Goal: Information Seeking & Learning: Learn about a topic

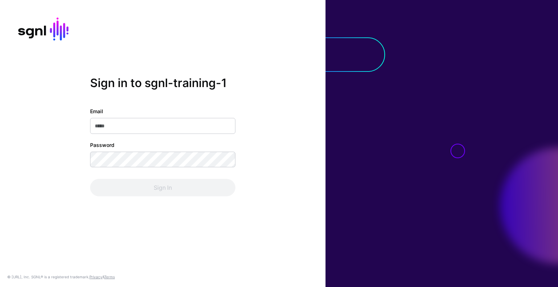
click at [105, 128] on input "Email" at bounding box center [162, 126] width 145 height 16
type input "**********"
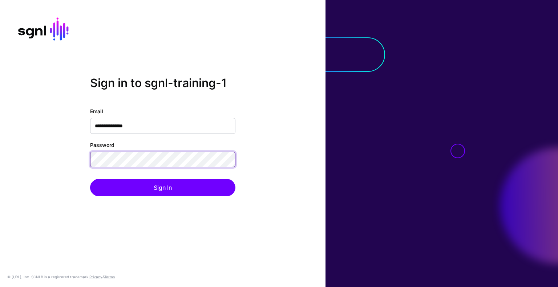
click at [90, 179] on button "Sign In" at bounding box center [162, 187] width 145 height 17
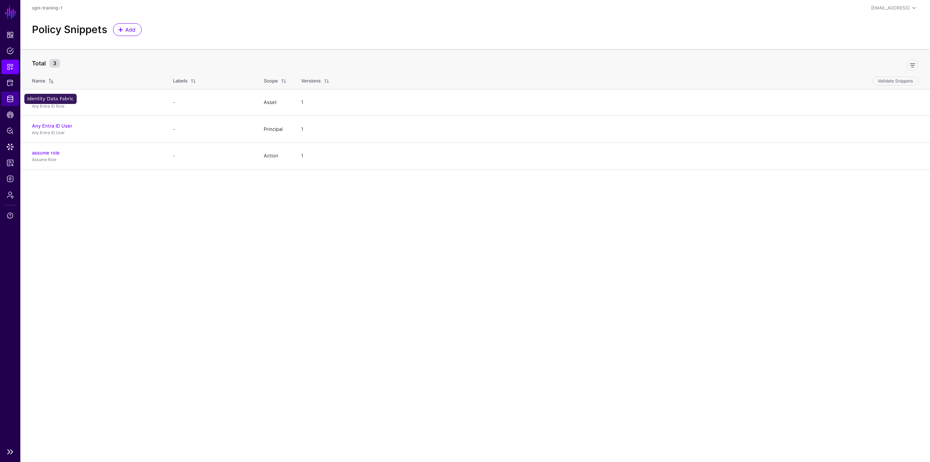
click at [11, 97] on span "Identity Data Fabric" at bounding box center [10, 98] width 7 height 7
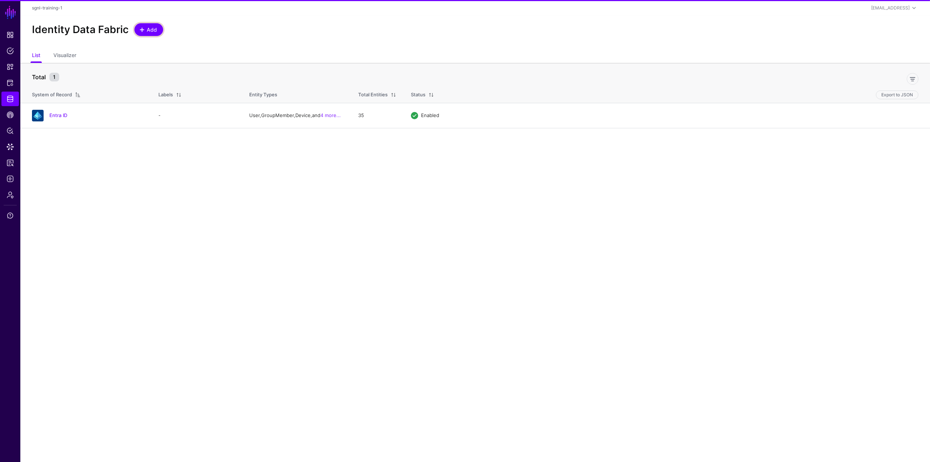
click at [158, 27] on link "Add" at bounding box center [148, 29] width 29 height 13
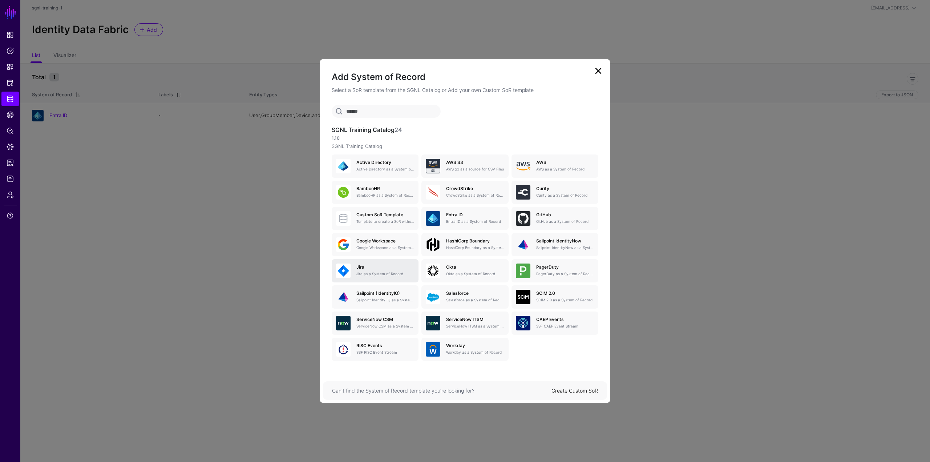
click at [379, 271] on p "Jira as a System of Record" at bounding box center [385, 273] width 58 height 5
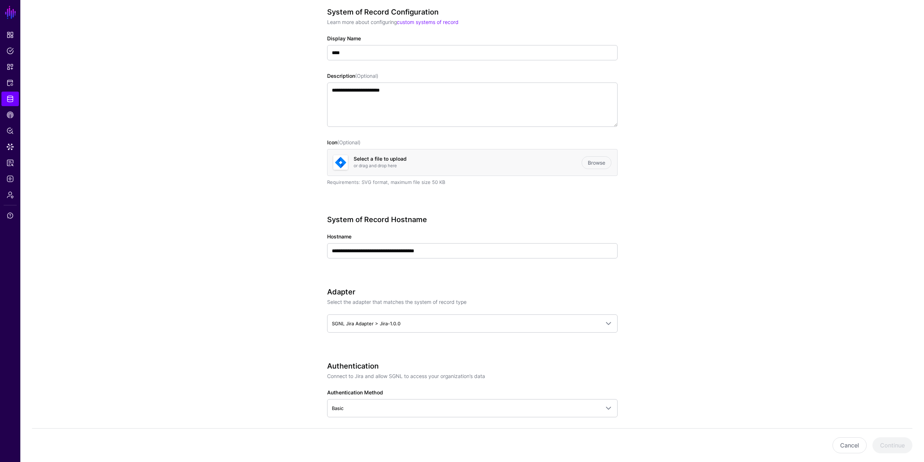
scroll to position [73, 0]
click at [471, 249] on input "**********" at bounding box center [472, 250] width 291 height 15
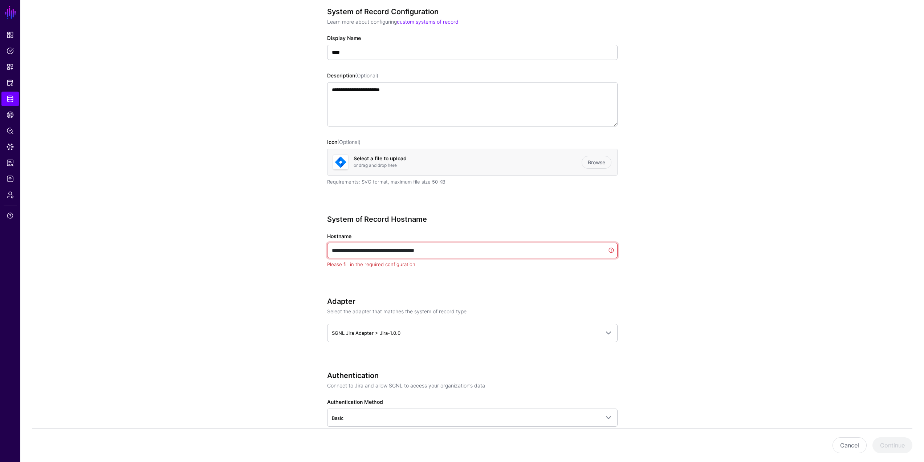
paste input "text"
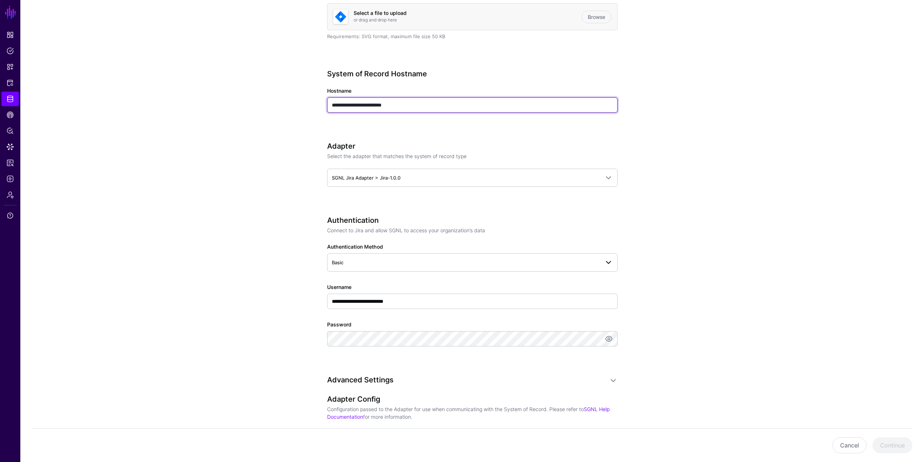
scroll to position [254, 0]
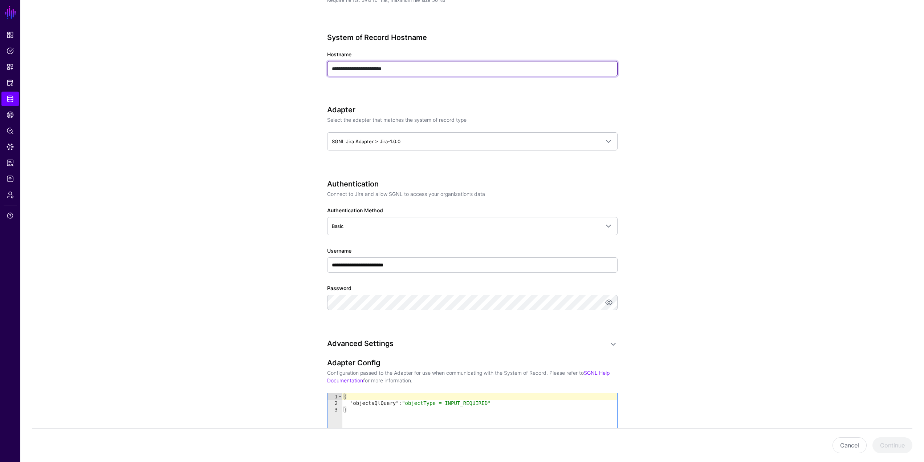
type input "**********"
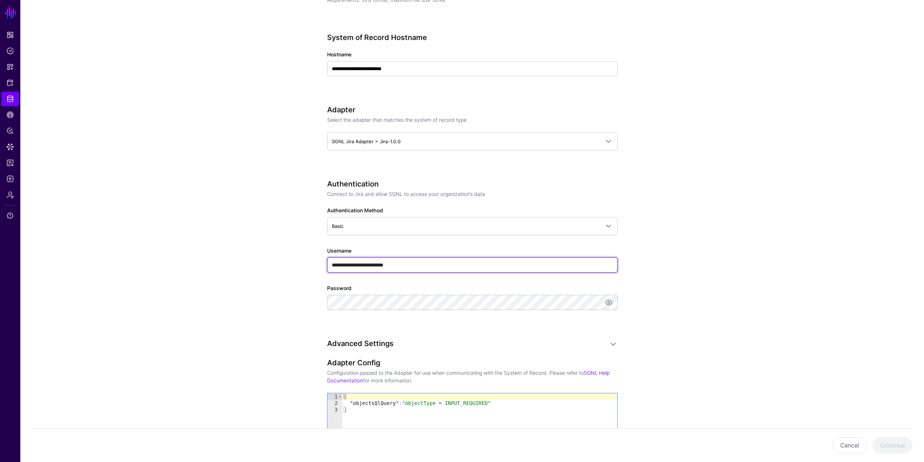
click at [381, 264] on input "**********" at bounding box center [472, 264] width 291 height 15
paste input "text"
type input "**********"
click at [411, 277] on div "**********" at bounding box center [472, 254] width 291 height 151
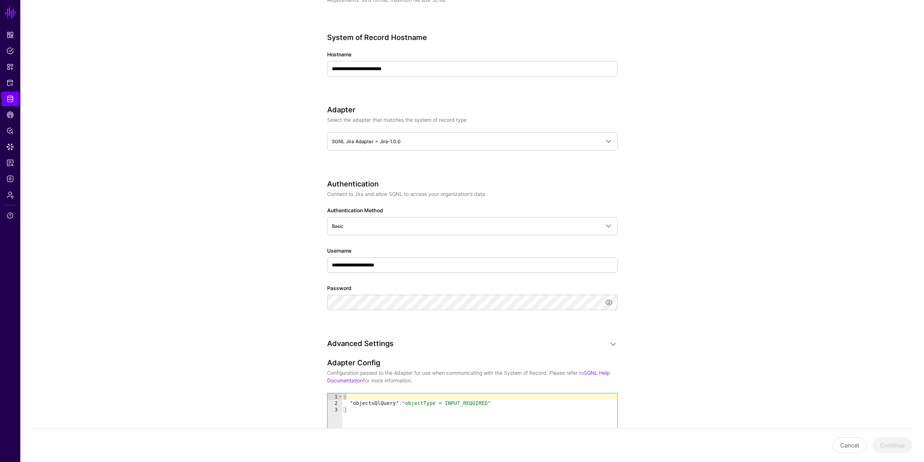
click at [349, 287] on div "**********" at bounding box center [472, 254] width 291 height 151
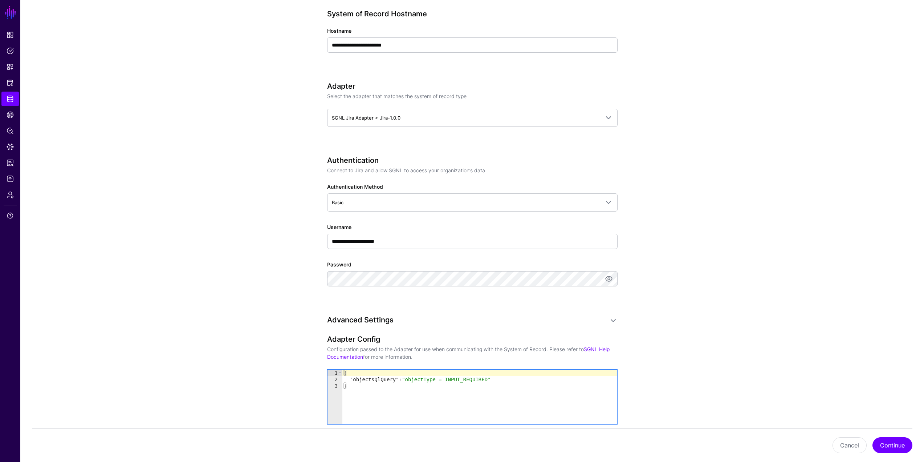
scroll to position [291, 0]
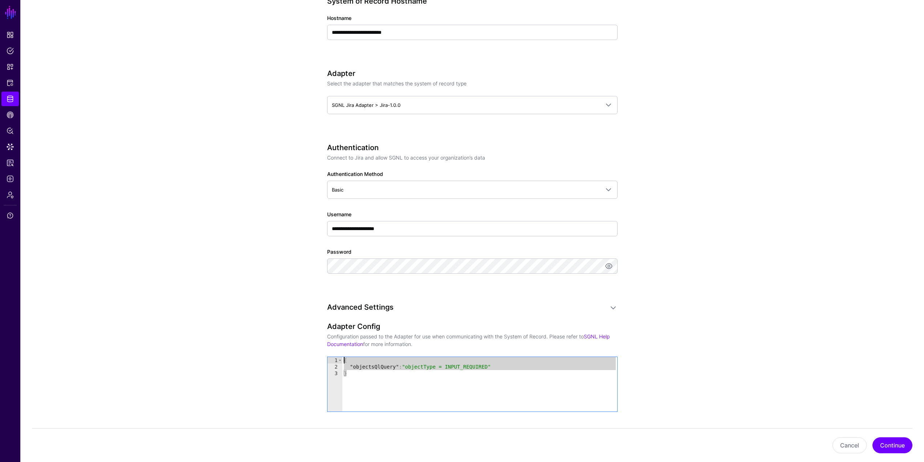
drag, startPoint x: 470, startPoint y: 374, endPoint x: 333, endPoint y: 355, distance: 137.9
click at [335, 287] on div "Adapter Config Configuration passed to the Adapter for use when communicating w…" at bounding box center [472, 377] width 291 height 110
type textarea "**********"
paste textarea "Cursor at row 1"
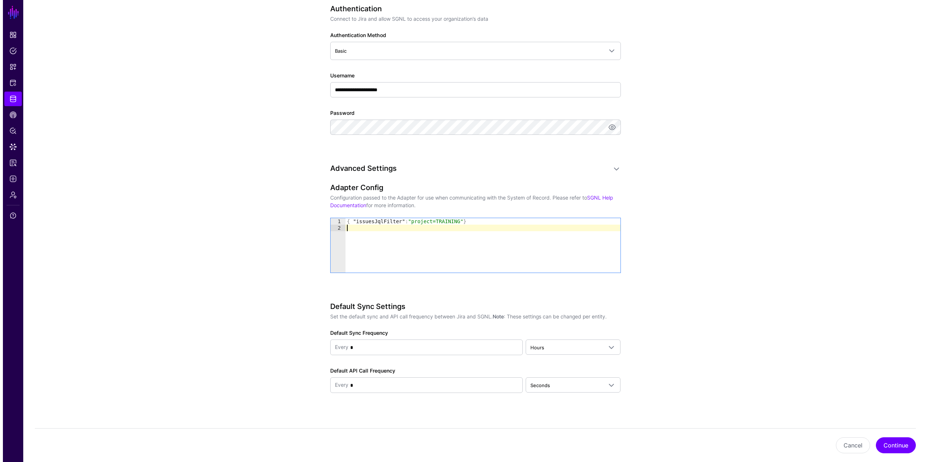
scroll to position [435, 0]
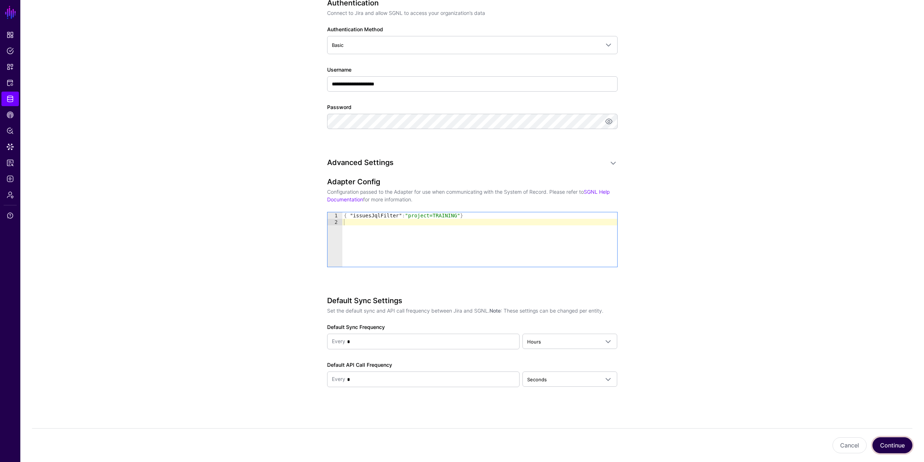
click at [557, 287] on button "Continue" at bounding box center [893, 445] width 40 height 16
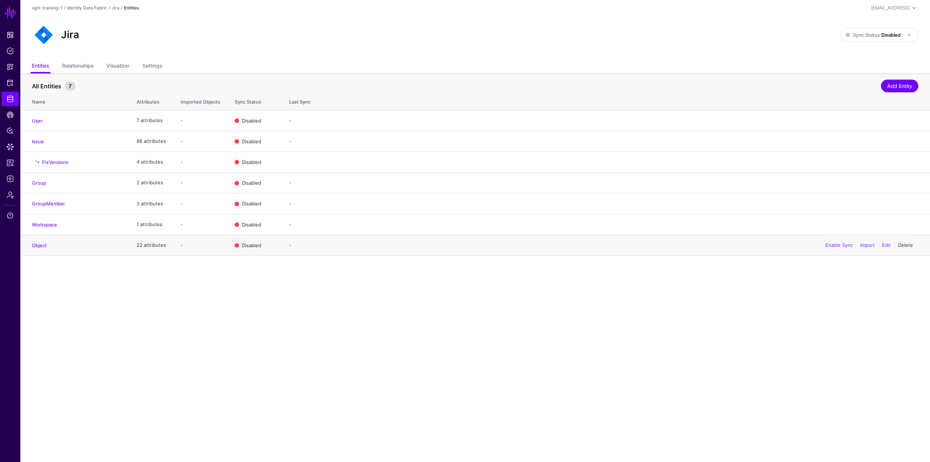
click at [557, 247] on link "Delete" at bounding box center [905, 245] width 15 height 6
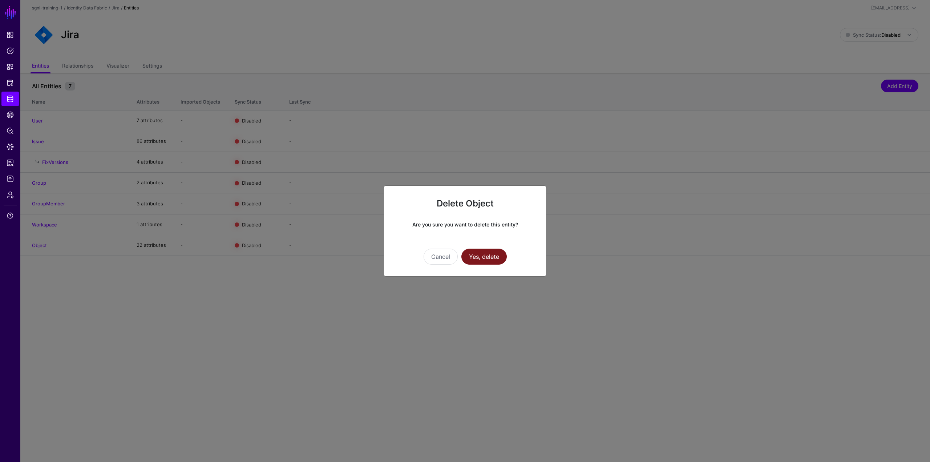
click at [495, 258] on button "Yes, delete" at bounding box center [483, 256] width 45 height 16
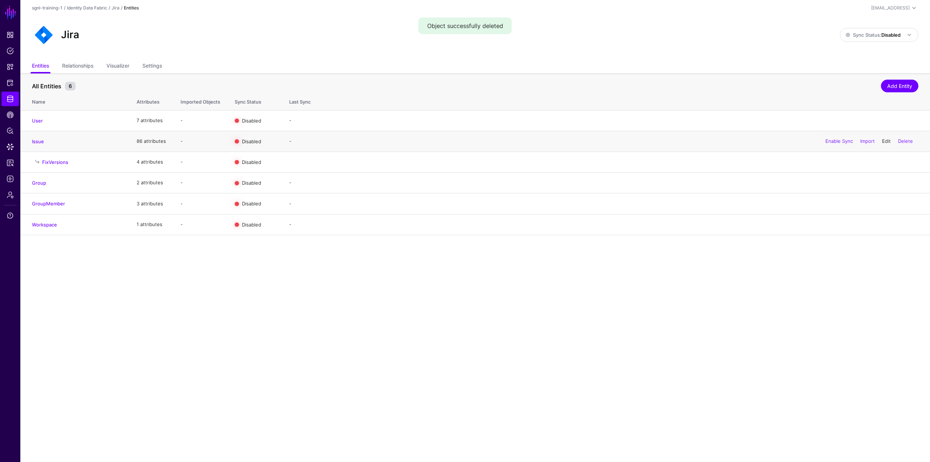
click at [557, 139] on link "Edit" at bounding box center [886, 141] width 9 height 6
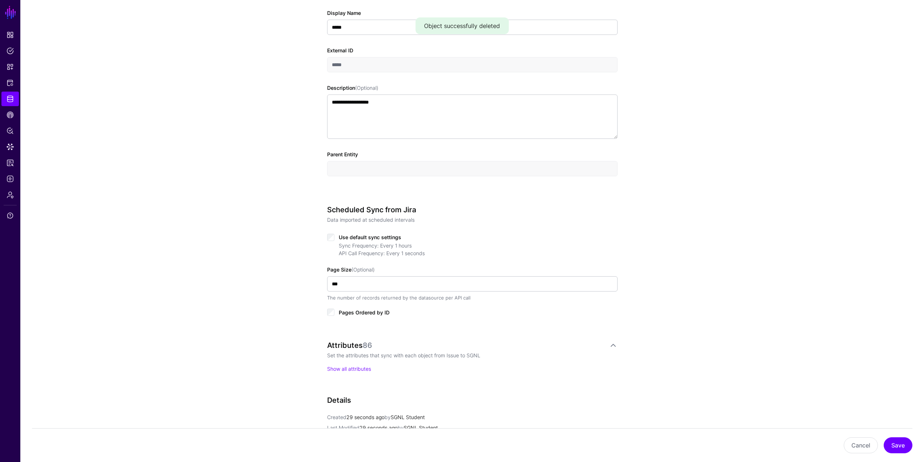
scroll to position [182, 0]
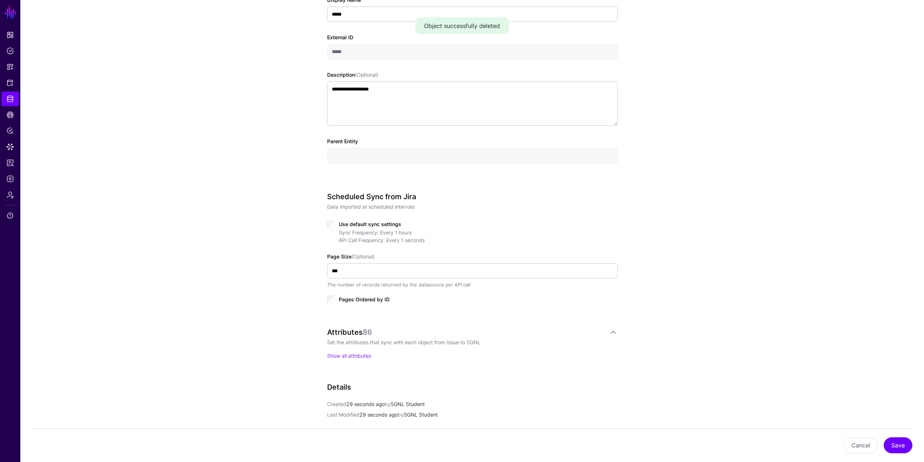
click at [362, 222] on span "Use default sync settings" at bounding box center [370, 224] width 62 height 6
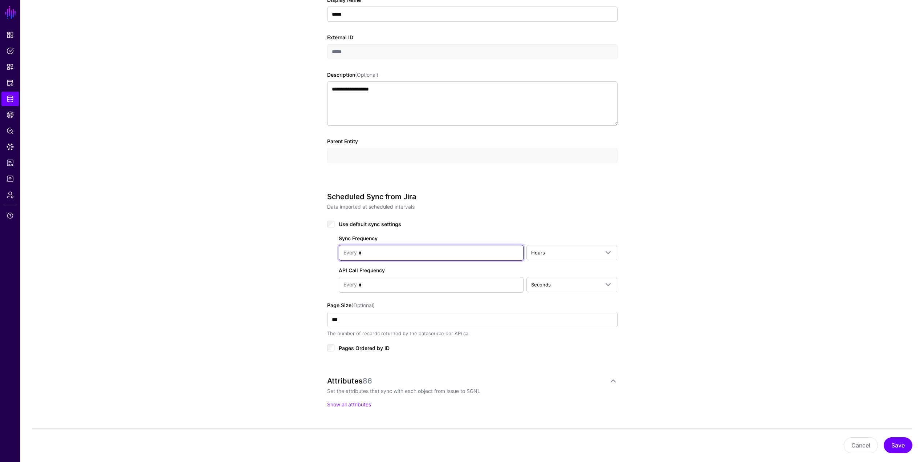
click at [366, 257] on input "*" at bounding box center [438, 252] width 162 height 15
type input "*"
click at [557, 250] on span "Hours" at bounding box center [565, 252] width 69 height 8
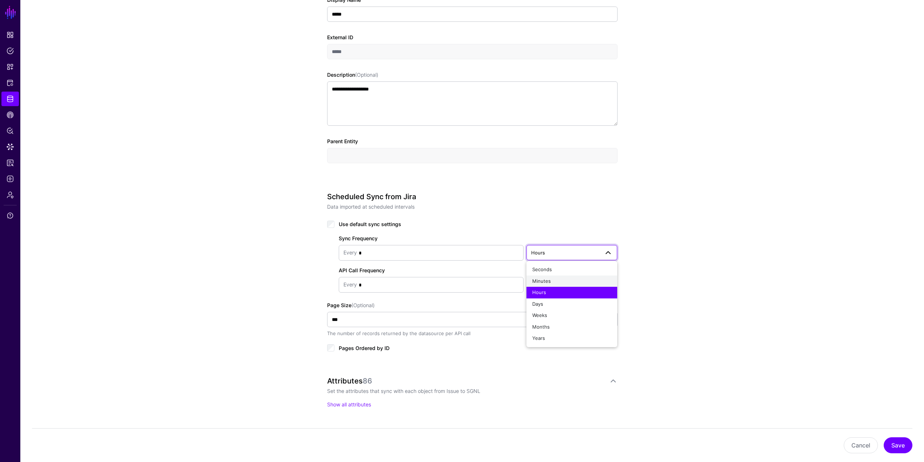
click at [547, 280] on span "Minutes" at bounding box center [541, 281] width 19 height 6
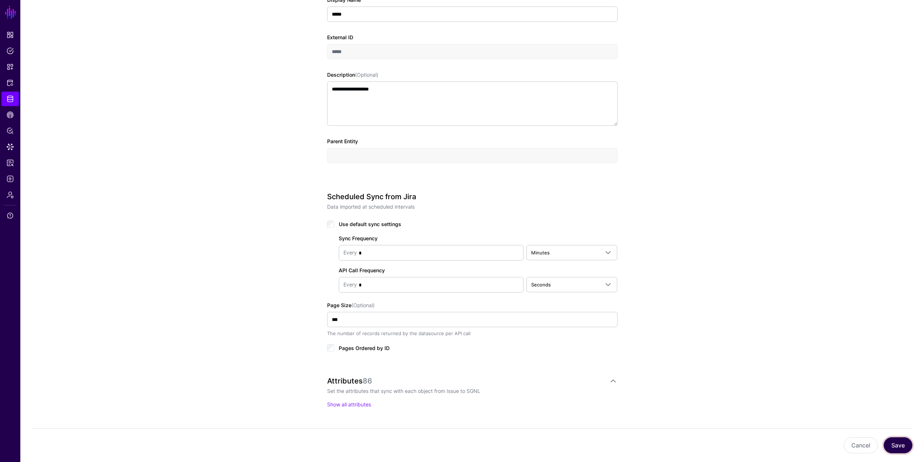
click at [557, 287] on button "Save" at bounding box center [898, 445] width 29 height 16
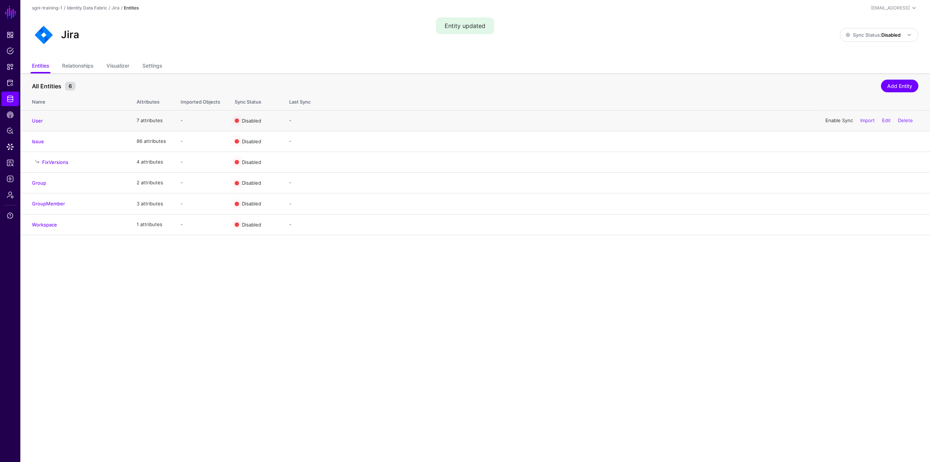
click at [557, 121] on link "Enable Sync" at bounding box center [839, 120] width 28 height 6
click at [557, 143] on link "Enable Sync" at bounding box center [839, 141] width 28 height 6
click at [557, 181] on link "Enable Sync" at bounding box center [839, 182] width 28 height 6
click at [557, 204] on link "Enable Sync" at bounding box center [839, 203] width 28 height 6
click at [557, 224] on link "Enable Sync" at bounding box center [839, 224] width 28 height 6
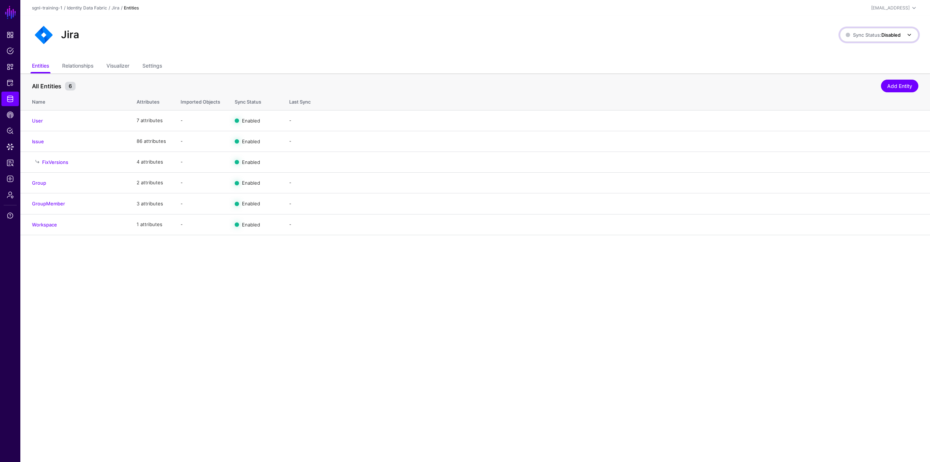
click at [557, 36] on strong "Disabled" at bounding box center [890, 35] width 19 height 6
click at [557, 68] on span "Syncing active for all configured entities that are enabled" at bounding box center [874, 63] width 75 height 12
click at [7, 174] on link "Logs" at bounding box center [9, 178] width 17 height 15
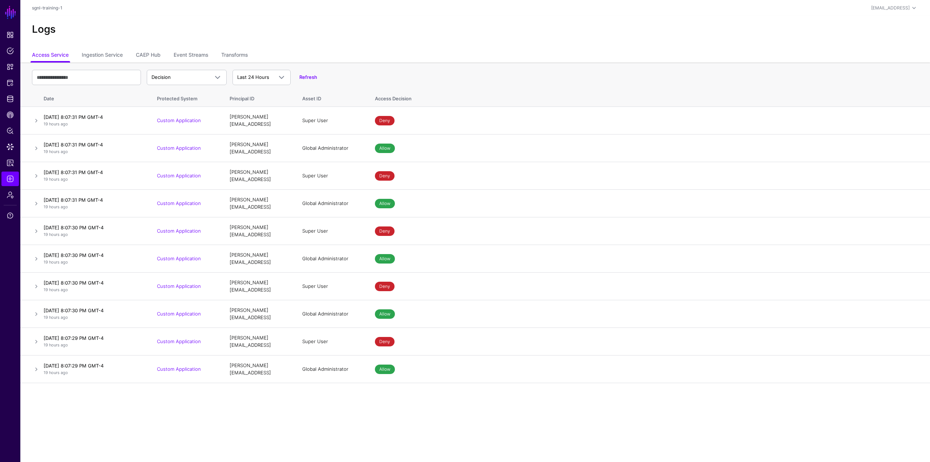
click at [102, 48] on div "Logs" at bounding box center [474, 32] width 909 height 33
click at [103, 54] on link "Ingestion Service" at bounding box center [102, 56] width 41 height 14
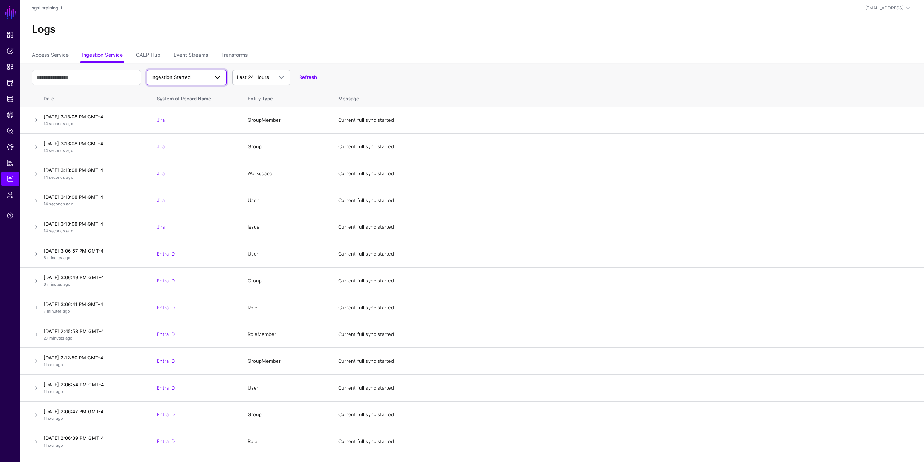
click at [190, 82] on link "Ingestion Started" at bounding box center [187, 77] width 80 height 15
click at [193, 102] on div "Ingestion Completed" at bounding box center [187, 105] width 68 height 7
click at [173, 76] on span "Ingestion Completed" at bounding box center [175, 77] width 48 height 6
click at [180, 115] on span "Ingestion Failed" at bounding box center [171, 117] width 36 height 6
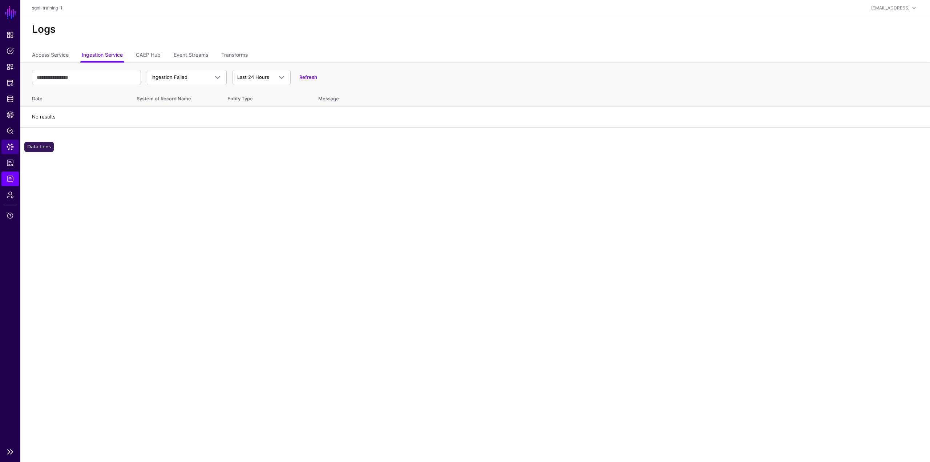
click at [8, 148] on span "Data Lens" at bounding box center [10, 146] width 7 height 7
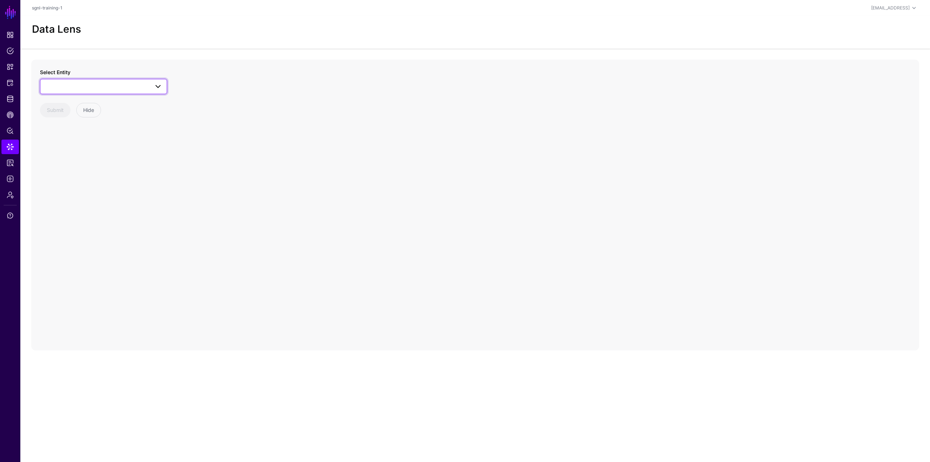
click at [61, 89] on span at bounding box center [104, 86] width 118 height 9
click at [76, 187] on div "User" at bounding box center [107, 187] width 108 height 7
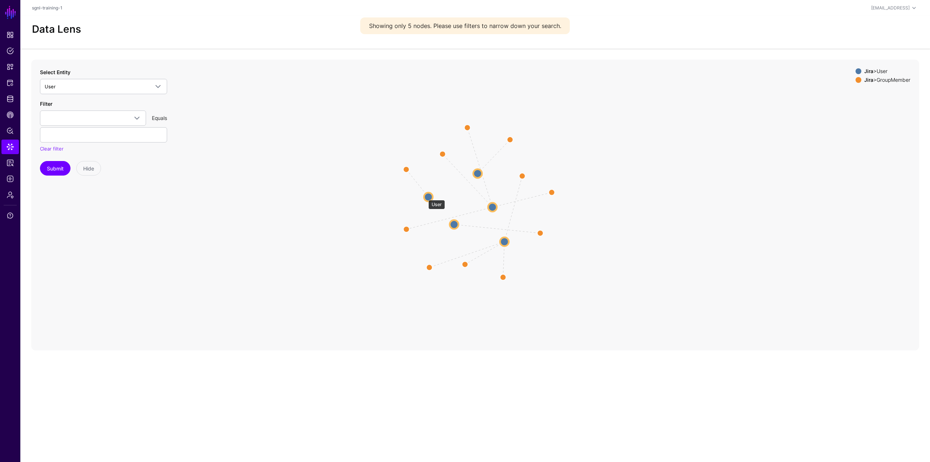
click at [425, 196] on circle at bounding box center [428, 196] width 9 height 9
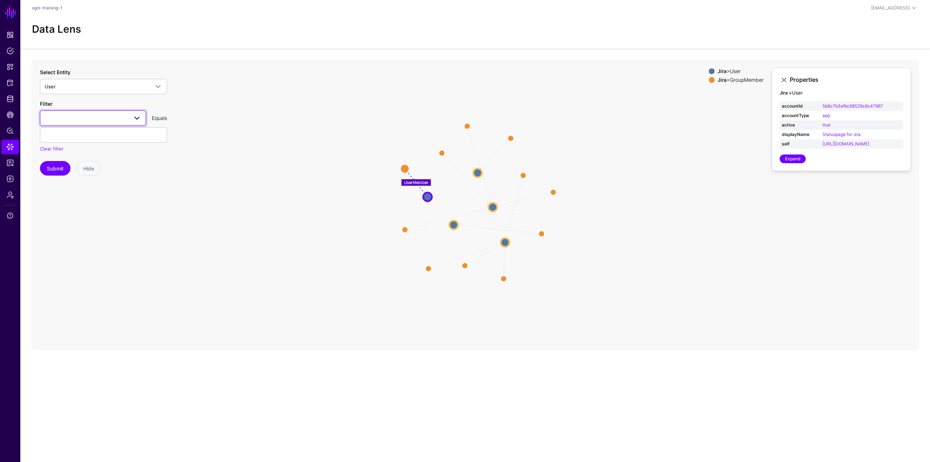
click at [122, 117] on span at bounding box center [93, 118] width 97 height 9
click at [87, 142] on input "text" at bounding box center [93, 139] width 94 height 15
type input "**********"
click at [59, 168] on button "Submit" at bounding box center [55, 168] width 31 height 15
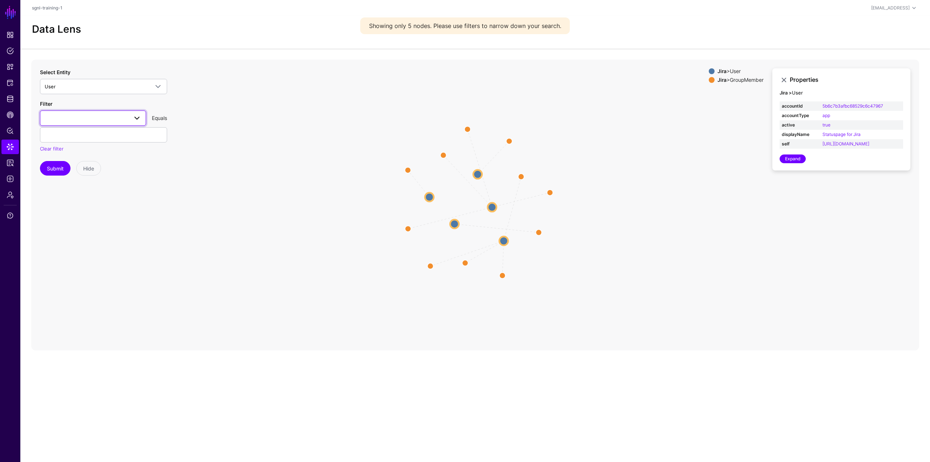
click at [80, 117] on span at bounding box center [93, 118] width 97 height 9
click at [98, 142] on input "**********" at bounding box center [93, 139] width 94 height 15
click at [40, 161] on button "Submit" at bounding box center [55, 168] width 31 height 15
click at [453, 224] on circle at bounding box center [454, 223] width 9 height 9
click at [496, 209] on circle at bounding box center [492, 207] width 9 height 9
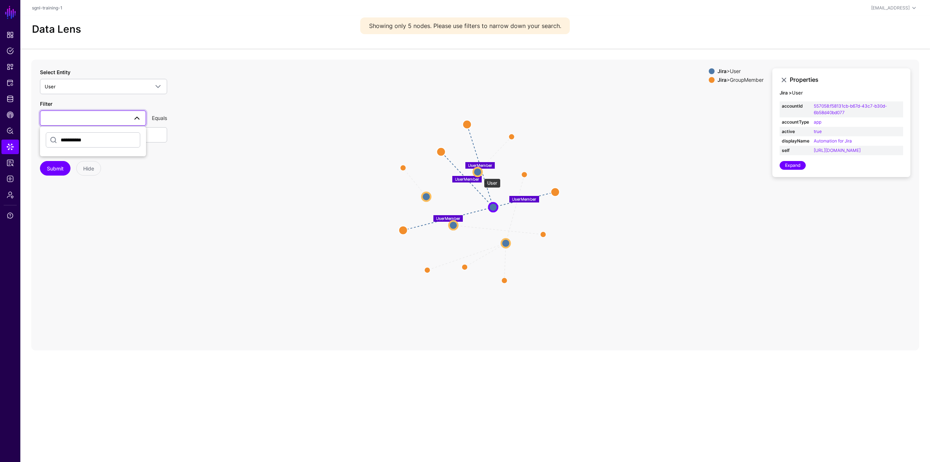
click at [480, 175] on circle at bounding box center [477, 171] width 9 height 9
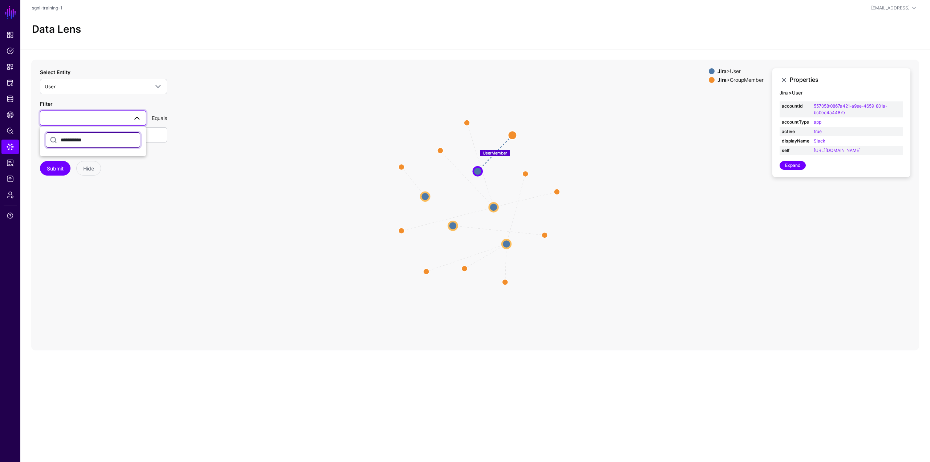
click at [95, 136] on input "**********" at bounding box center [93, 139] width 94 height 15
click at [75, 204] on span "emailAddress" at bounding box center [61, 205] width 31 height 6
click at [90, 138] on input "text" at bounding box center [103, 134] width 127 height 15
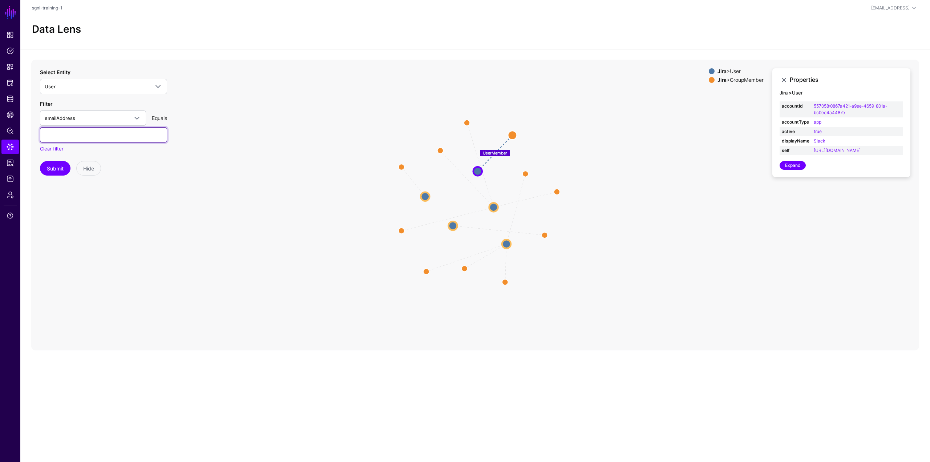
paste input "**********"
type input "**********"
click at [51, 162] on button "Submit" at bounding box center [55, 168] width 31 height 15
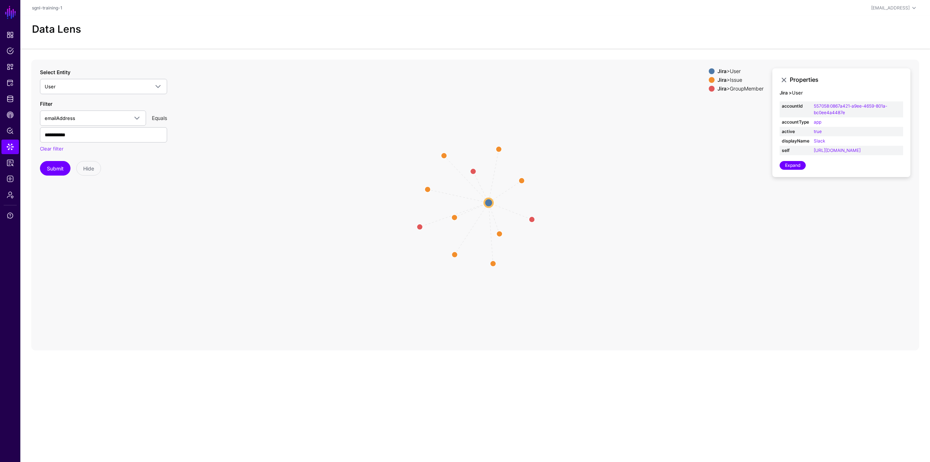
click at [485, 204] on circle at bounding box center [488, 202] width 9 height 9
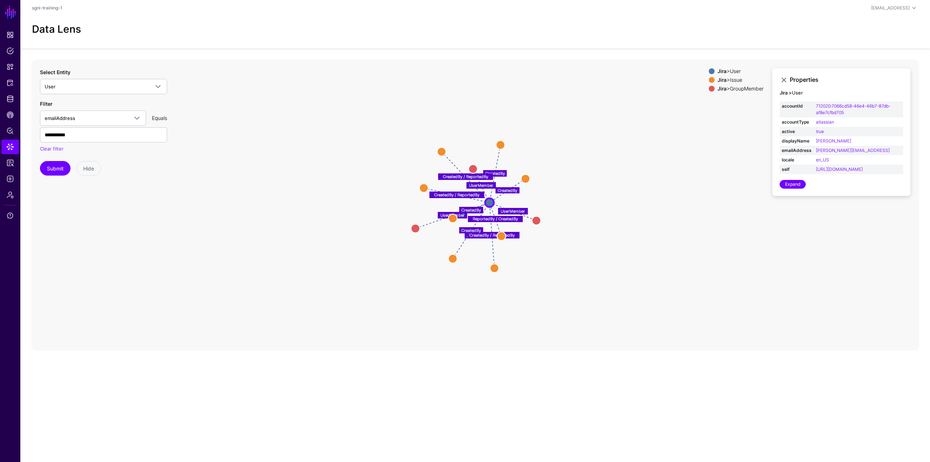
click at [487, 204] on circle at bounding box center [489, 202] width 9 height 9
click at [12, 101] on span "Identity Data Fabric" at bounding box center [10, 98] width 7 height 7
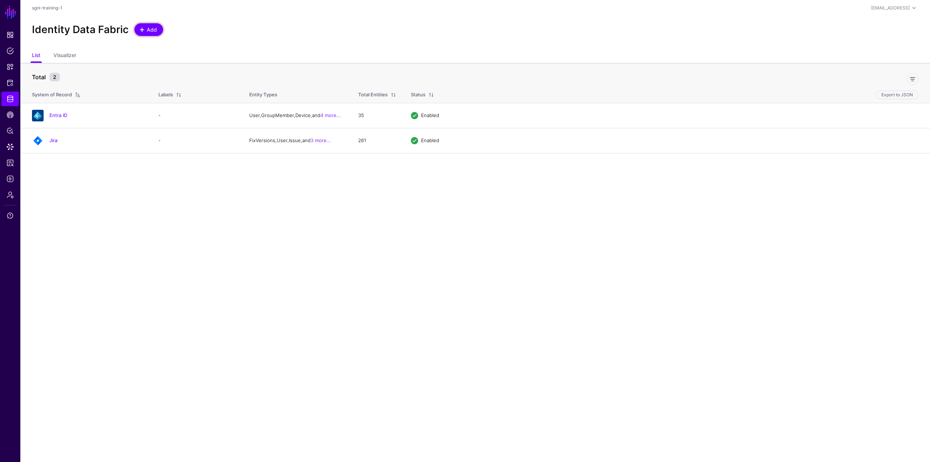
click at [143, 27] on span at bounding box center [142, 30] width 6 height 6
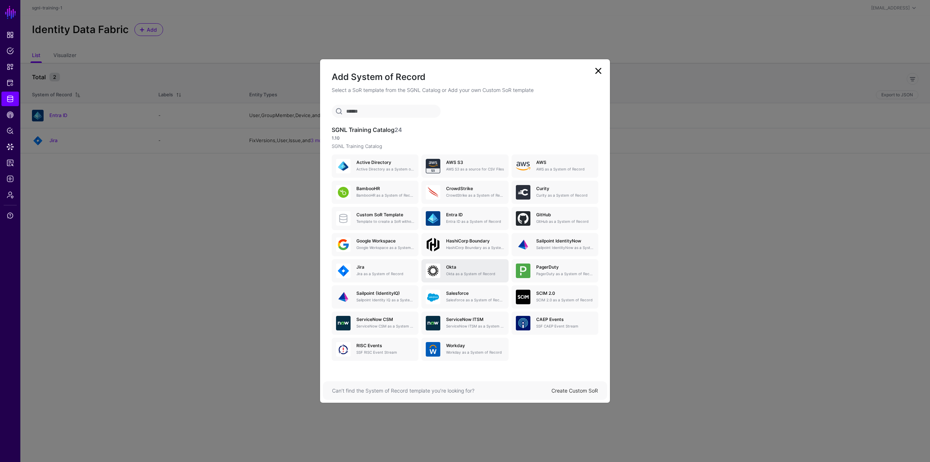
click at [469, 268] on h5 "Okta" at bounding box center [475, 266] width 58 height 5
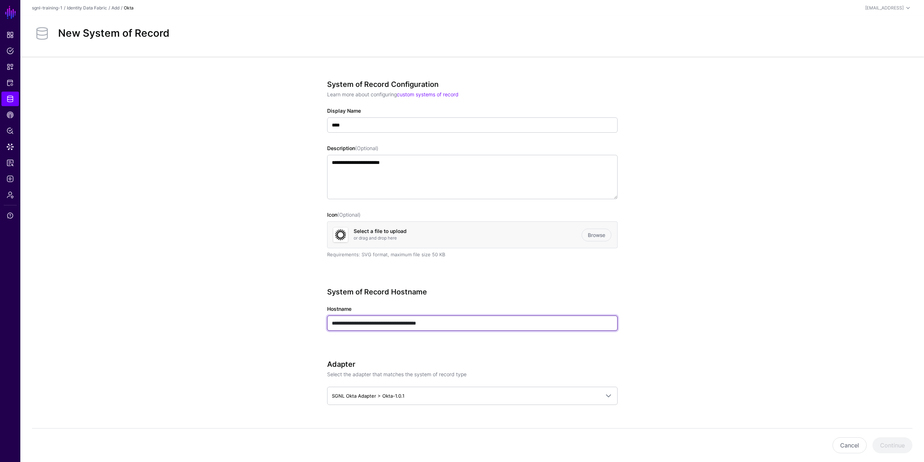
click at [424, 287] on input "**********" at bounding box center [472, 322] width 291 height 15
paste input "text"
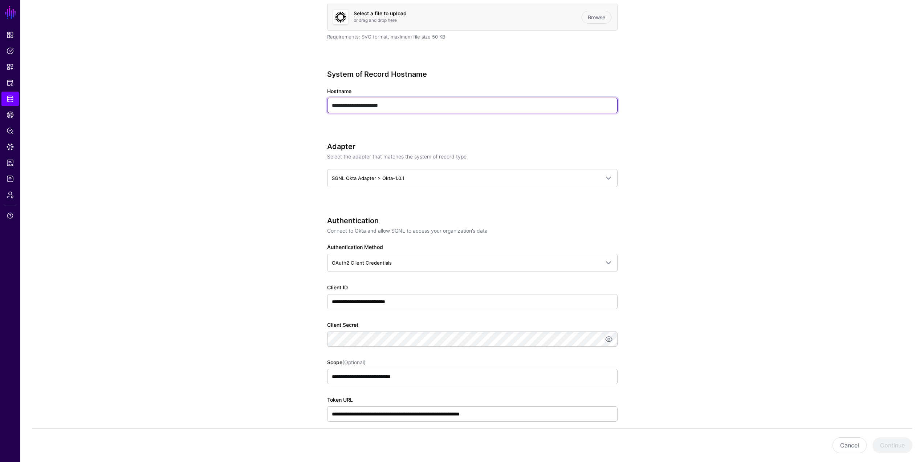
scroll to position [218, 0]
type input "**********"
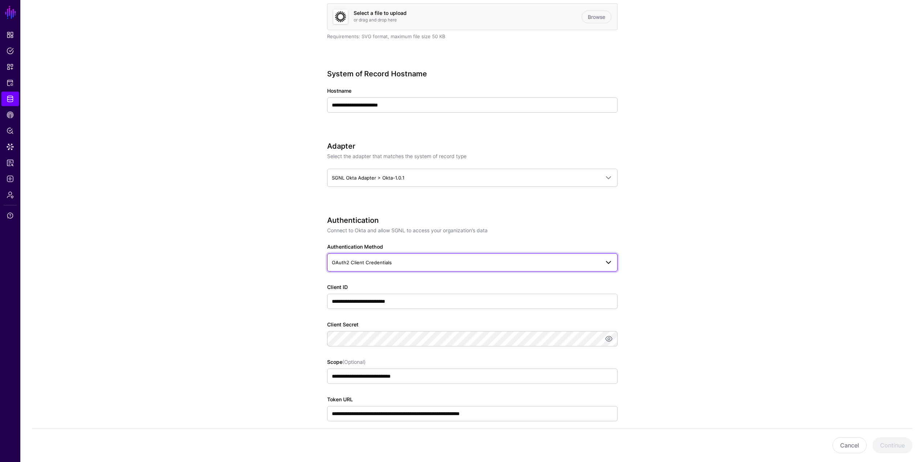
click at [392, 266] on span "OAuth2 Client Credentials" at bounding box center [466, 262] width 268 height 8
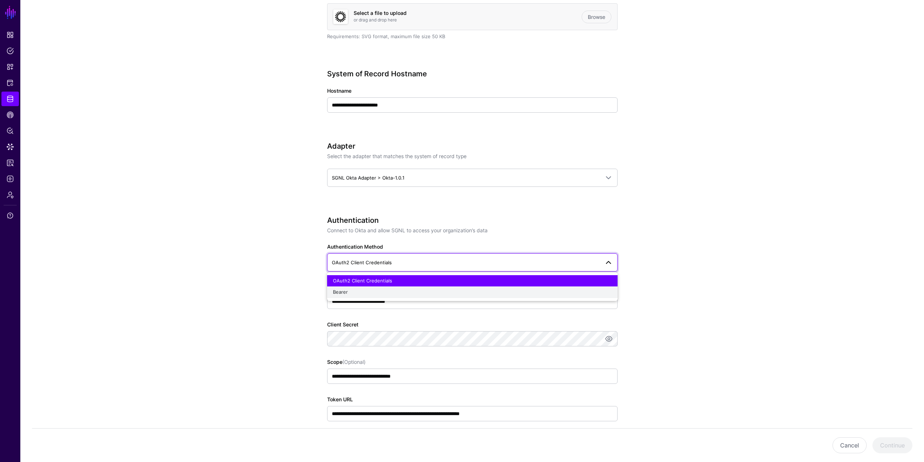
click at [376, 287] on button "Bearer" at bounding box center [472, 292] width 291 height 12
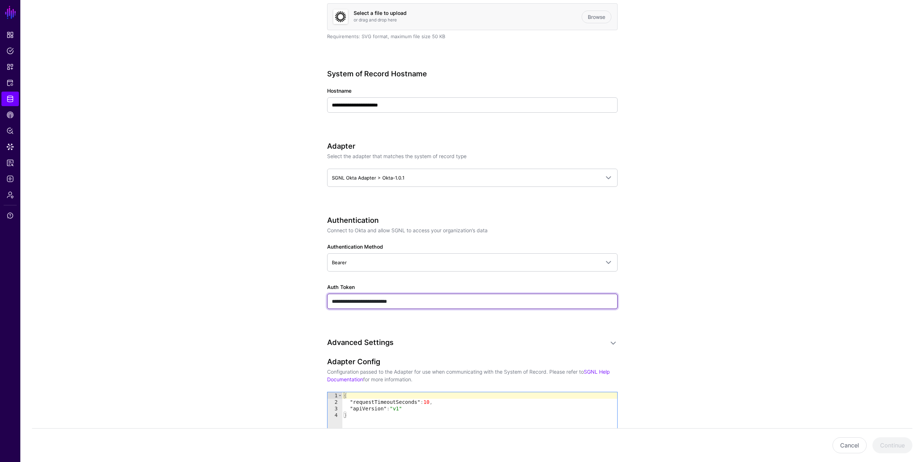
click at [360, 287] on input "**********" at bounding box center [472, 300] width 291 height 15
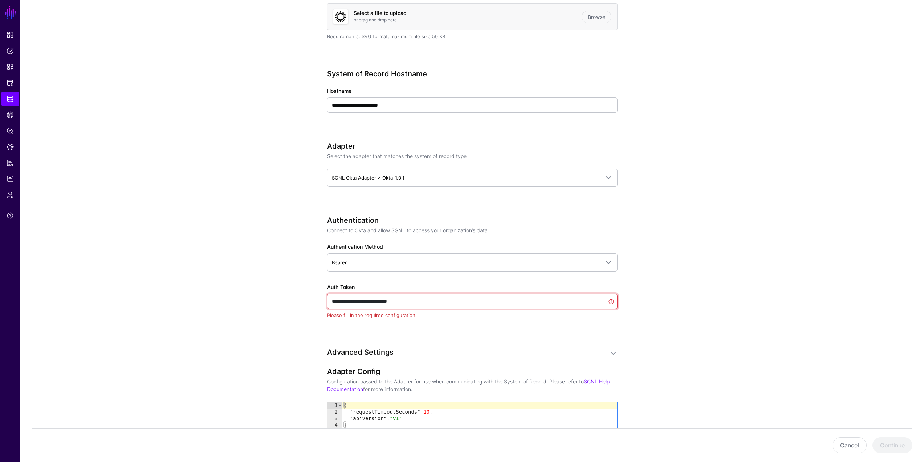
click at [360, 287] on input "**********" at bounding box center [472, 300] width 291 height 15
paste input "**********"
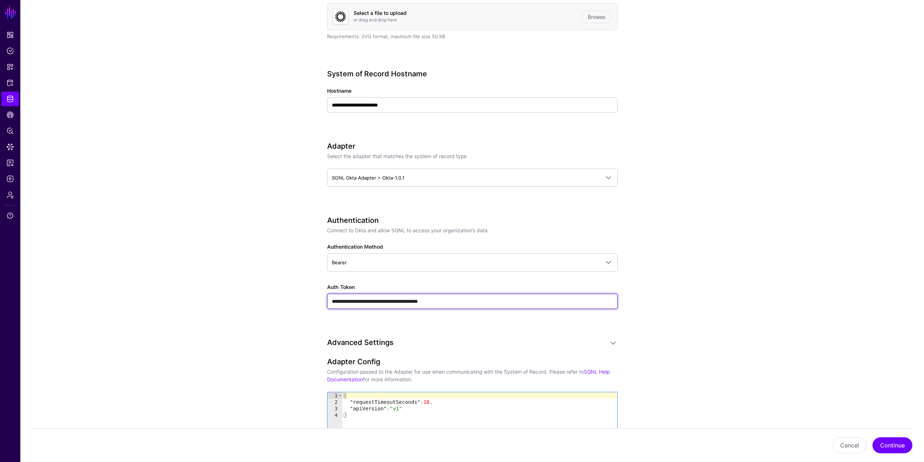
type input "**********"
click at [455, 287] on div "**********" at bounding box center [472, 272] width 291 height 113
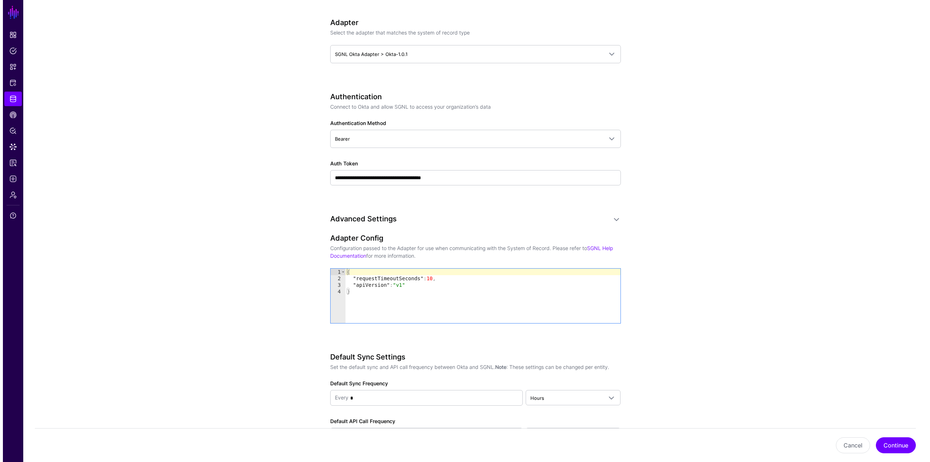
scroll to position [398, 0]
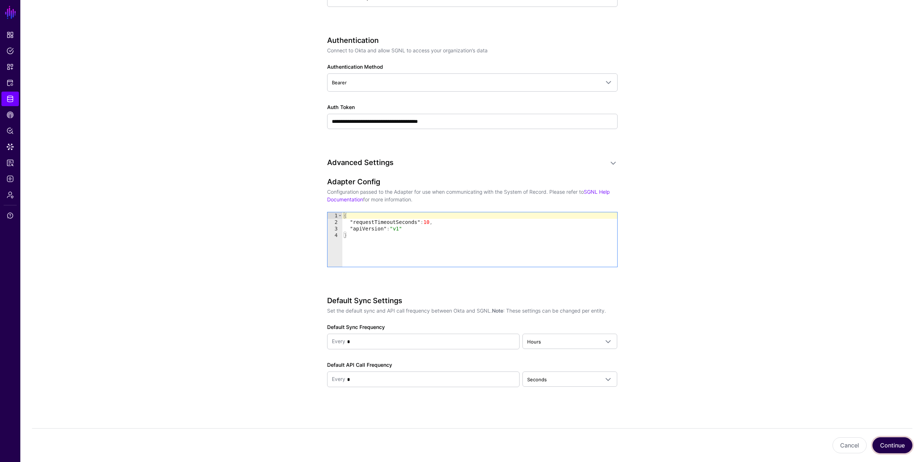
click at [557, 287] on button "Continue" at bounding box center [893, 445] width 40 height 16
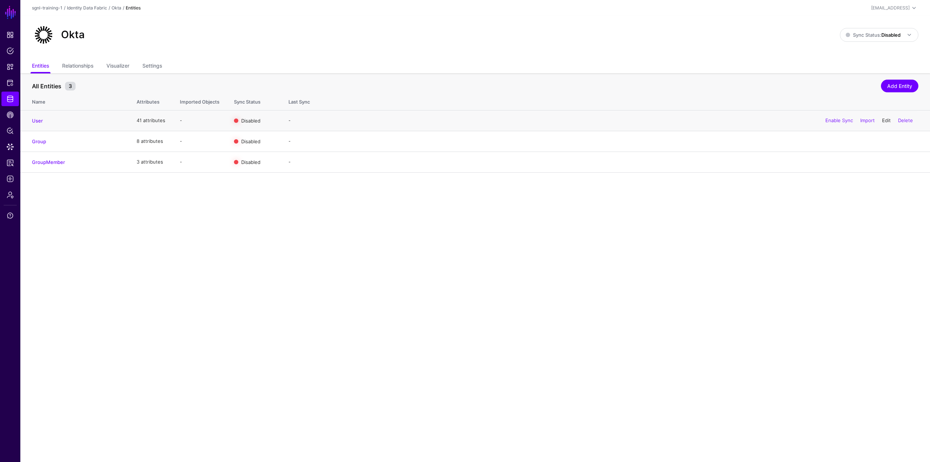
click at [557, 120] on link "Edit" at bounding box center [886, 120] width 9 height 6
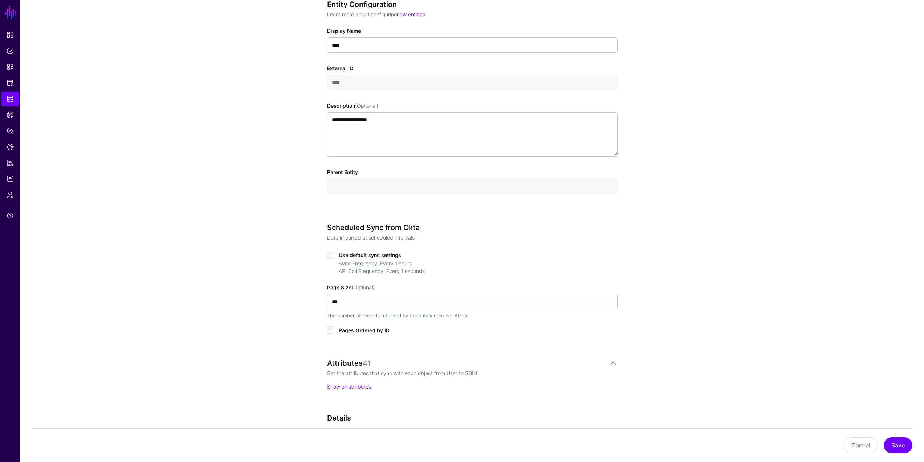
scroll to position [138, 0]
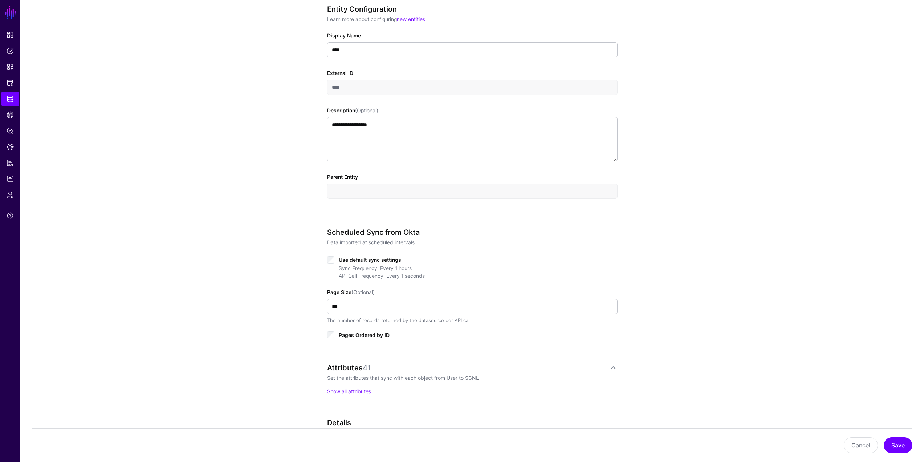
click at [352, 266] on div "Sync Frequency: Every 1 hours API Call Frequency: Every 1 seconds" at bounding box center [478, 271] width 279 height 15
click at [354, 260] on span "Use default sync settings" at bounding box center [370, 259] width 62 height 6
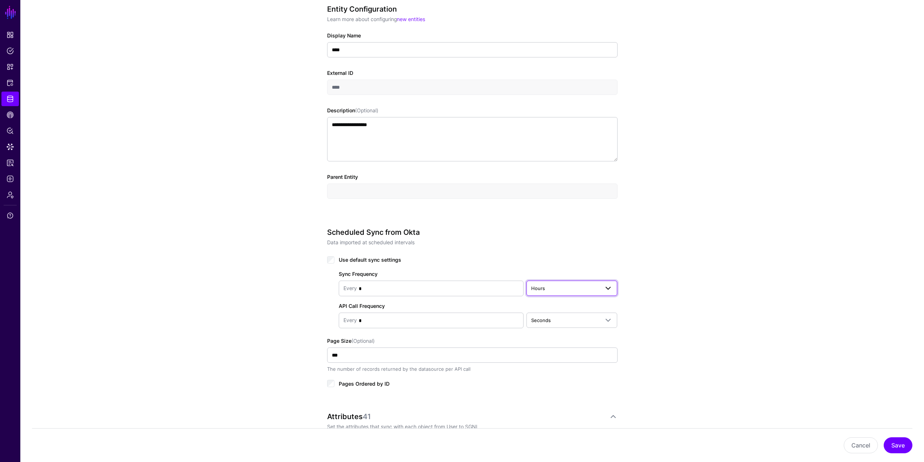
click at [557, 285] on span "Hours" at bounding box center [565, 288] width 69 height 8
click at [550, 287] on div "Minutes" at bounding box center [572, 316] width 80 height 7
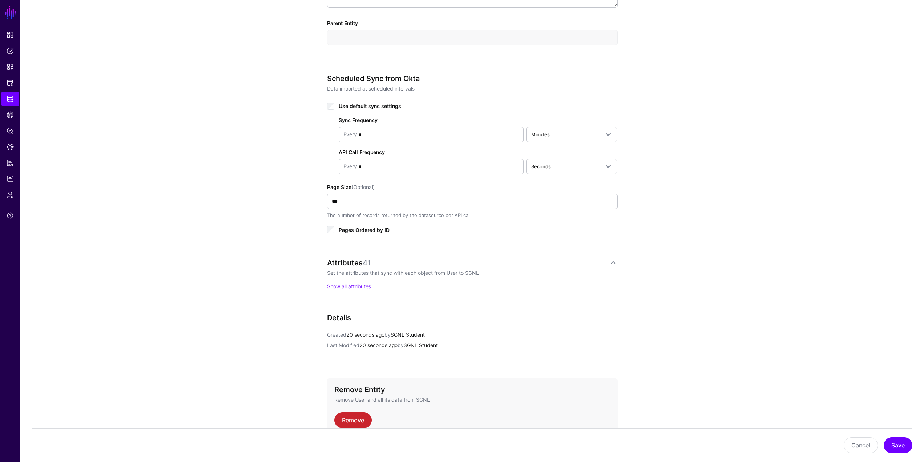
scroll to position [332, 0]
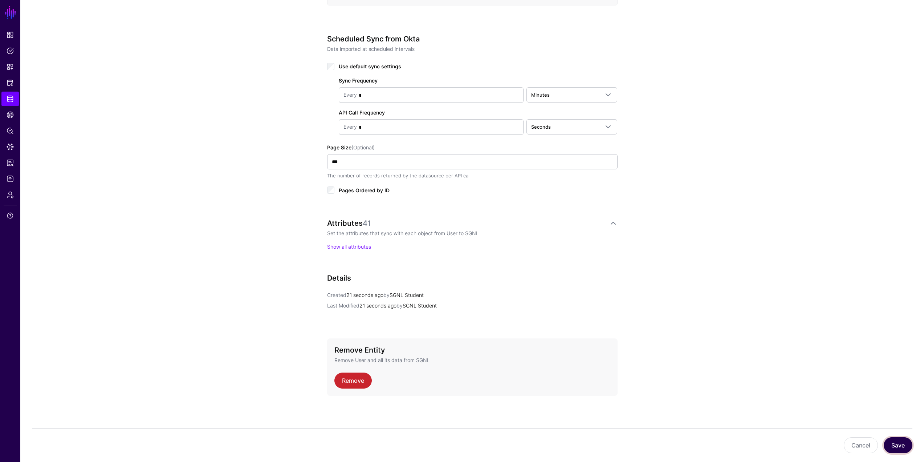
click at [557, 287] on button "Save" at bounding box center [898, 445] width 29 height 16
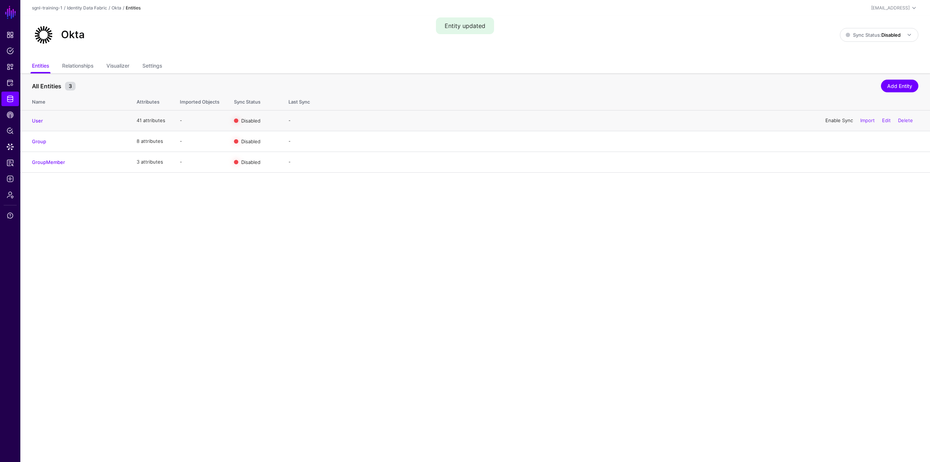
click at [557, 120] on link "Enable Sync" at bounding box center [839, 120] width 28 height 6
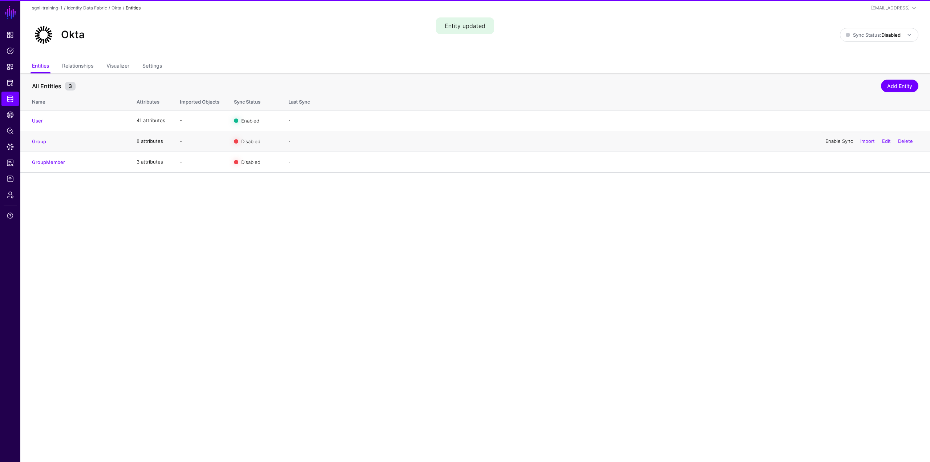
click at [557, 139] on link "Enable Sync" at bounding box center [839, 141] width 28 height 6
click at [557, 162] on link "Enable Sync" at bounding box center [839, 162] width 28 height 6
click at [557, 36] on span "Sync Status: Disabled" at bounding box center [872, 35] width 55 height 6
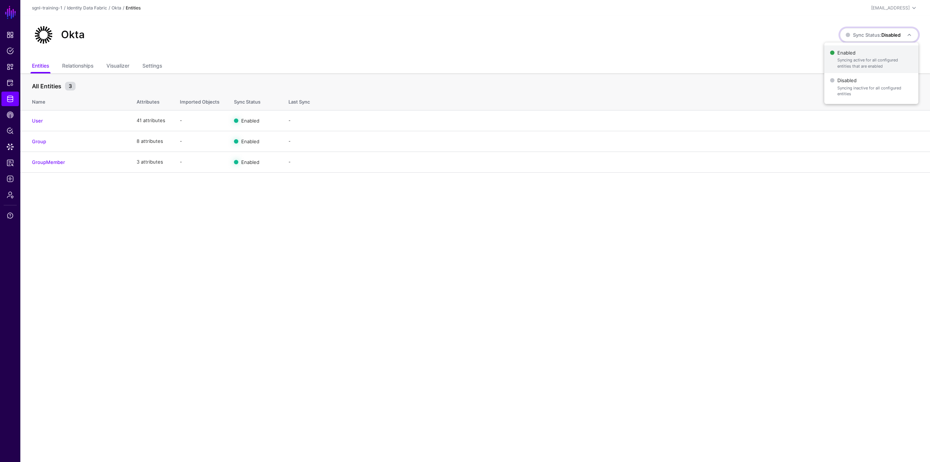
click at [557, 64] on span "Syncing active for all configured entities that are enabled" at bounding box center [874, 63] width 75 height 12
click at [11, 180] on span "Logs" at bounding box center [10, 178] width 7 height 7
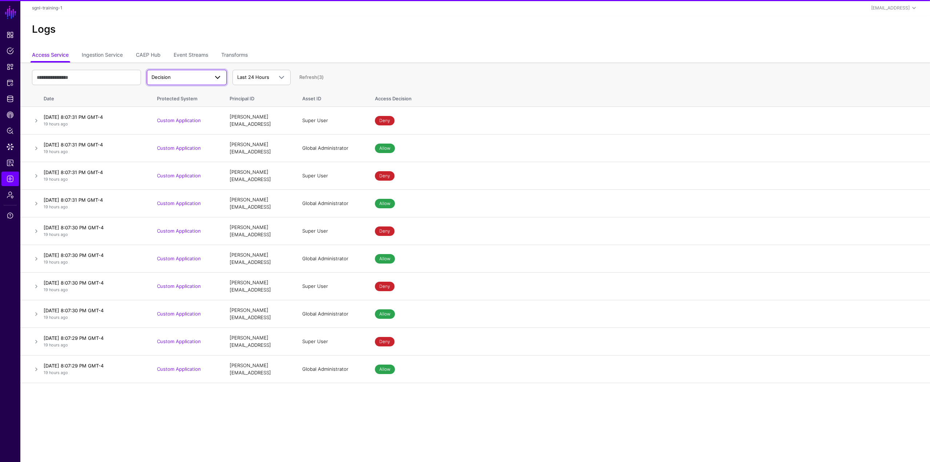
click at [169, 74] on span "Decision" at bounding box center [160, 77] width 19 height 6
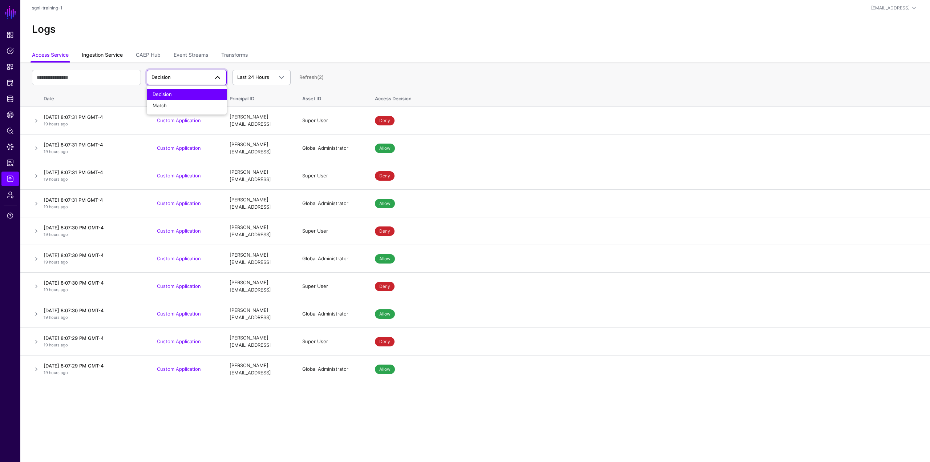
click at [114, 56] on link "Ingestion Service" at bounding box center [102, 56] width 41 height 14
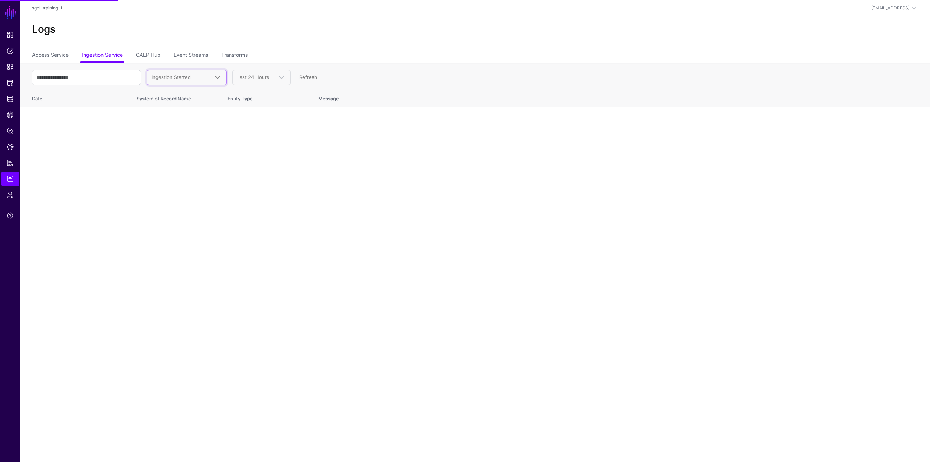
click at [174, 73] on span "Ingestion Started" at bounding box center [186, 77] width 70 height 9
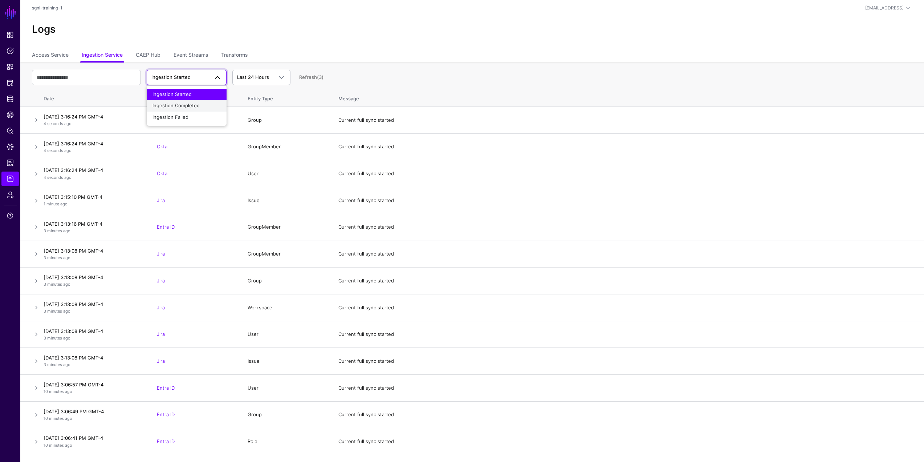
click at [184, 104] on span "Ingestion Completed" at bounding box center [176, 105] width 47 height 6
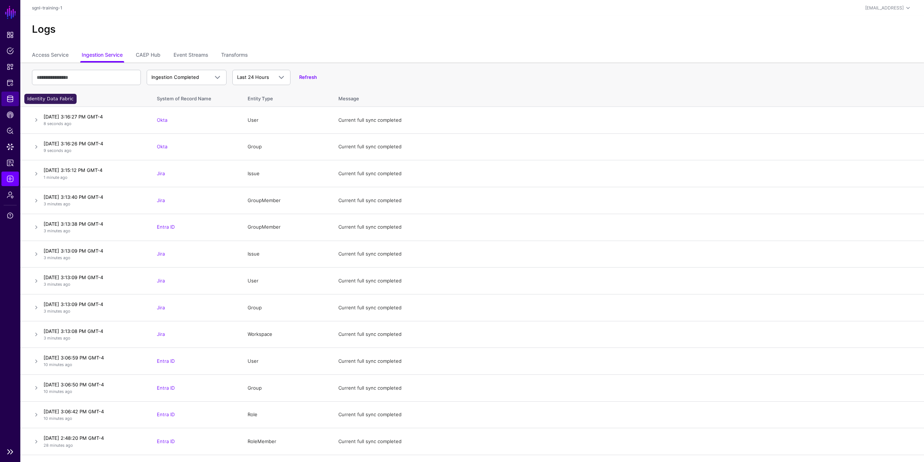
click at [14, 102] on link "Identity Data Fabric" at bounding box center [9, 99] width 17 height 15
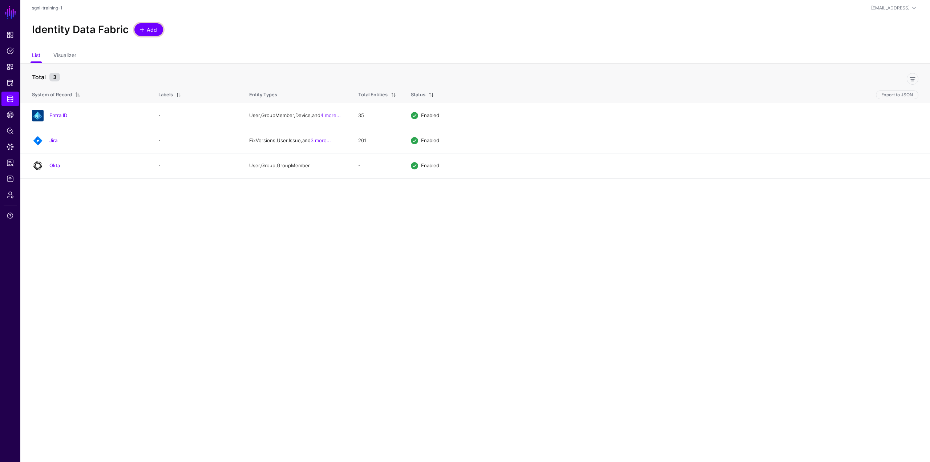
click at [143, 23] on link "Add" at bounding box center [148, 29] width 29 height 13
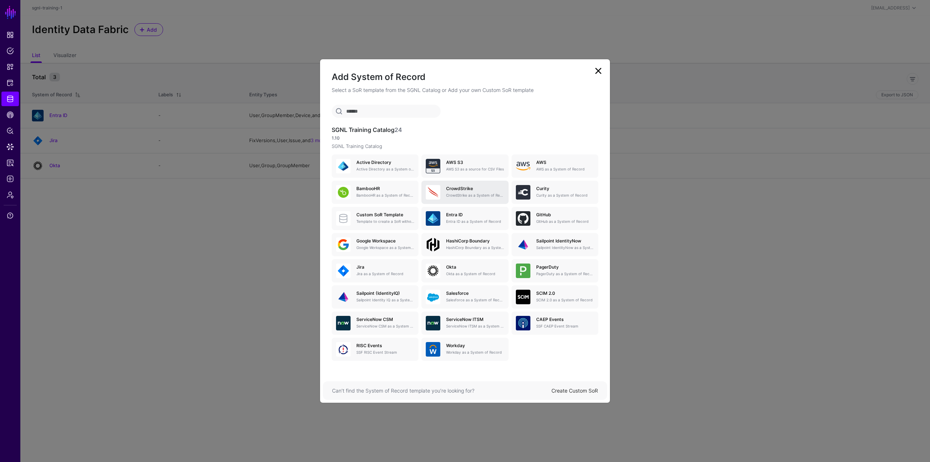
click at [473, 195] on p "CrowdStrike as a System of Record" at bounding box center [475, 194] width 58 height 5
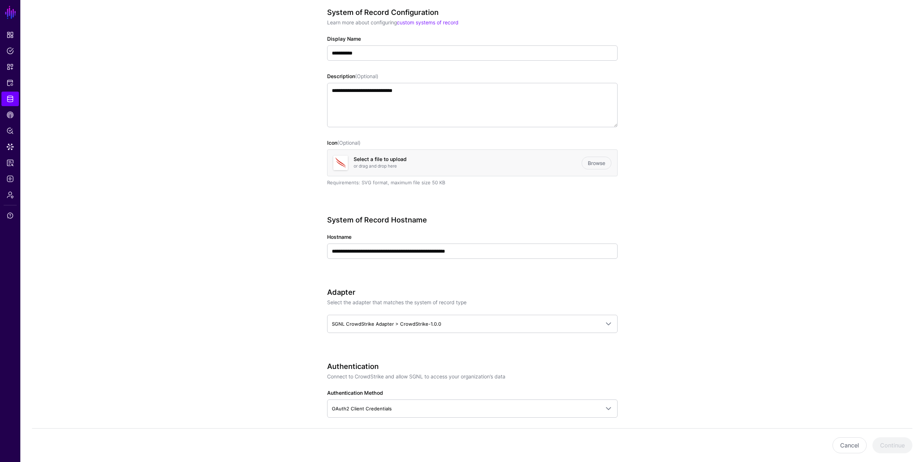
scroll to position [73, 0]
click at [393, 249] on input "**********" at bounding box center [472, 250] width 291 height 15
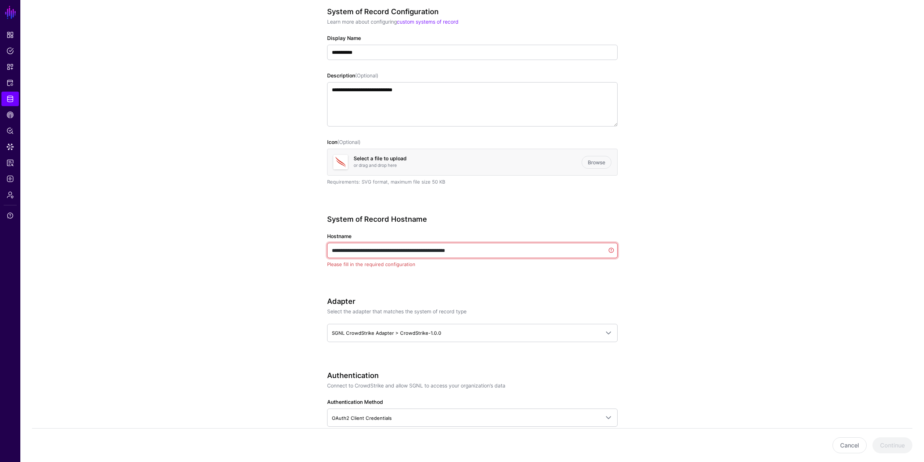
click at [393, 249] on input "**********" at bounding box center [472, 250] width 291 height 15
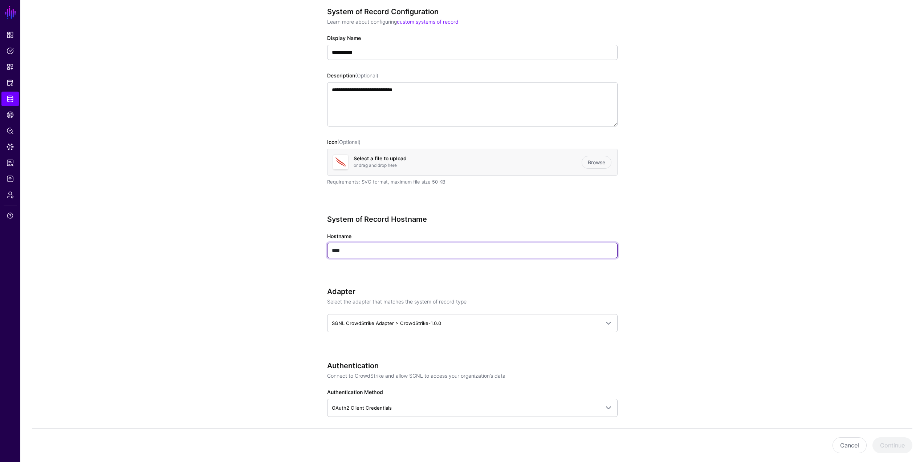
type input "****"
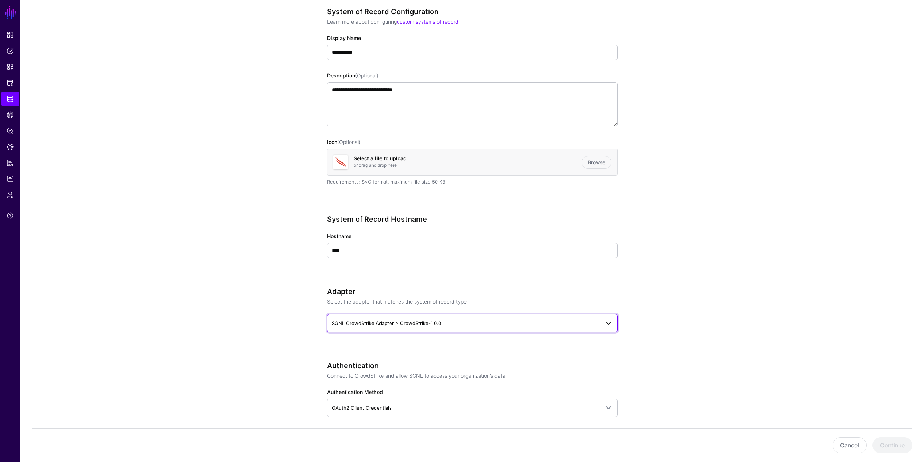
click at [471, 287] on link "SGNL CrowdStrike Adapter > CrowdStrike-1.0.0" at bounding box center [472, 323] width 291 height 18
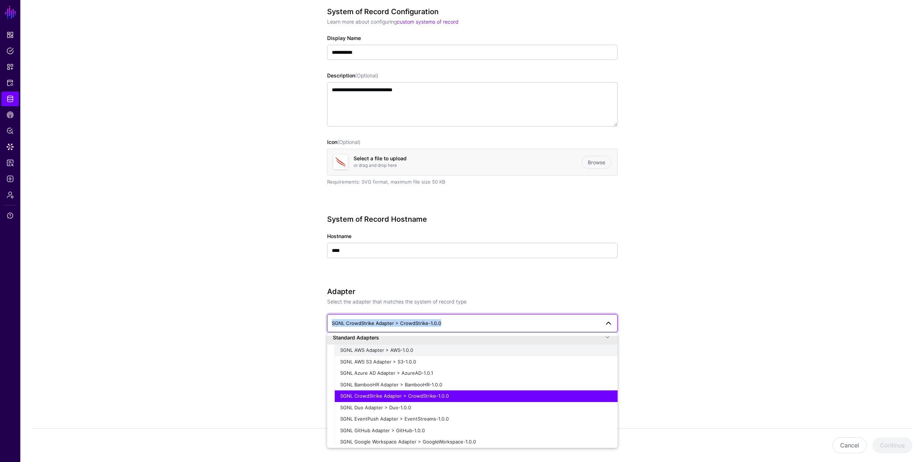
scroll to position [0, 0]
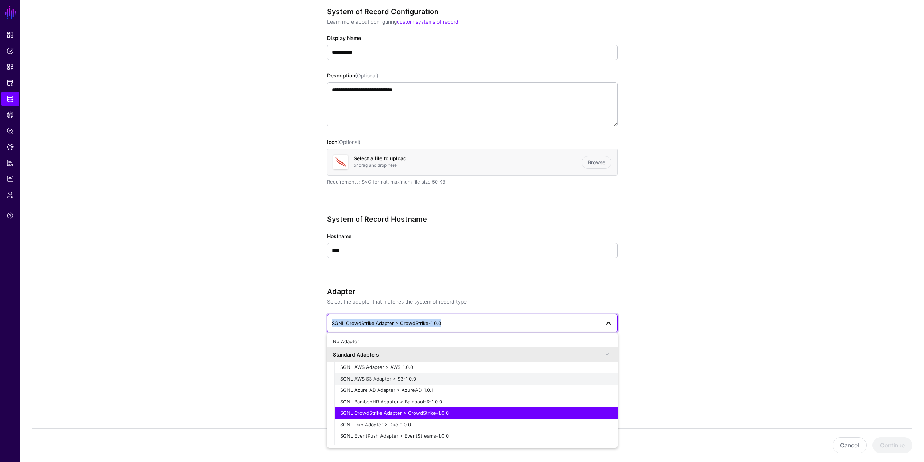
click at [427, 287] on div "SGNL AWS S3 Adapter > S3-1.0.0" at bounding box center [476, 378] width 272 height 7
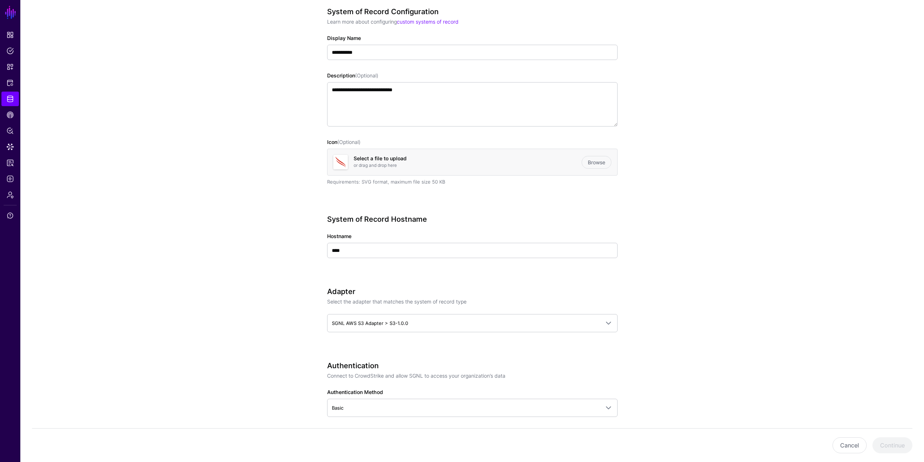
click at [431, 287] on div "**********" at bounding box center [472, 392] width 291 height 770
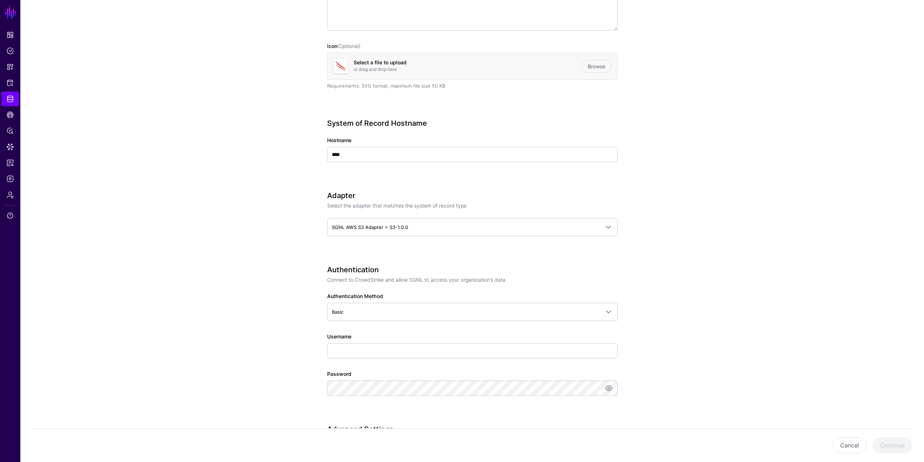
scroll to position [182, 0]
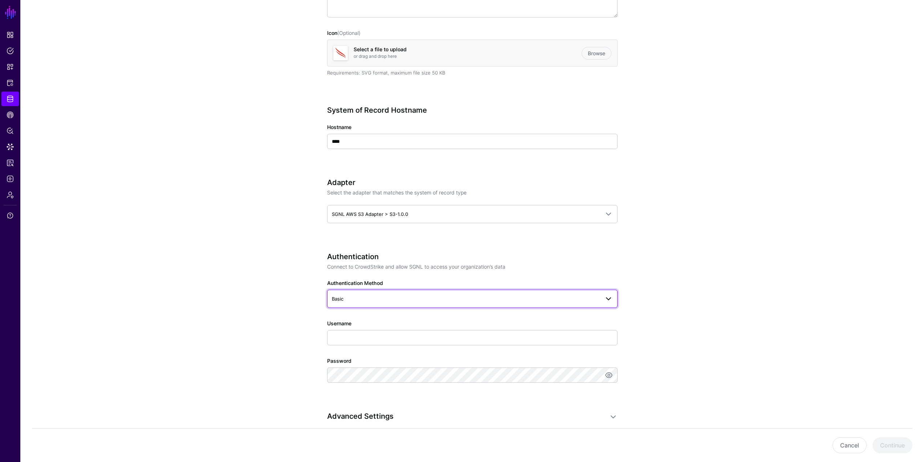
click at [429, 287] on link "Basic" at bounding box center [472, 298] width 291 height 18
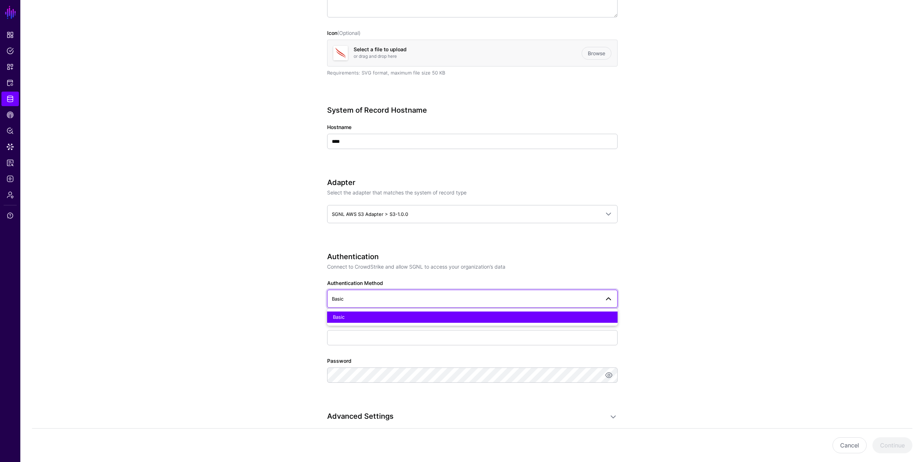
click at [429, 287] on link "Basic" at bounding box center [472, 298] width 291 height 18
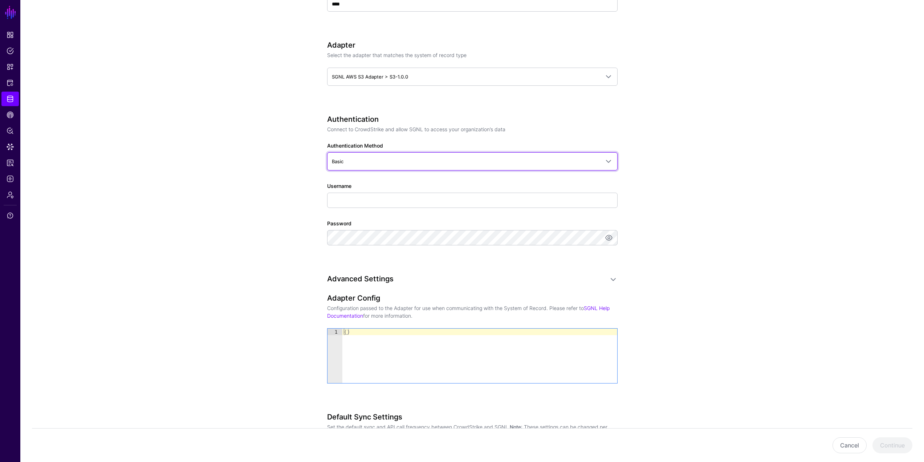
scroll to position [363, 0]
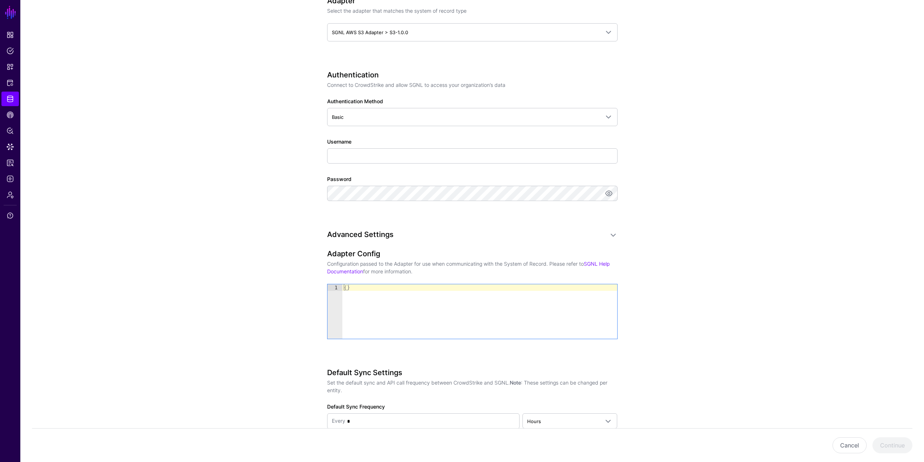
type textarea "**"
click at [396, 287] on div "{ }" at bounding box center [479, 318] width 275 height 68
drag, startPoint x: 376, startPoint y: 290, endPoint x: 312, endPoint y: 281, distance: 64.9
click at [317, 282] on div "**********" at bounding box center [472, 117] width 337 height 848
paste textarea "Cursor at row 1"
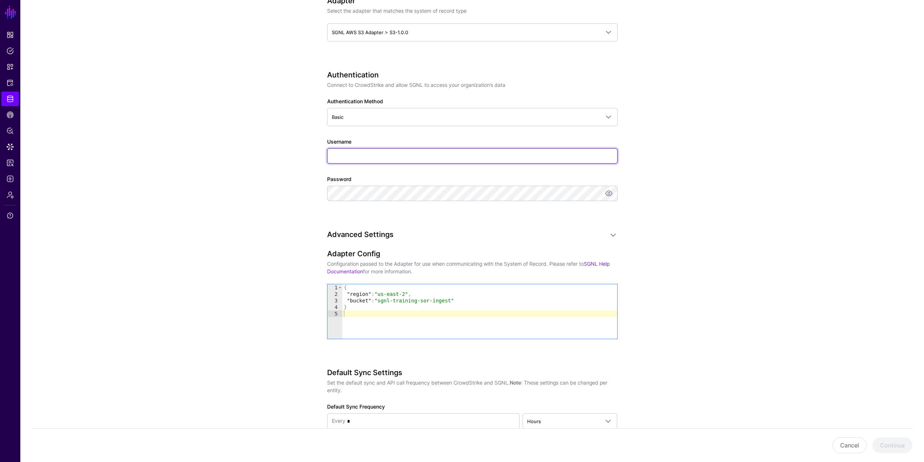
click at [386, 156] on input "Username" at bounding box center [472, 155] width 291 height 15
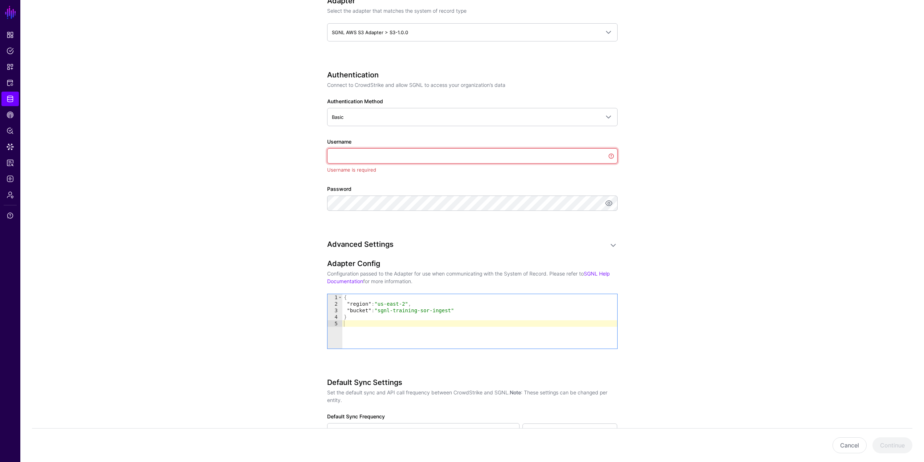
paste input "**********"
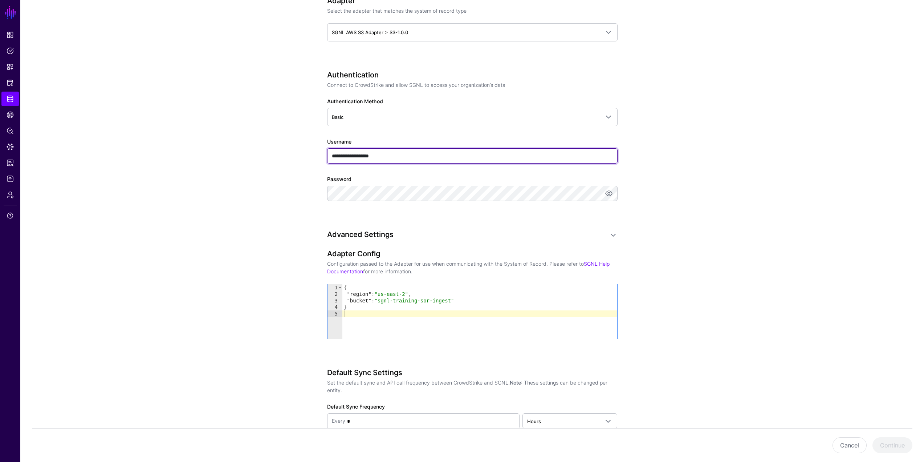
type input "**********"
click at [557, 239] on app-datasources-details-form "**********" at bounding box center [472, 117] width 904 height 848
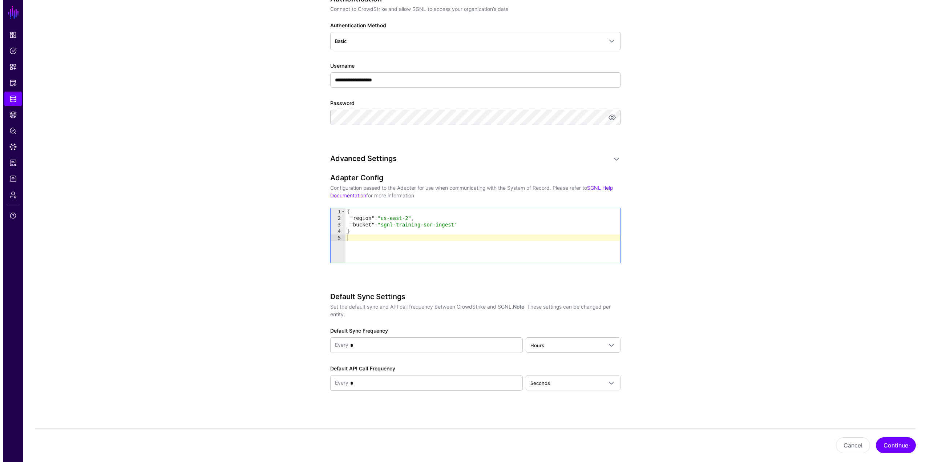
scroll to position [443, 0]
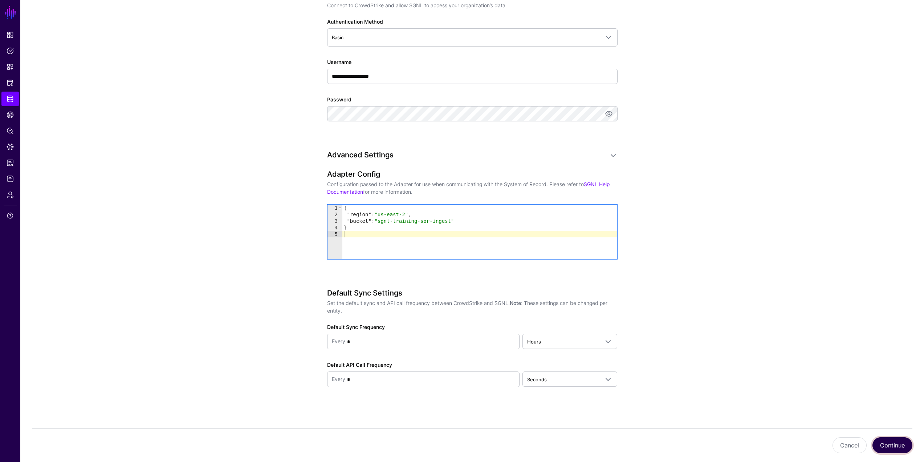
click at [557, 287] on button "Continue" at bounding box center [893, 445] width 40 height 16
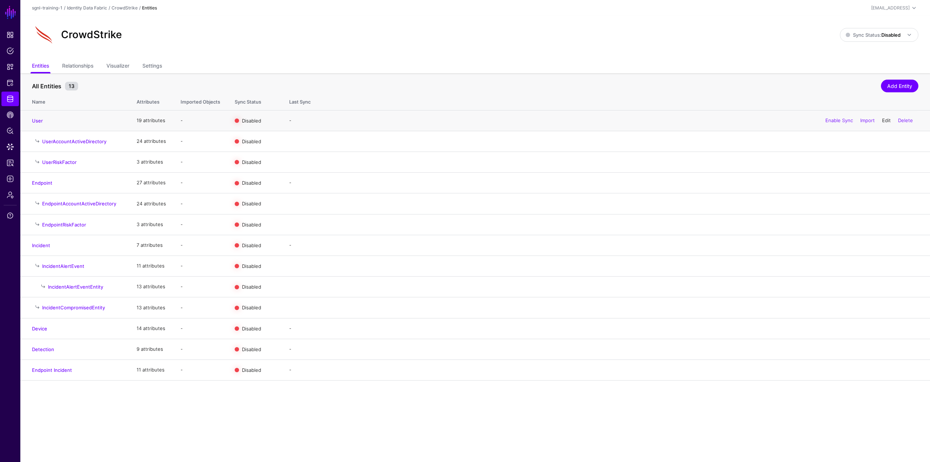
click at [557, 120] on link "Edit" at bounding box center [886, 120] width 9 height 6
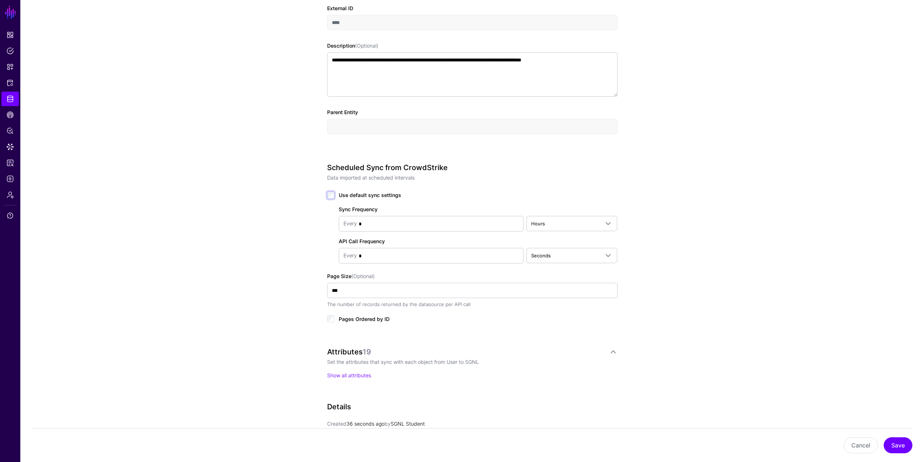
scroll to position [254, 0]
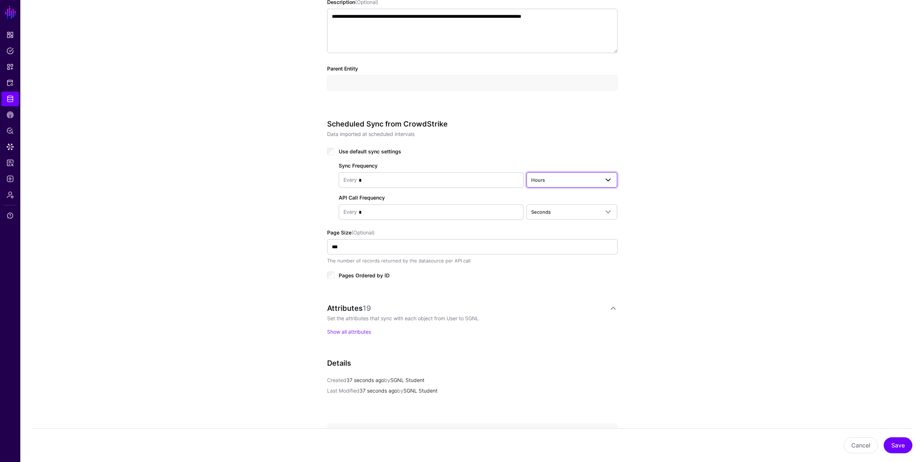
click at [557, 182] on span "Hours" at bounding box center [565, 180] width 69 height 8
click at [553, 204] on button "Minutes" at bounding box center [572, 209] width 91 height 12
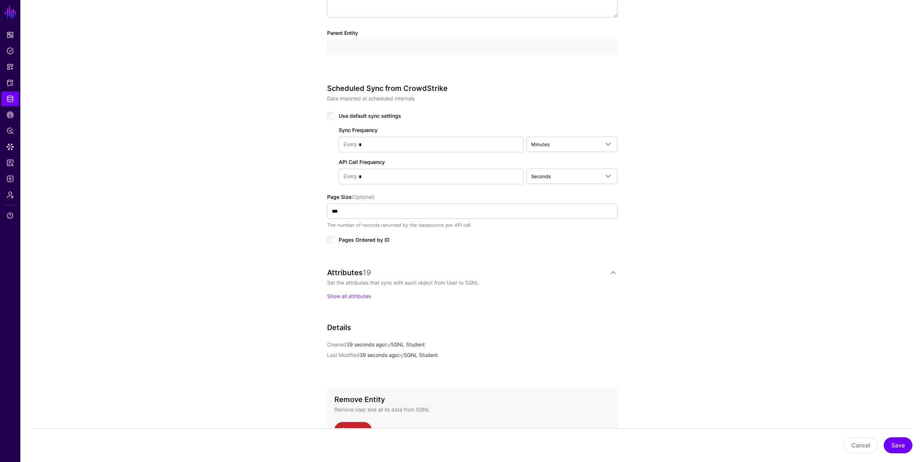
scroll to position [339, 0]
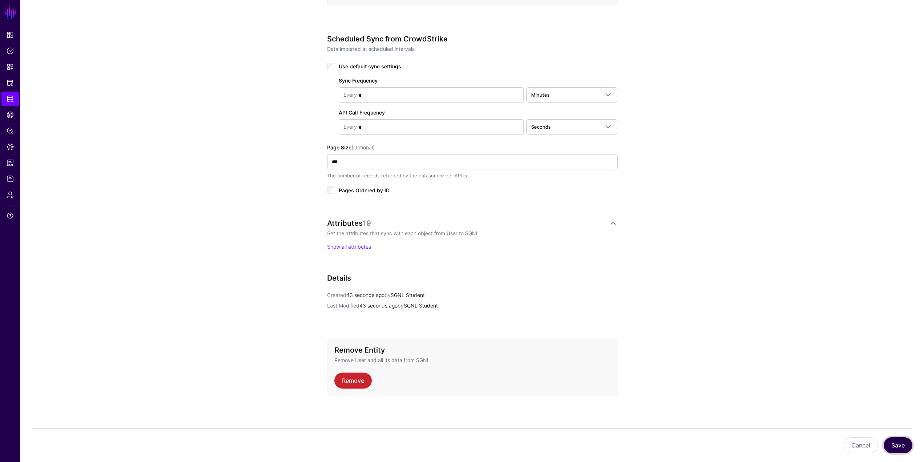
click at [557, 287] on button "Save" at bounding box center [898, 445] width 29 height 16
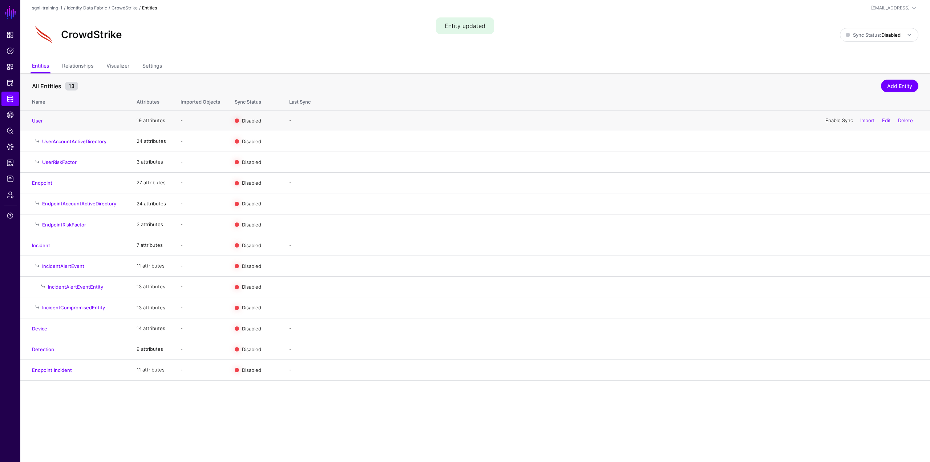
click at [557, 122] on link "Enable Sync" at bounding box center [839, 120] width 28 height 6
click at [557, 32] on span "Sync Status: Disabled" at bounding box center [872, 35] width 55 height 6
click at [557, 68] on span "Syncing active for all configured entities that are enabled" at bounding box center [874, 63] width 75 height 12
click at [13, 176] on span "Logs" at bounding box center [10, 178] width 7 height 7
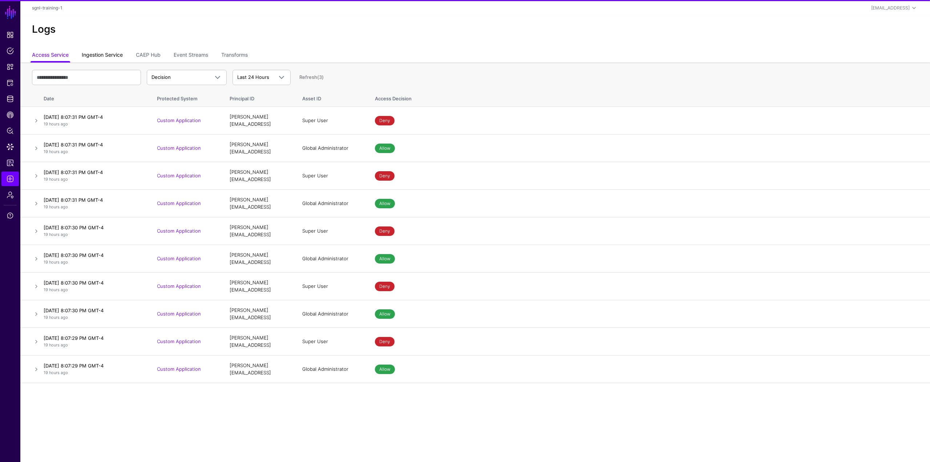
click at [110, 51] on link "Ingestion Service" at bounding box center [102, 56] width 41 height 14
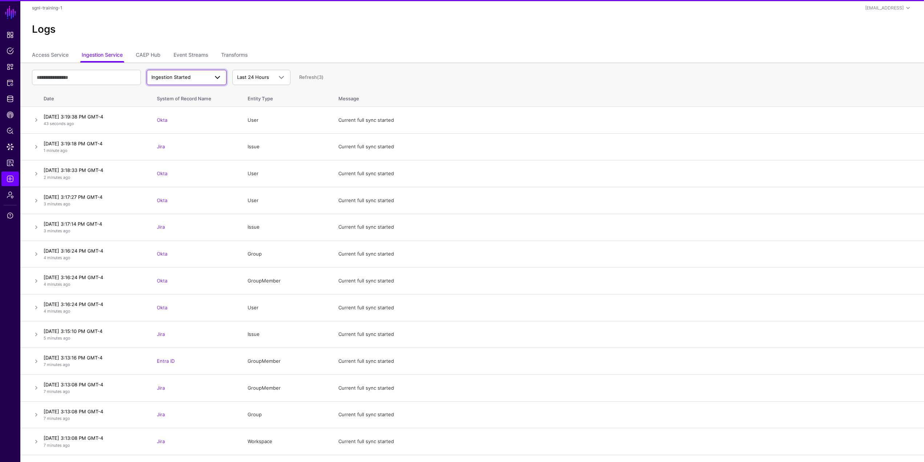
click at [184, 78] on span "Ingestion Started" at bounding box center [170, 77] width 39 height 6
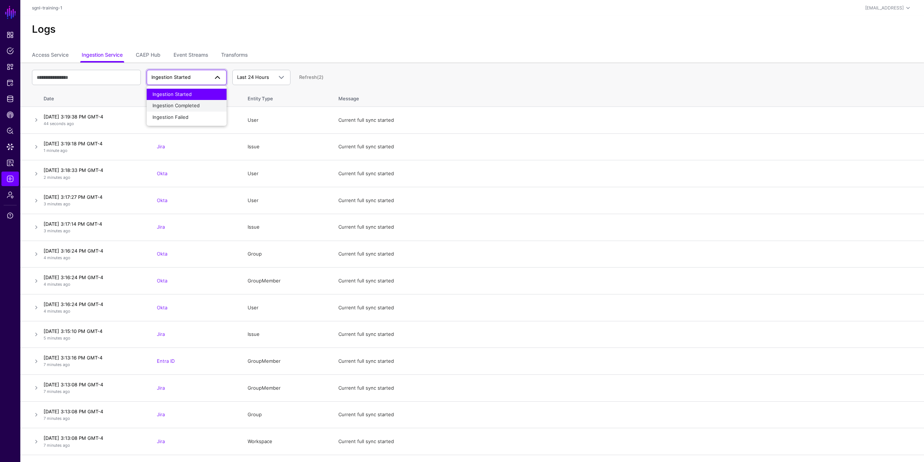
click at [178, 105] on span "Ingestion Completed" at bounding box center [176, 105] width 47 height 6
click at [191, 69] on div "Ingestion Completed Ingestion Started Ingestion Completed Ingestion Failed Last…" at bounding box center [472, 77] width 881 height 21
click at [190, 73] on span "Ingestion Completed" at bounding box center [186, 77] width 70 height 9
click at [180, 112] on button "Ingestion Failed" at bounding box center [187, 117] width 80 height 12
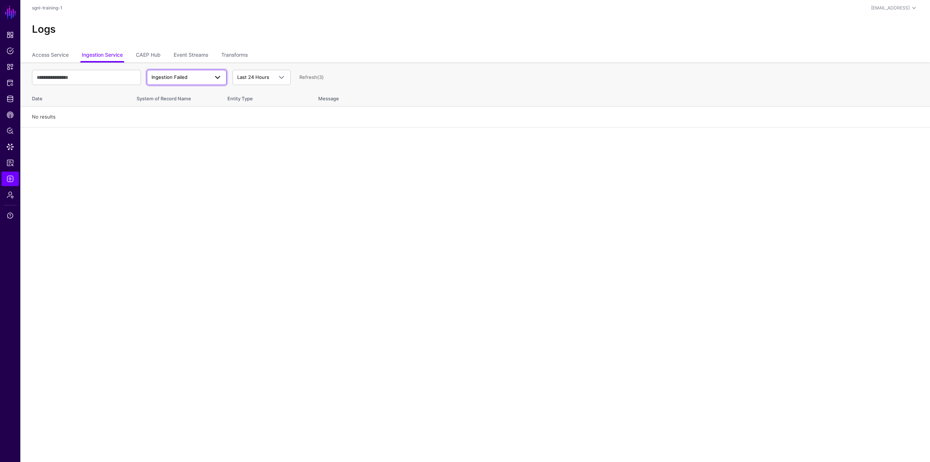
click at [190, 72] on link "Ingestion Failed" at bounding box center [187, 77] width 80 height 15
click at [182, 101] on button "Ingestion Completed" at bounding box center [187, 106] width 80 height 12
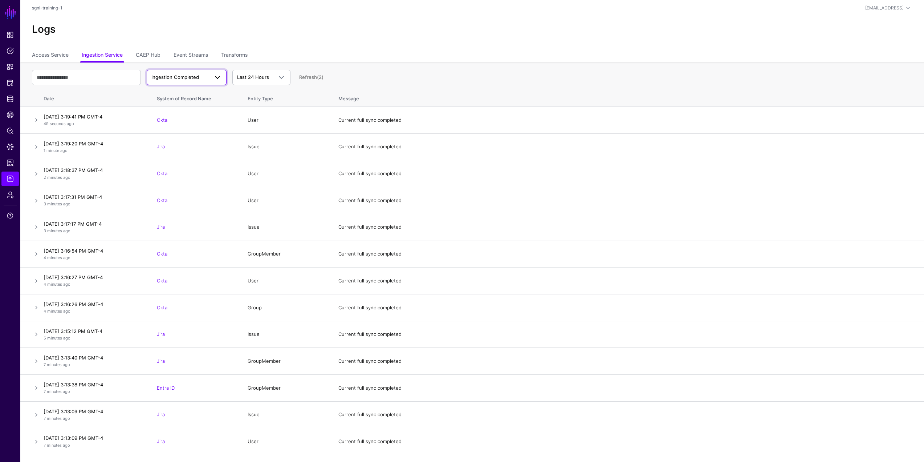
click at [204, 77] on span "Ingestion Completed" at bounding box center [179, 77] width 57 height 7
click at [201, 91] on div "Ingestion Started" at bounding box center [187, 94] width 68 height 7
click at [15, 103] on link "Identity Data Fabric" at bounding box center [9, 99] width 17 height 15
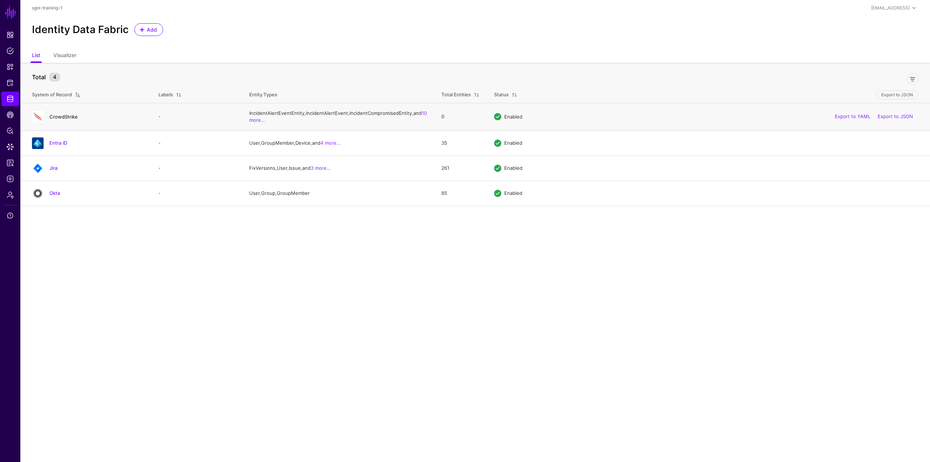
click at [64, 119] on link "CrowdStrike" at bounding box center [63, 117] width 28 height 6
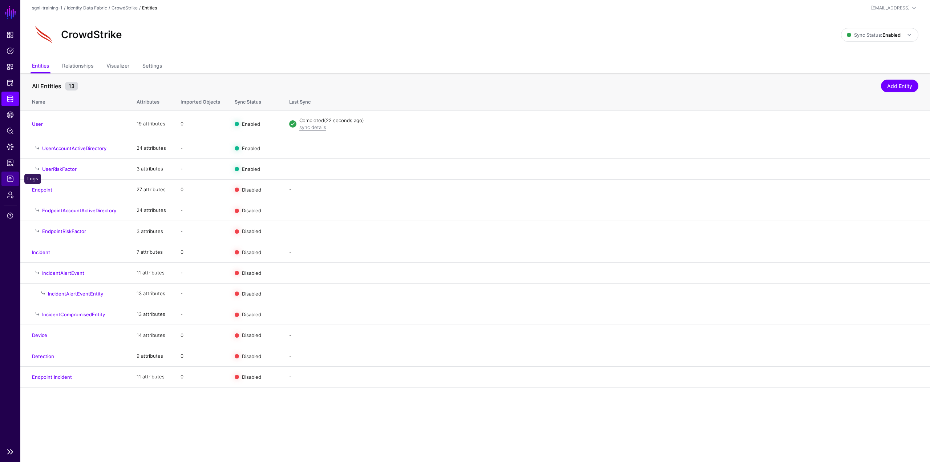
click at [12, 182] on span "Logs" at bounding box center [10, 178] width 7 height 7
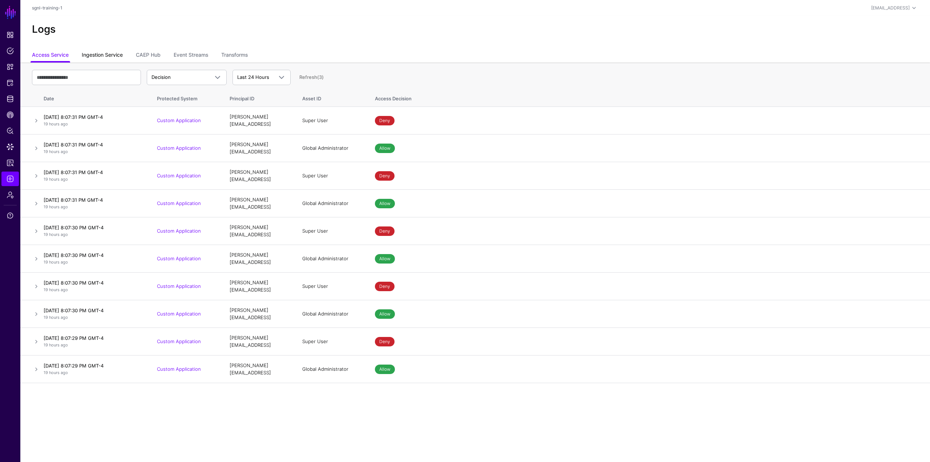
click at [107, 57] on link "Ingestion Service" at bounding box center [102, 56] width 41 height 14
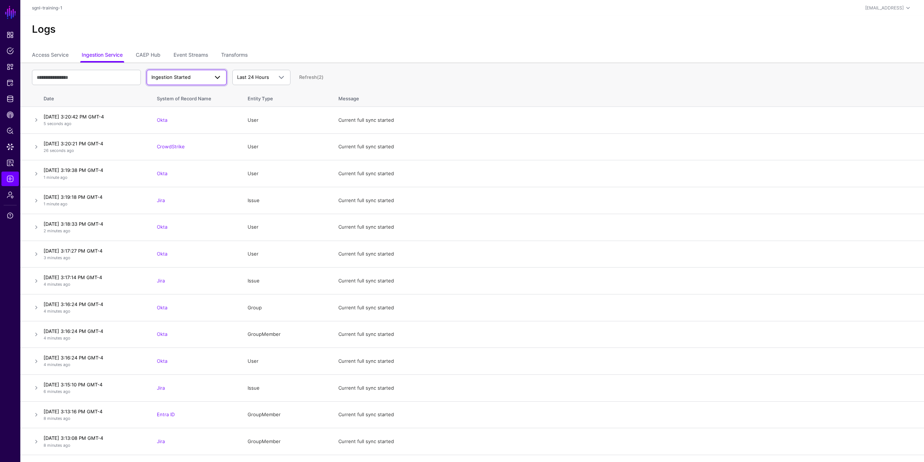
click at [189, 81] on span "Ingestion Started" at bounding box center [186, 77] width 70 height 9
click at [184, 105] on span "Ingestion Completed" at bounding box center [176, 105] width 47 height 6
click at [11, 141] on link "Data Lens" at bounding box center [9, 146] width 17 height 15
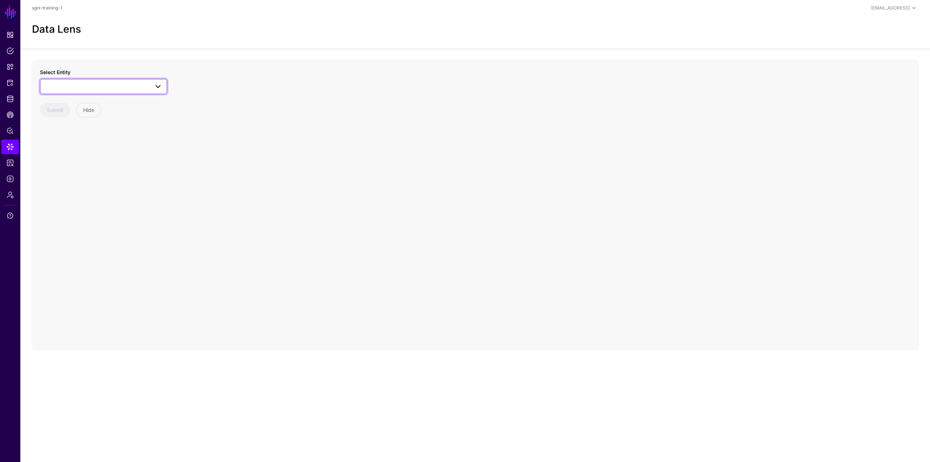
click at [84, 90] on span at bounding box center [104, 86] width 118 height 9
click at [72, 130] on div "CrowdStrike" at bounding box center [99, 129] width 107 height 8
click at [72, 127] on div "CrowdStrike" at bounding box center [99, 129] width 107 height 8
click at [77, 215] on button "User" at bounding box center [107, 220] width 120 height 12
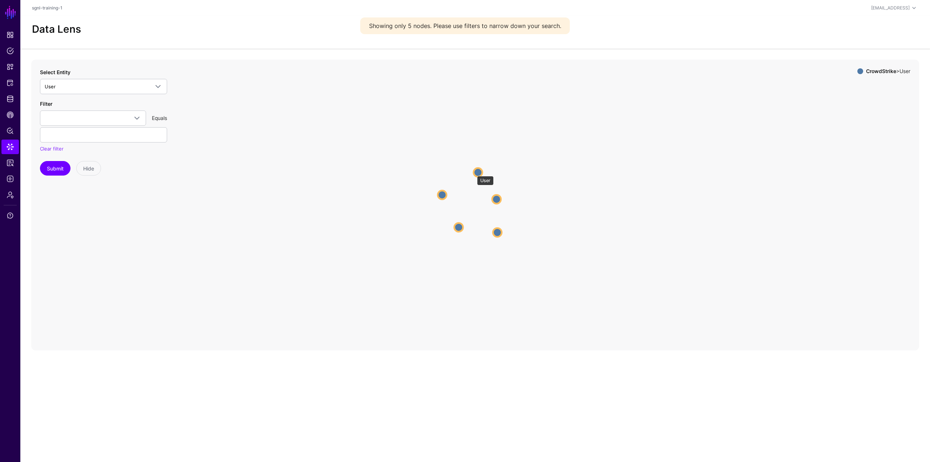
click at [477, 171] on circle at bounding box center [478, 172] width 9 height 9
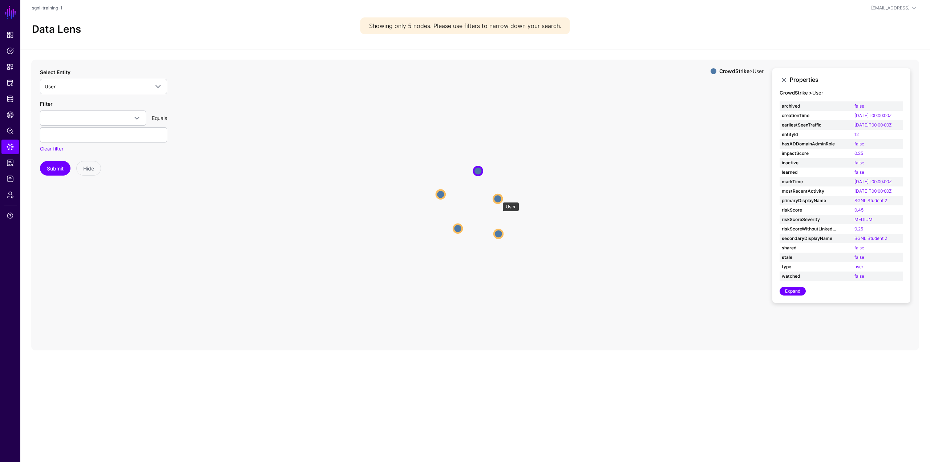
click at [499, 198] on circle at bounding box center [497, 198] width 9 height 9
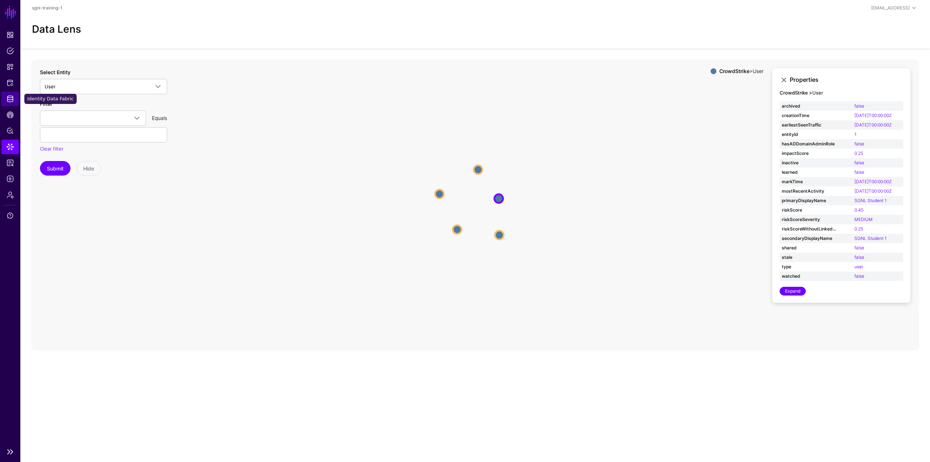
click at [8, 97] on span "Identity Data Fabric" at bounding box center [10, 98] width 7 height 7
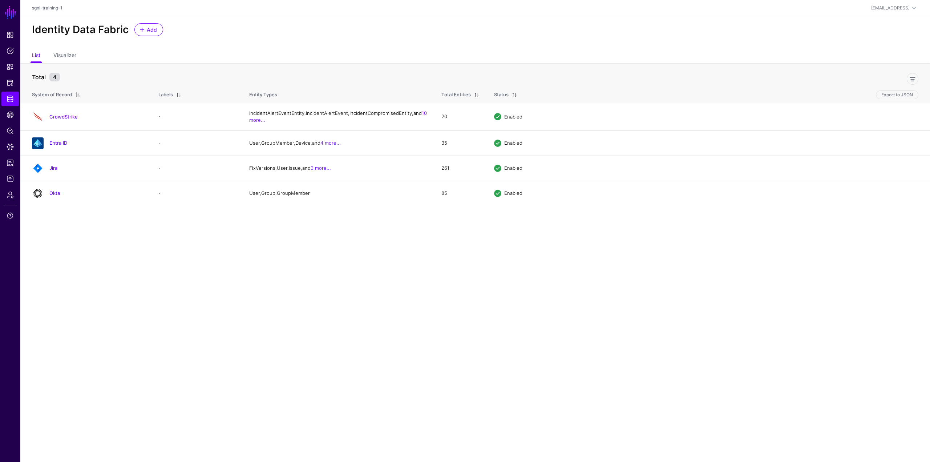
click at [60, 196] on link "Okta" at bounding box center [54, 193] width 11 height 6
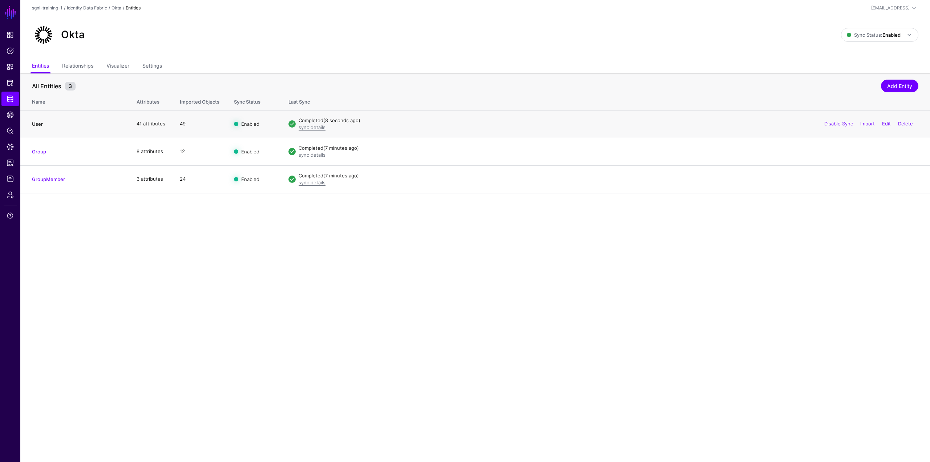
click at [34, 123] on link "User" at bounding box center [37, 124] width 11 height 6
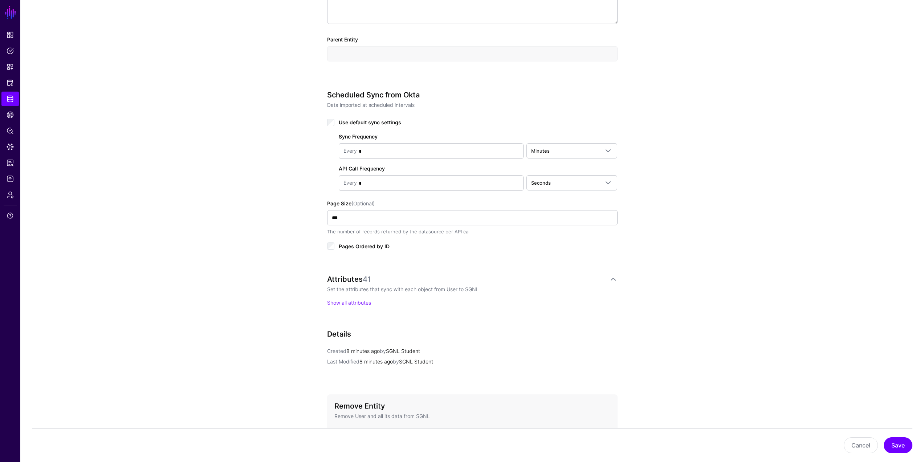
scroll to position [327, 0]
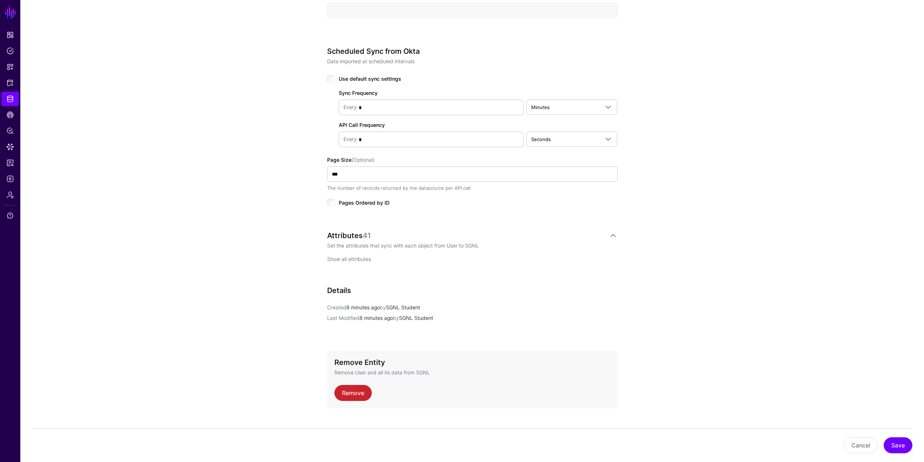
click at [353, 256] on link "Show all attributes" at bounding box center [349, 259] width 44 height 6
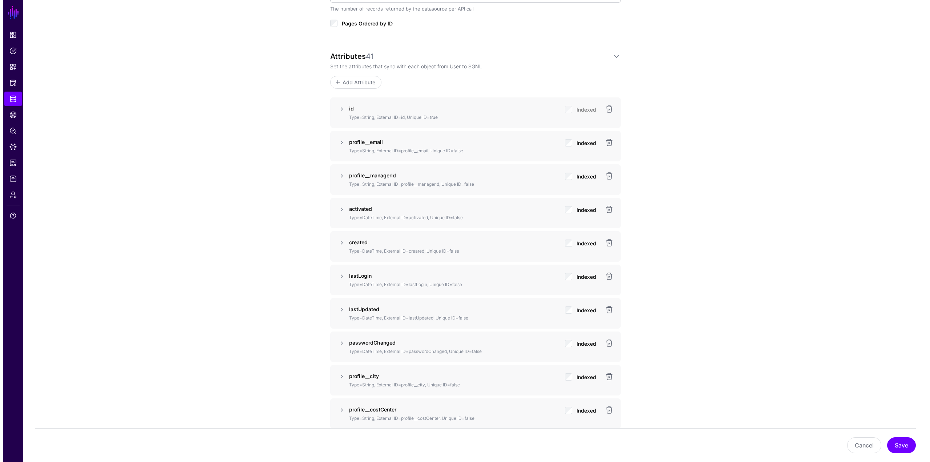
scroll to position [508, 0]
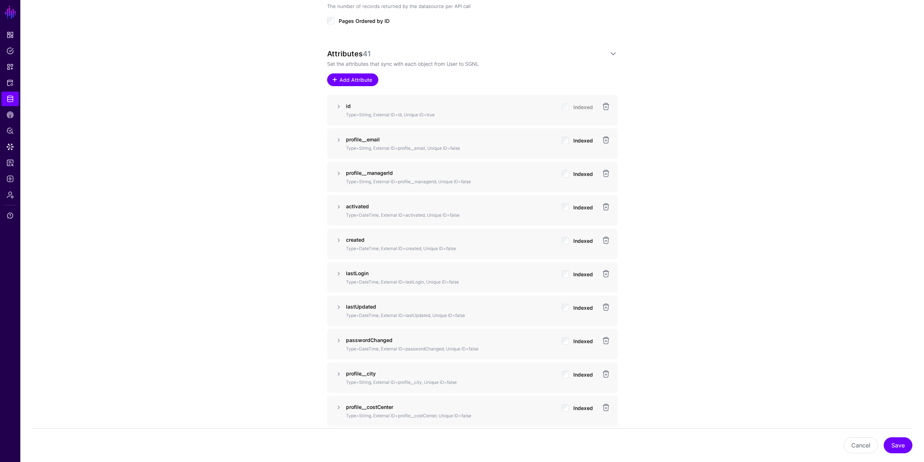
click at [363, 81] on span "Add Attribute" at bounding box center [355, 80] width 34 height 8
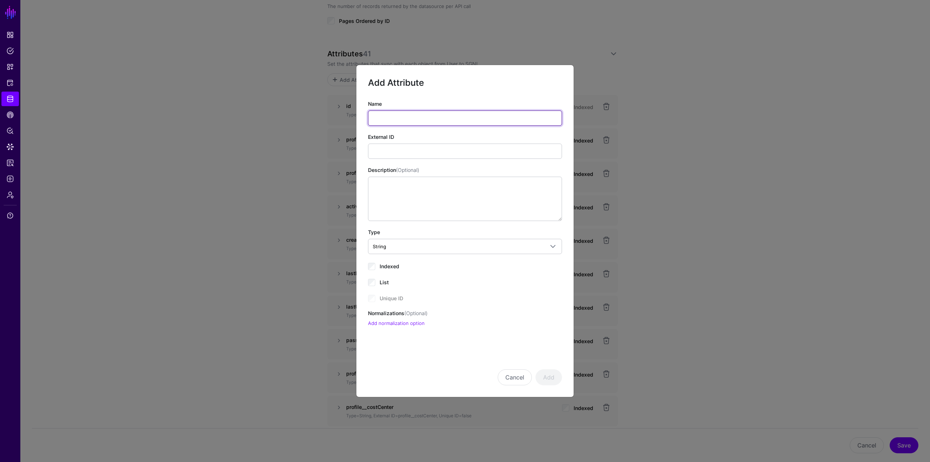
click at [407, 120] on input "Name" at bounding box center [465, 117] width 194 height 15
type input "**********"
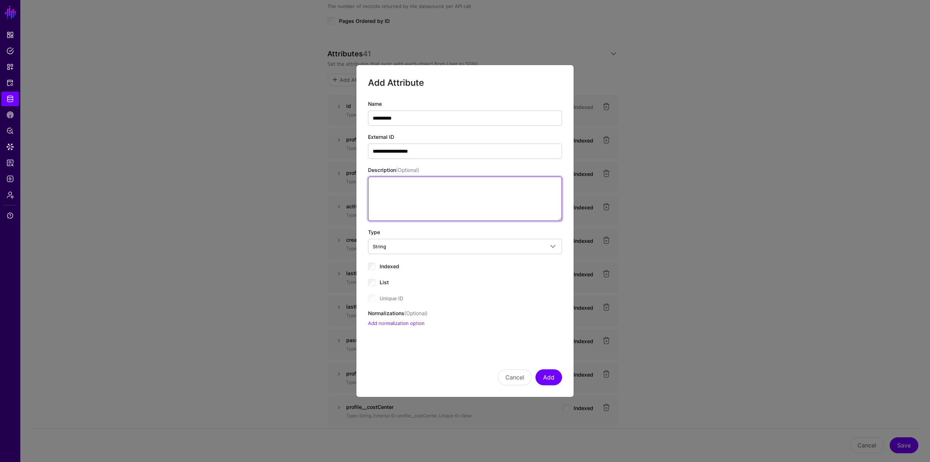
click at [497, 203] on textarea "Description (Optional)" at bounding box center [465, 198] width 194 height 44
type textarea "**********"
click at [549, 287] on button "Add" at bounding box center [548, 377] width 27 height 16
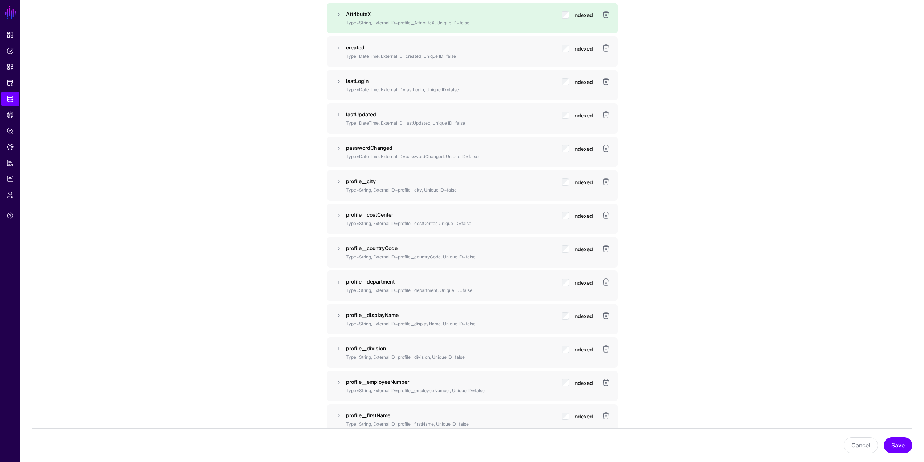
scroll to position [736, 0]
click at [557, 287] on button "Save" at bounding box center [898, 445] width 29 height 16
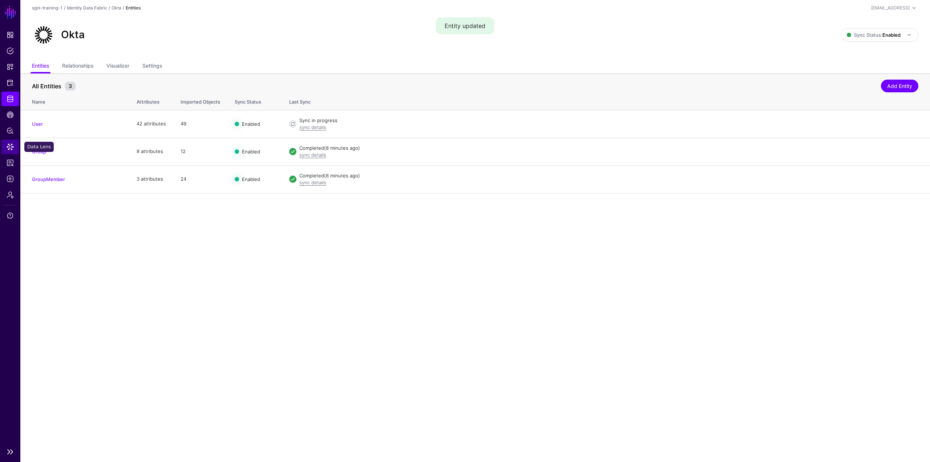
click at [11, 142] on link "Data Lens" at bounding box center [9, 146] width 17 height 15
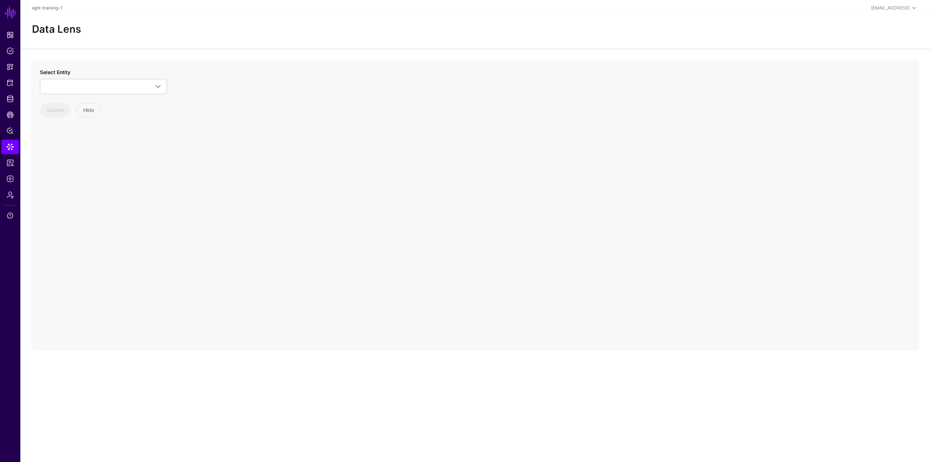
click at [113, 95] on div "Select Entity CrowdStrike Detection Device Endpoint Endpoint Incident EndpointA…" at bounding box center [103, 92] width 127 height 49
click at [113, 91] on link at bounding box center [103, 86] width 127 height 15
click at [92, 131] on div "CrowdStrike" at bounding box center [99, 129] width 107 height 8
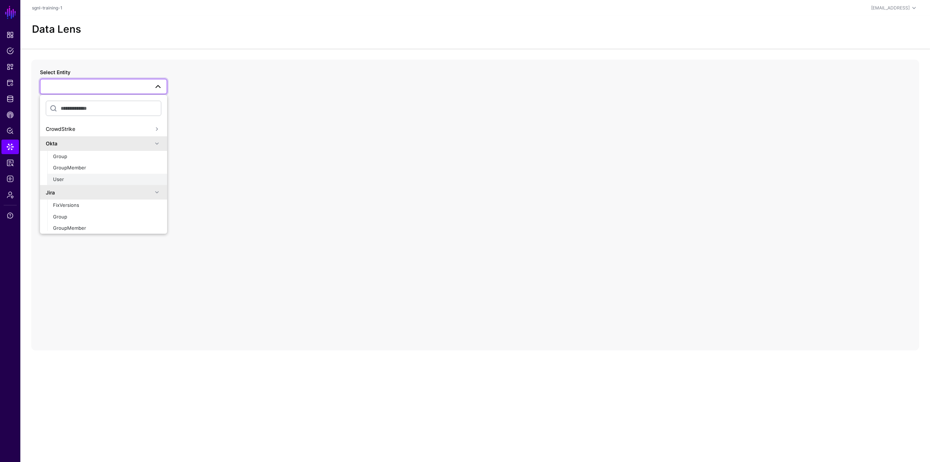
click at [77, 178] on div "User" at bounding box center [107, 179] width 108 height 7
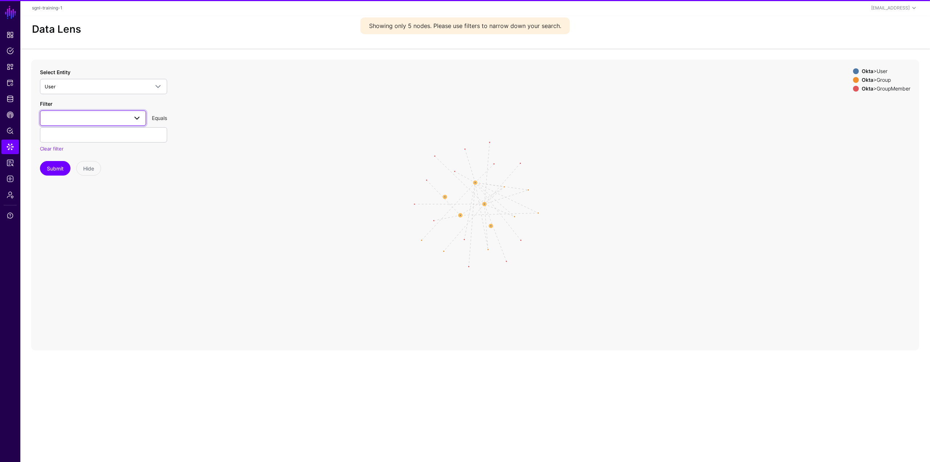
click at [76, 117] on span at bounding box center [93, 118] width 97 height 9
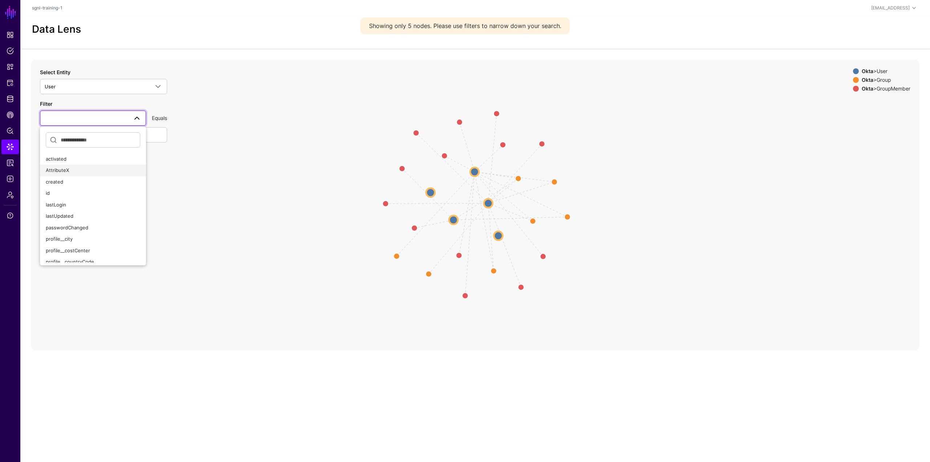
click at [78, 170] on div "AttributeX" at bounding box center [93, 170] width 94 height 7
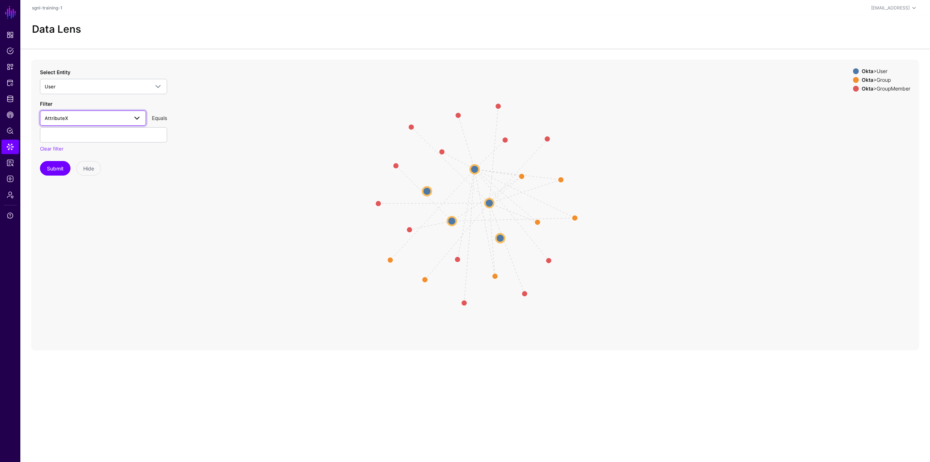
click at [109, 118] on span "AttributeX" at bounding box center [87, 118] width 84 height 8
click at [85, 245] on div "profile__login" at bounding box center [93, 242] width 94 height 7
click at [108, 136] on input "text" at bounding box center [103, 134] width 127 height 15
paste input "**********"
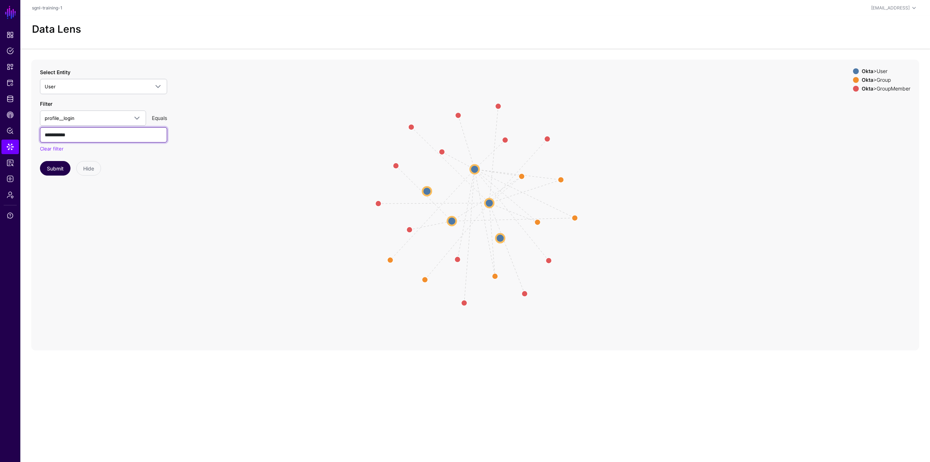
type input "**********"
click at [58, 172] on button "Submit" at bounding box center [55, 168] width 31 height 15
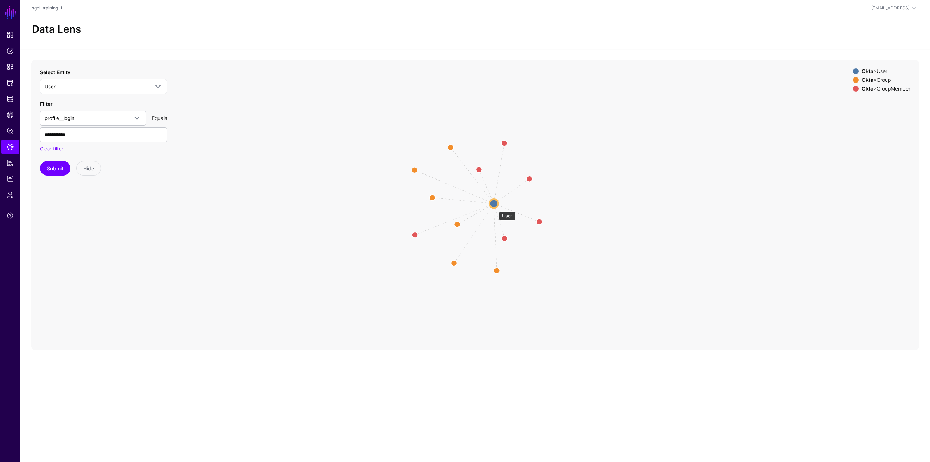
click at [497, 203] on circle at bounding box center [493, 203] width 9 height 9
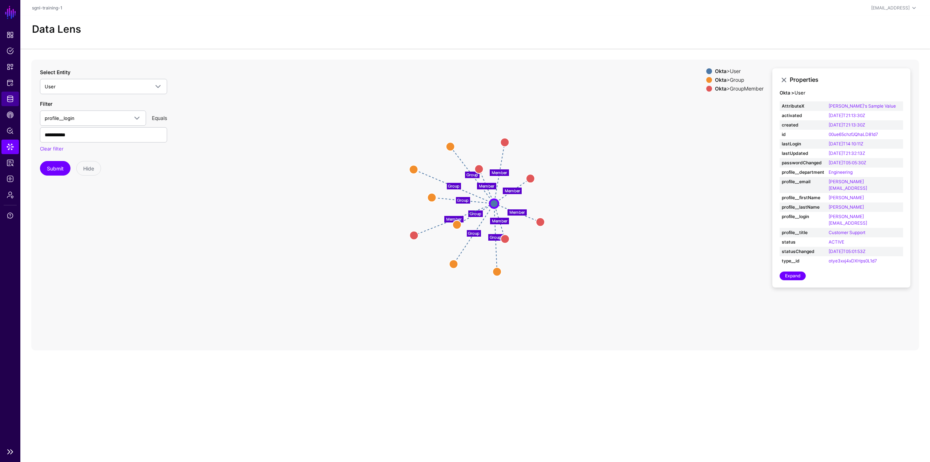
click at [11, 101] on span "Identity Data Fabric" at bounding box center [10, 98] width 7 height 7
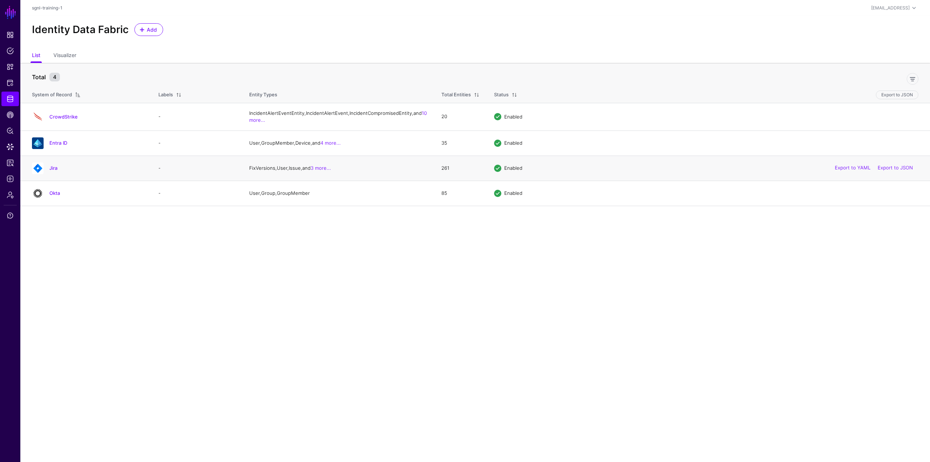
click at [48, 174] on div "Jira" at bounding box center [88, 168] width 118 height 12
click at [51, 171] on link "Jira" at bounding box center [53, 168] width 8 height 6
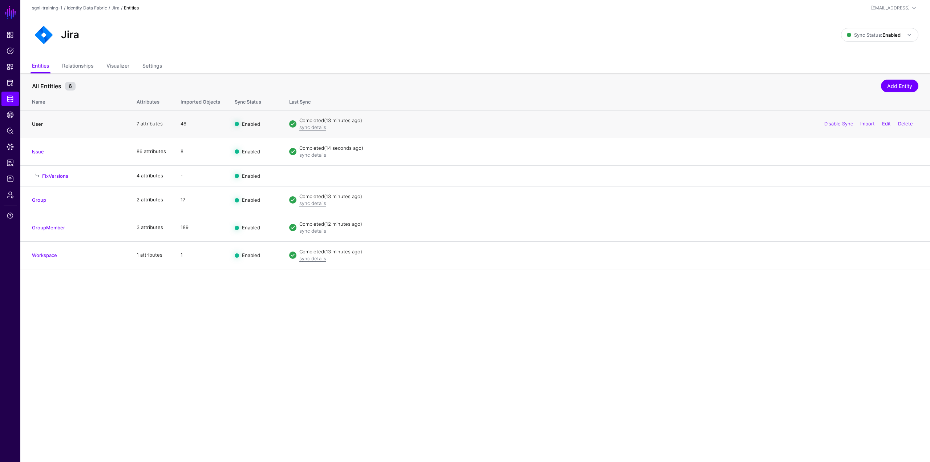
click at [36, 125] on link "User" at bounding box center [37, 124] width 11 height 6
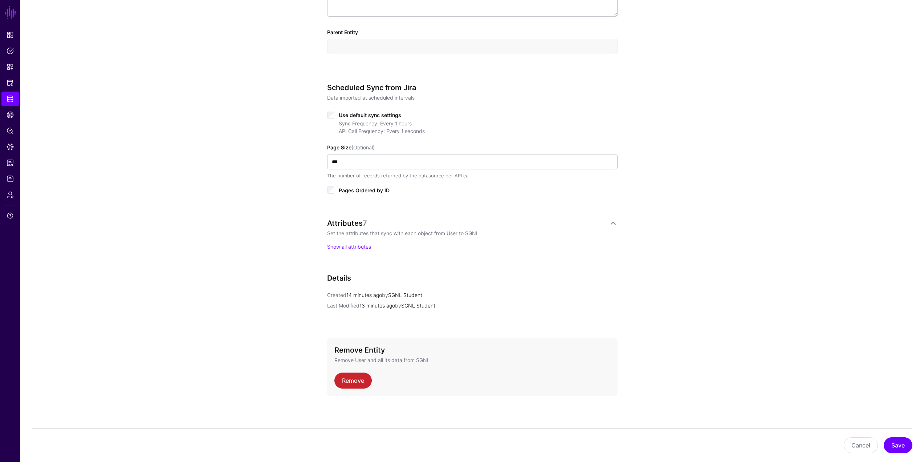
scroll to position [291, 0]
click at [355, 248] on link "Show all attributes" at bounding box center [349, 246] width 44 height 6
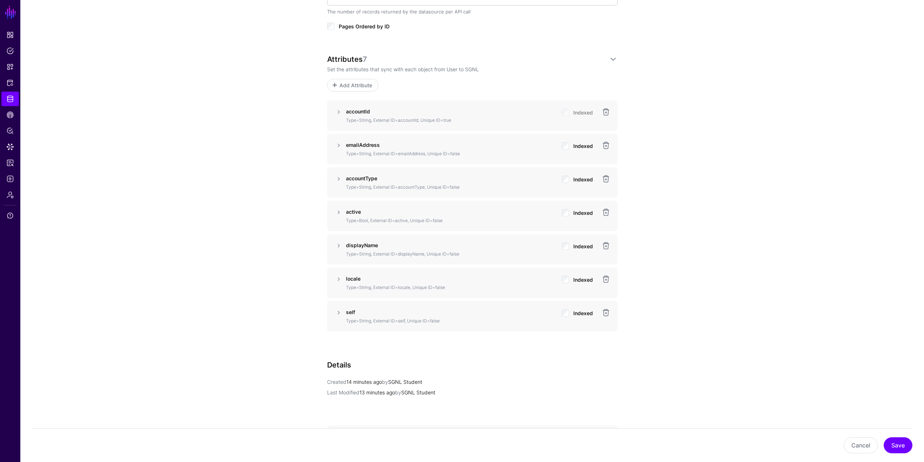
scroll to position [473, 0]
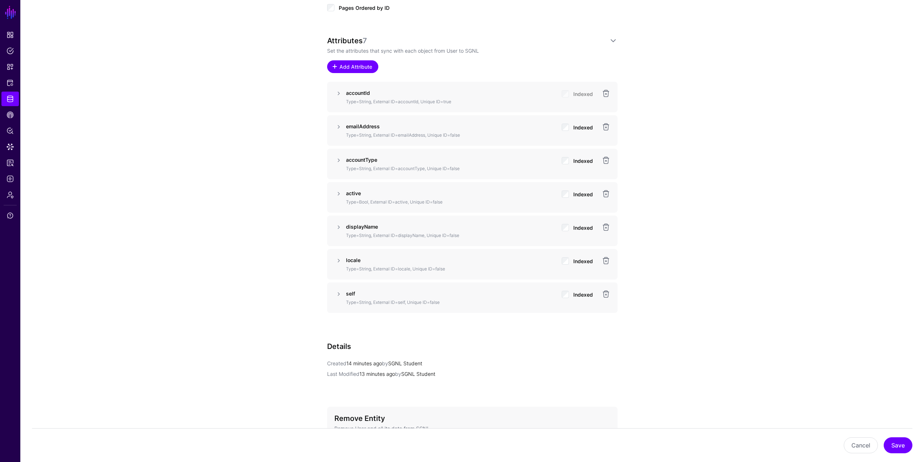
click at [348, 68] on span "Add Attribute" at bounding box center [355, 67] width 34 height 8
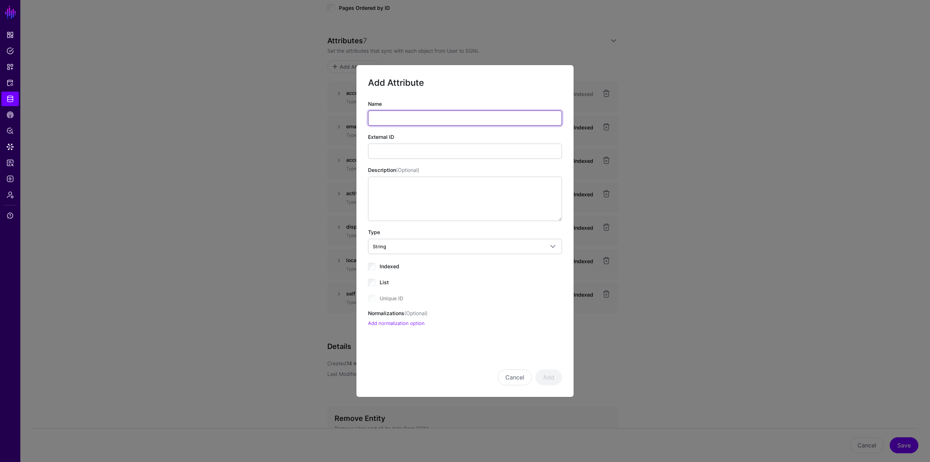
click at [412, 116] on input "Name" at bounding box center [465, 117] width 194 height 15
click at [512, 287] on button "Cancel" at bounding box center [515, 377] width 34 height 16
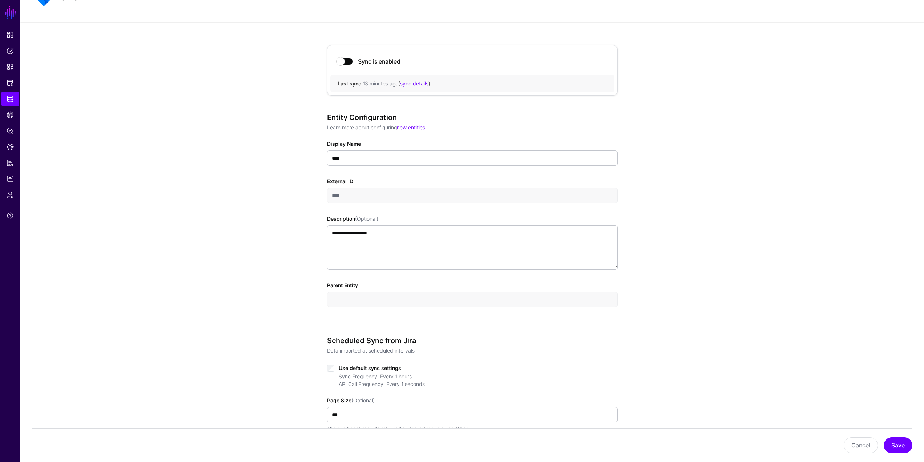
scroll to position [0, 0]
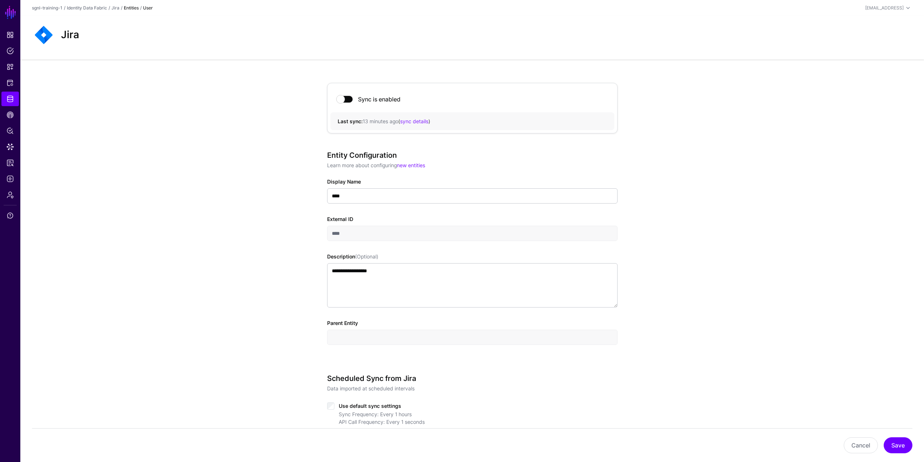
click at [132, 7] on strong "Entities" at bounding box center [131, 7] width 15 height 5
click at [119, 8] on div "sgnl-training-1 / Identity Data Fabric / Jira / Entities / User" at bounding box center [325, 8] width 587 height 7
click at [118, 8] on link "Jira" at bounding box center [115, 7] width 8 height 5
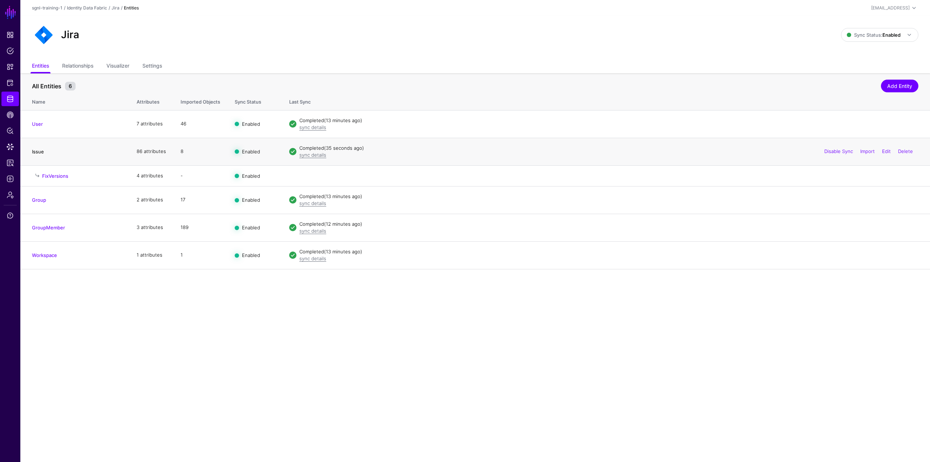
click at [38, 149] on link "Issue" at bounding box center [38, 152] width 12 height 6
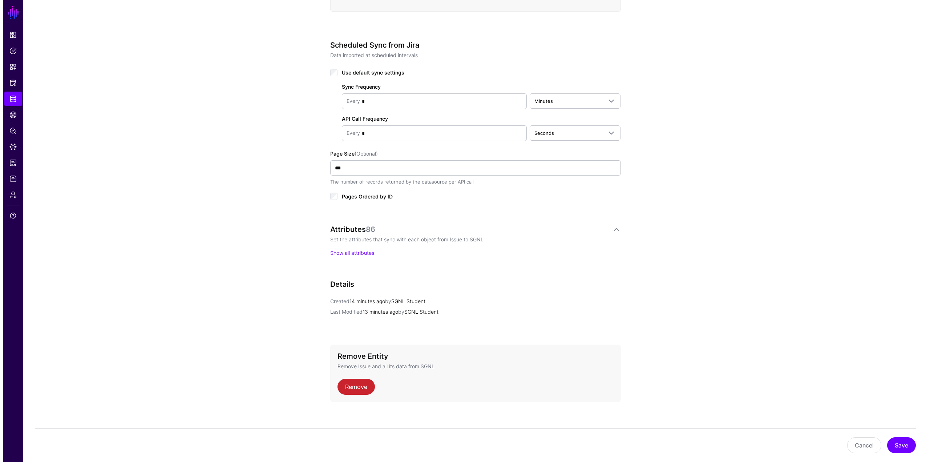
scroll to position [339, 0]
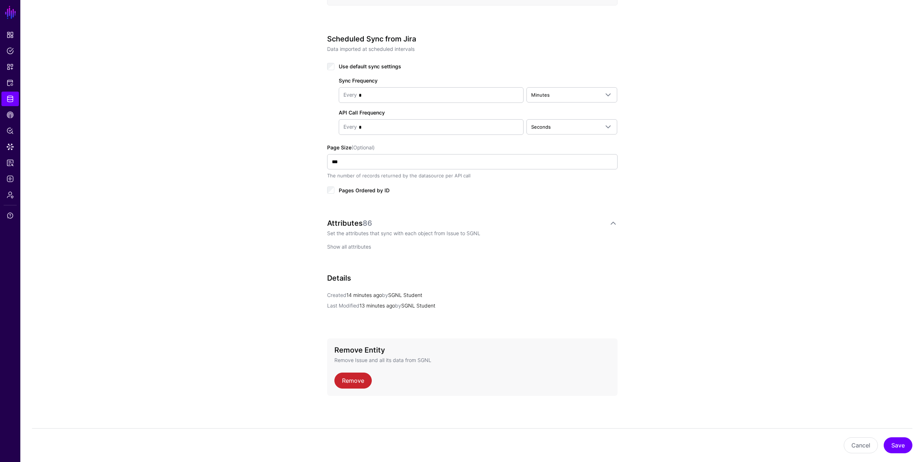
drag, startPoint x: 333, startPoint y: 241, endPoint x: 337, endPoint y: 244, distance: 4.7
click at [333, 241] on div "Attributes 86 Set the attributes that sync with each object from Issue to SGNL …" at bounding box center [472, 235] width 291 height 32
click at [338, 244] on link "Show all attributes" at bounding box center [349, 246] width 44 height 6
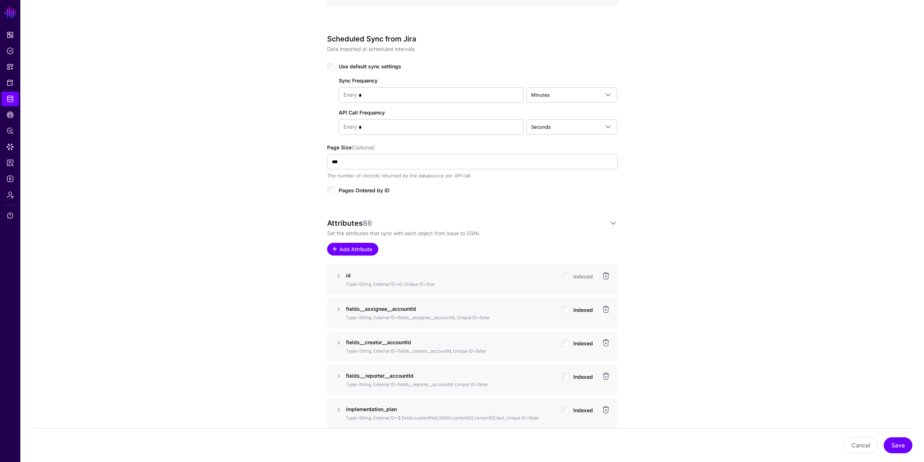
click at [340, 245] on span "Add Attribute" at bounding box center [355, 249] width 34 height 8
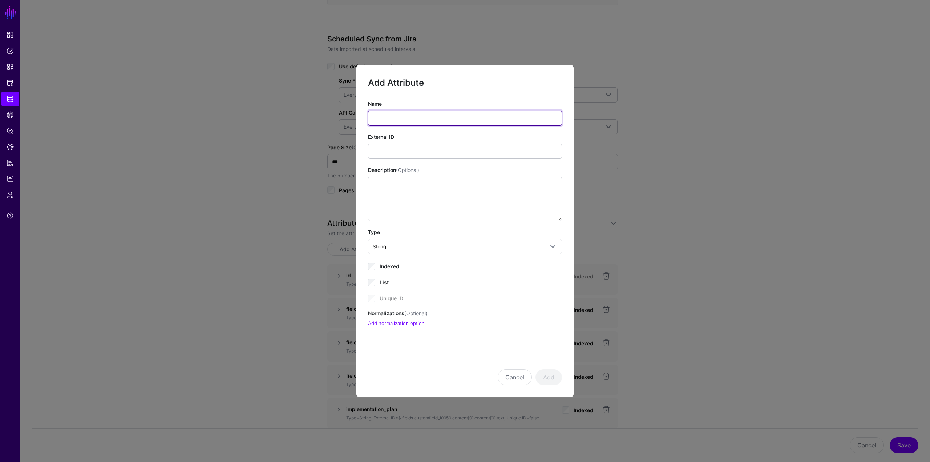
click at [407, 122] on input "Name" at bounding box center [465, 117] width 194 height 15
drag, startPoint x: 413, startPoint y: 127, endPoint x: 417, endPoint y: 119, distance: 8.9
click at [414, 127] on div "Name External ID Description (Optional) Type String String Bool DateTime Double…" at bounding box center [465, 213] width 194 height 227
click at [419, 118] on input "Name" at bounding box center [465, 117] width 194 height 15
paste input "**********"
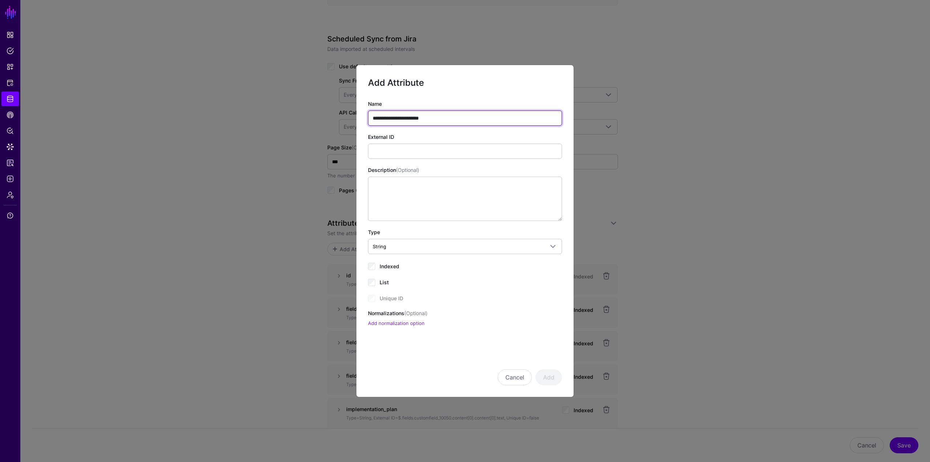
type input "**********"
click at [429, 153] on input "External ID" at bounding box center [465, 150] width 194 height 15
paste input "**********"
type input "**********"
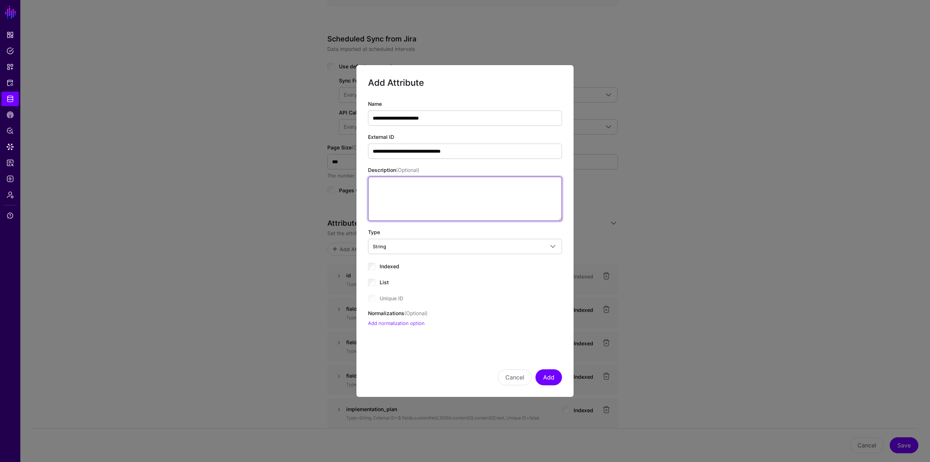
click at [434, 200] on textarea "Description (Optional)" at bounding box center [465, 198] width 194 height 44
paste textarea "**********"
type textarea "**********"
click at [397, 266] on span "Indexed" at bounding box center [389, 266] width 20 height 6
click at [547, 287] on button "Add" at bounding box center [548, 377] width 27 height 16
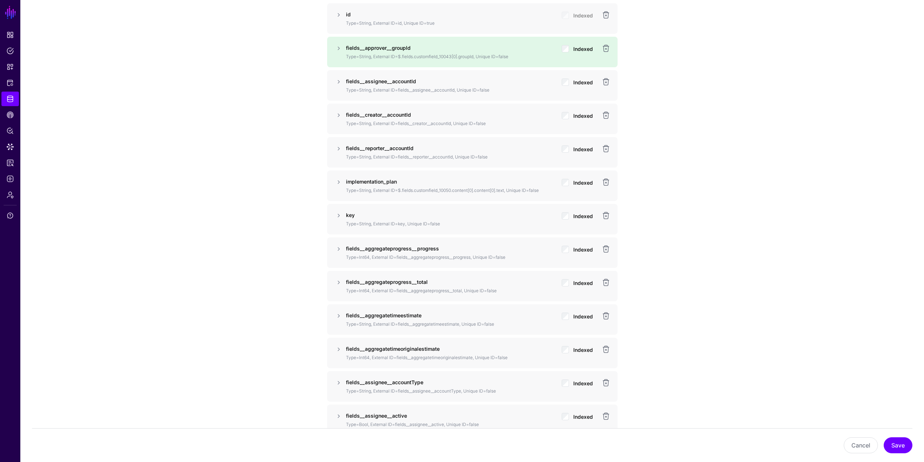
scroll to position [600, 0]
click at [341, 50] on link at bounding box center [338, 48] width 9 height 9
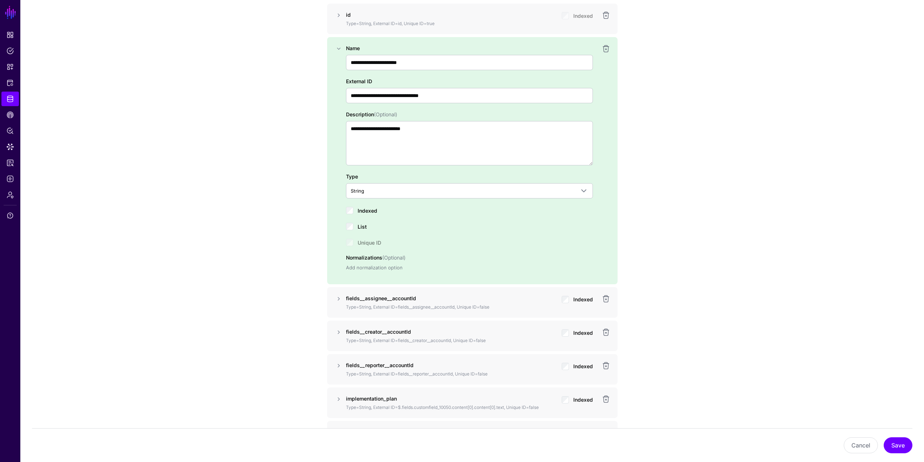
click at [360, 264] on link "Add normalization option" at bounding box center [374, 267] width 57 height 6
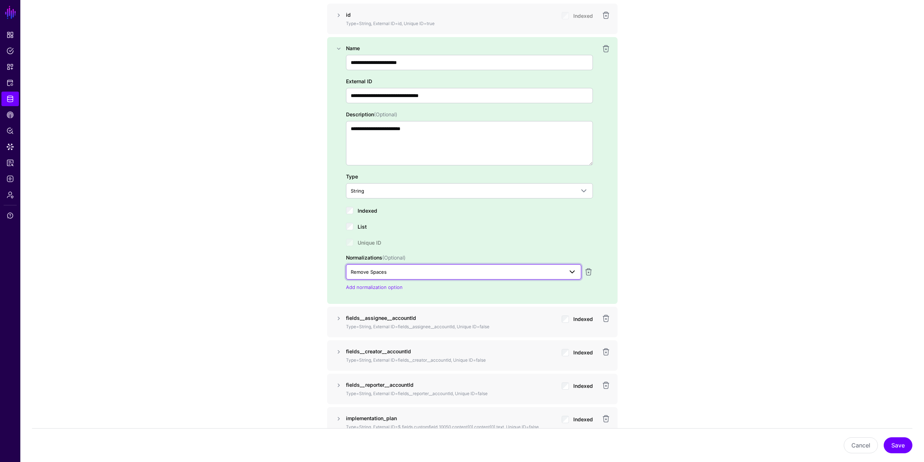
click at [381, 273] on span "Remove Spaces" at bounding box center [369, 272] width 36 height 6
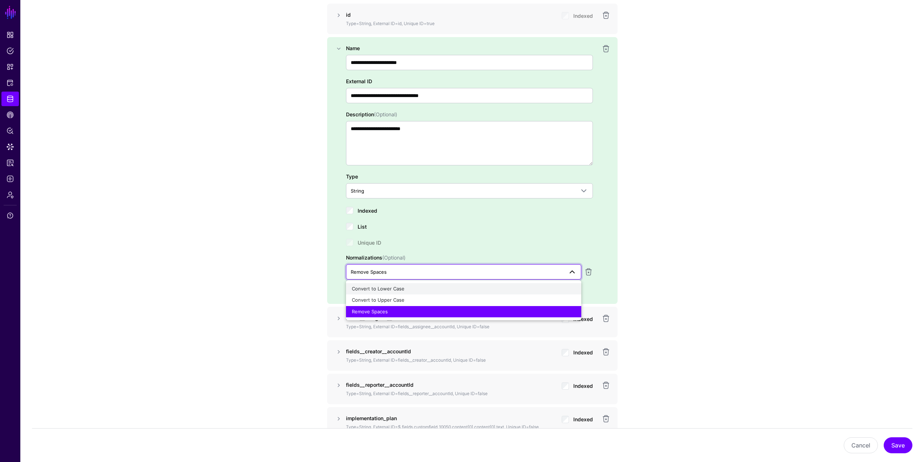
click at [391, 287] on span "Convert to Lower Case" at bounding box center [378, 288] width 53 height 6
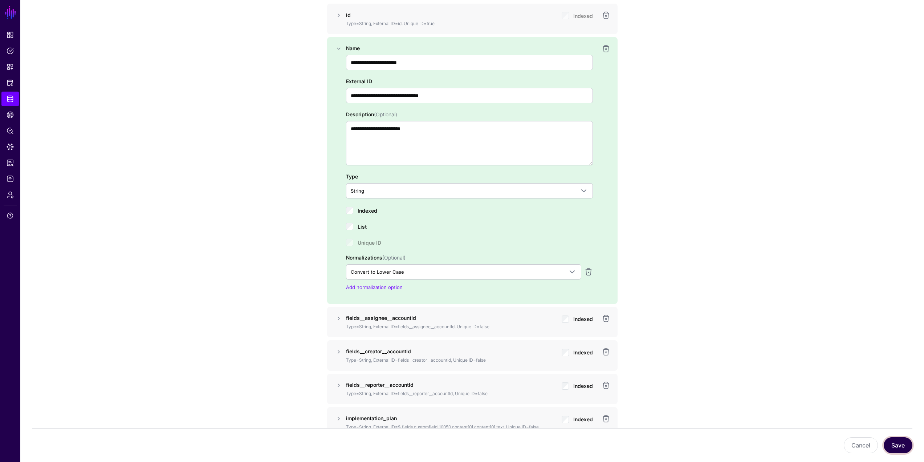
click at [557, 287] on button "Save" at bounding box center [898, 445] width 29 height 16
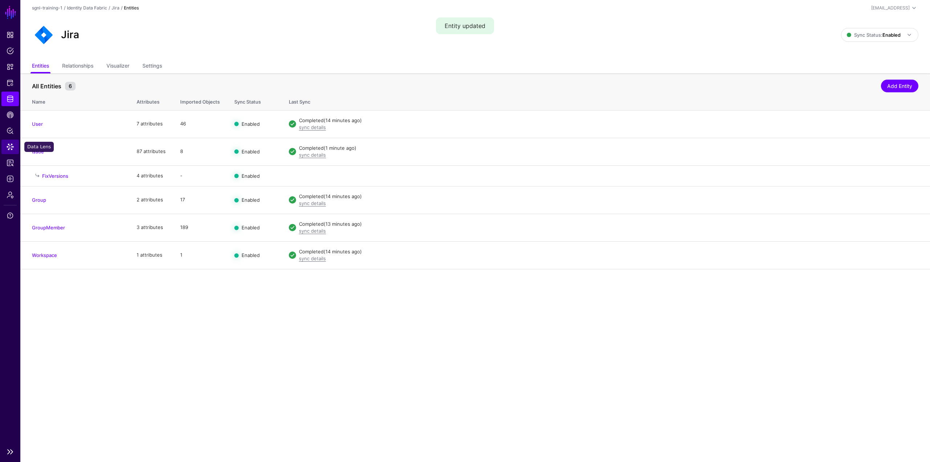
click at [6, 144] on link "Data Lens" at bounding box center [9, 146] width 17 height 15
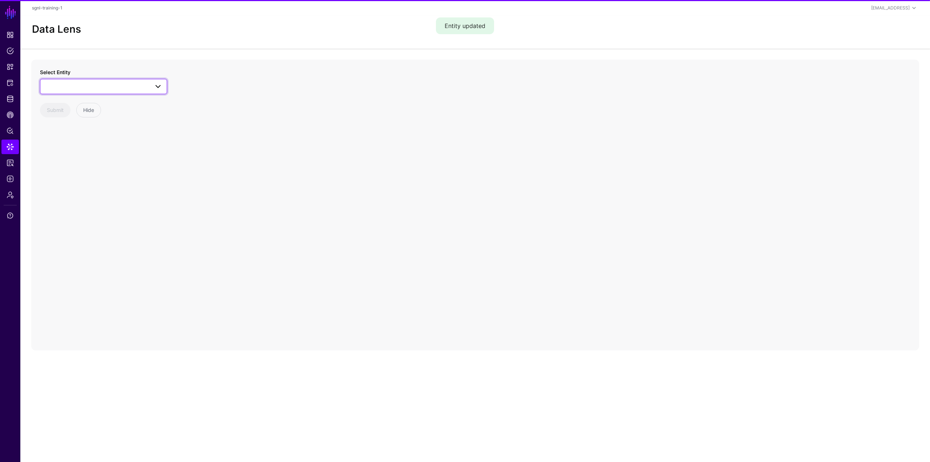
click at [81, 89] on span at bounding box center [104, 86] width 118 height 9
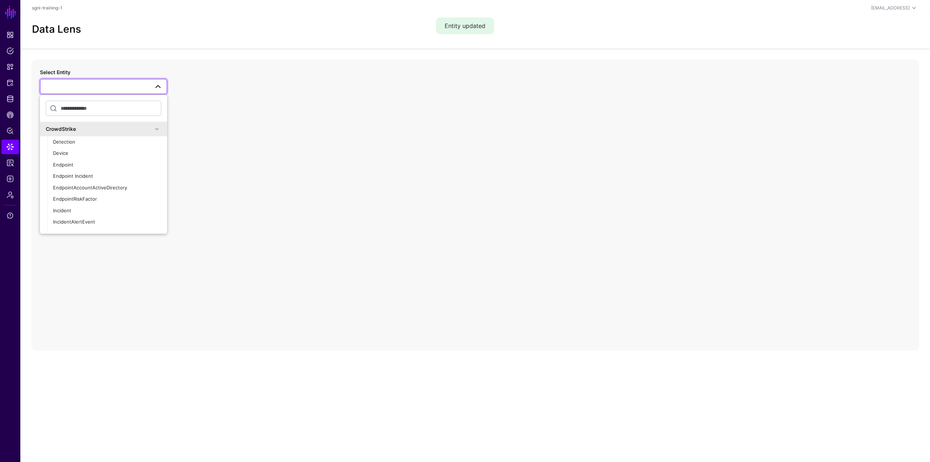
click at [114, 132] on div "CrowdStrike" at bounding box center [99, 129] width 107 height 8
click at [92, 169] on div "Issue" at bounding box center [107, 166] width 108 height 7
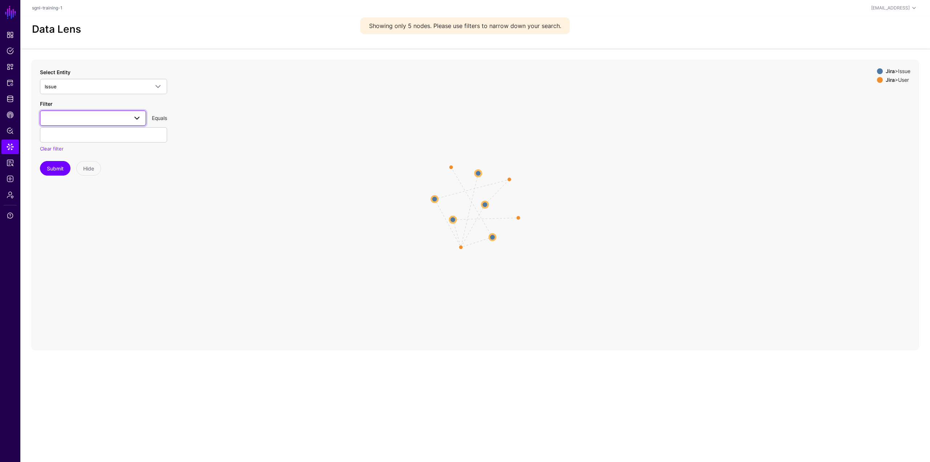
click at [84, 116] on span at bounding box center [93, 118] width 97 height 9
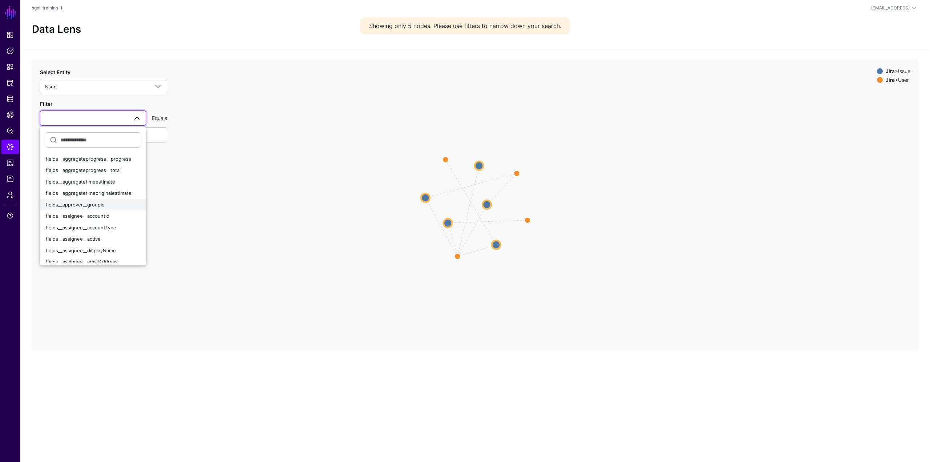
click at [108, 207] on div "fields__approver__groupId" at bounding box center [93, 204] width 94 height 7
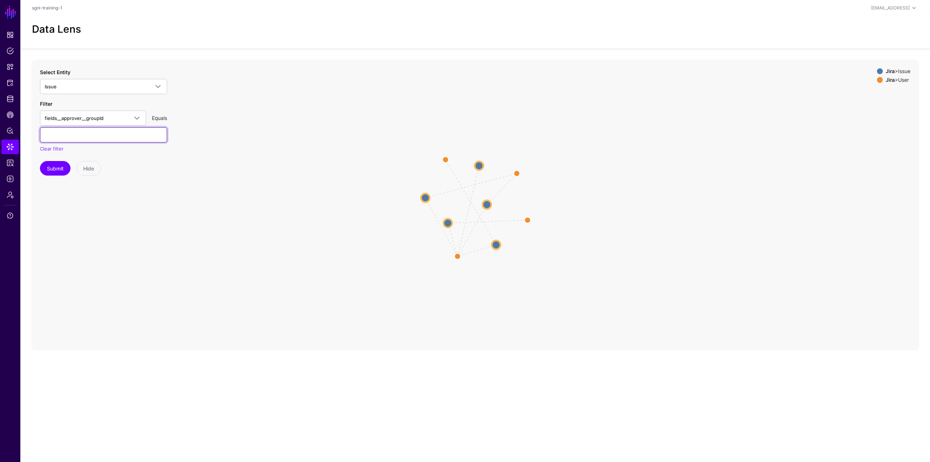
click at [111, 137] on input "text" at bounding box center [103, 134] width 127 height 15
paste input "**********"
type input "**********"
click at [68, 167] on button "Submit" at bounding box center [55, 168] width 31 height 15
click at [486, 199] on circle at bounding box center [490, 199] width 9 height 9
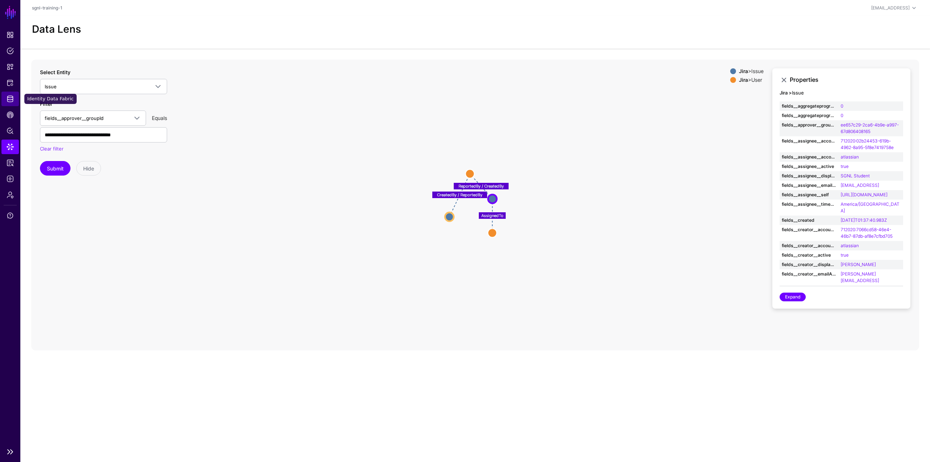
click at [8, 96] on span "Identity Data Fabric" at bounding box center [10, 98] width 7 height 7
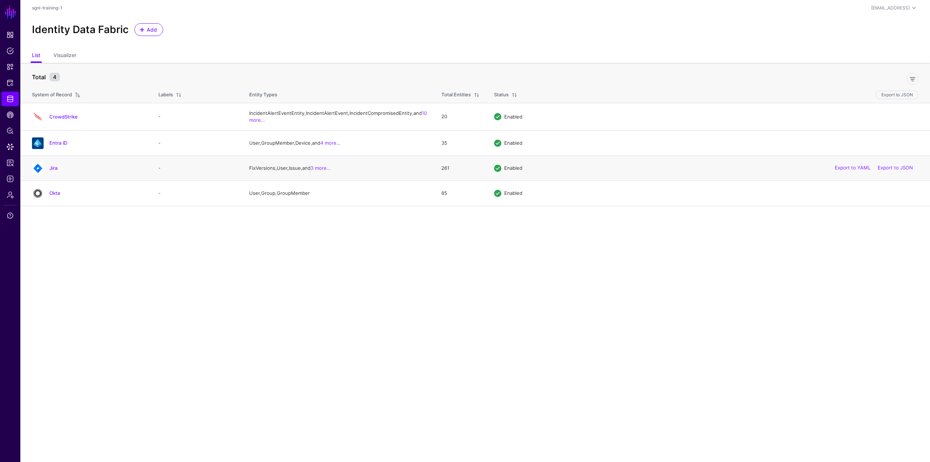
click at [58, 171] on h4 "Jira" at bounding box center [96, 168] width 94 height 7
click at [55, 171] on link "Jira" at bounding box center [53, 168] width 8 height 6
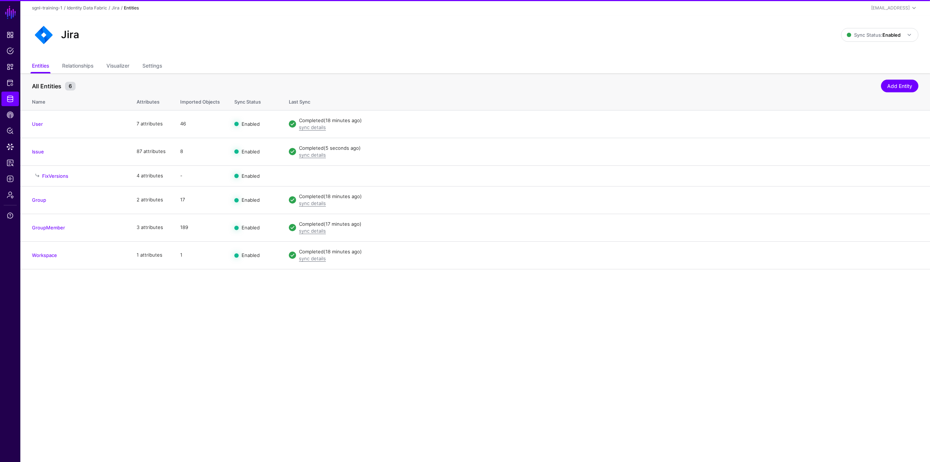
click at [97, 63] on ul "Entities Relationships Visualizer Settings" at bounding box center [475, 67] width 886 height 14
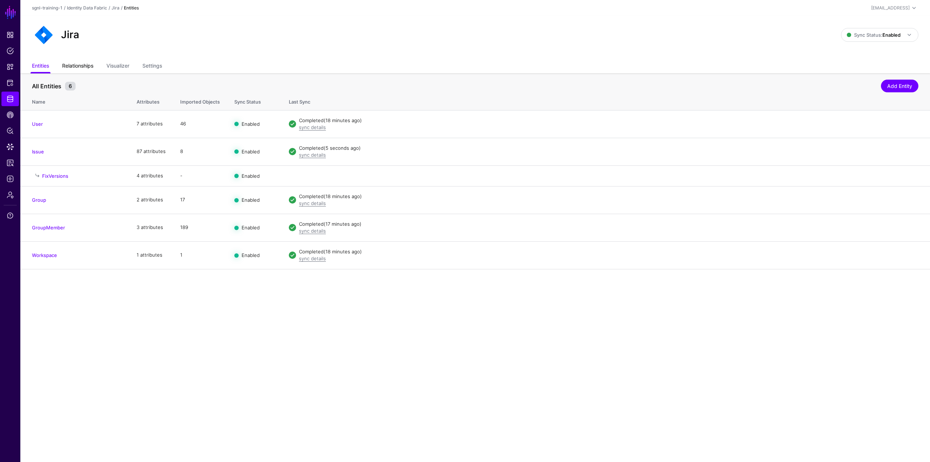
click at [86, 61] on link "Relationships" at bounding box center [77, 67] width 31 height 14
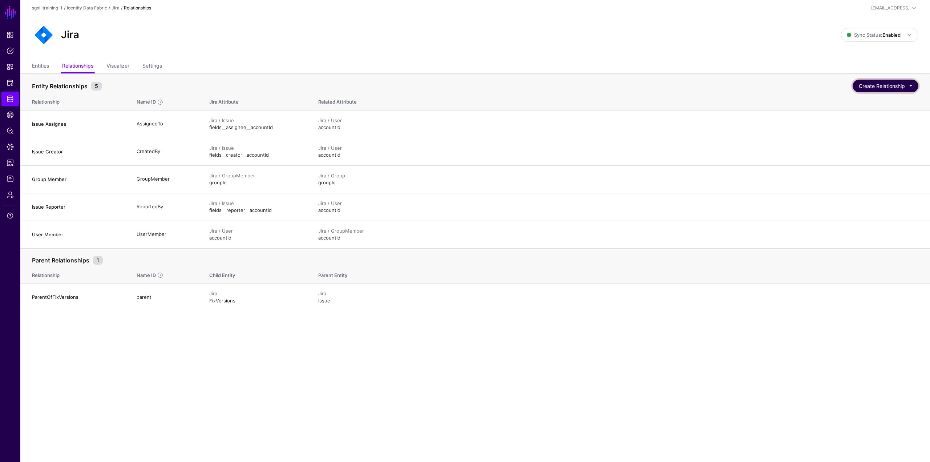
click at [557, 85] on button "Create Relationship" at bounding box center [885, 86] width 66 height 13
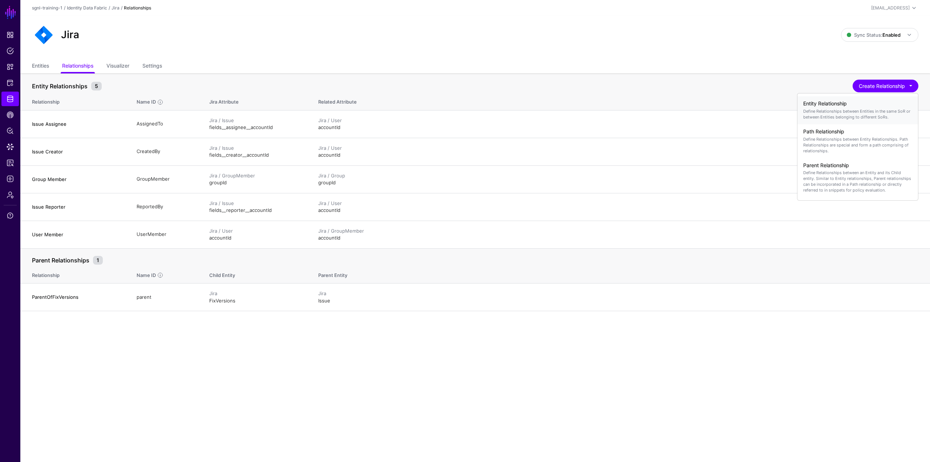
click at [557, 107] on div "Entity Relationship Define Relationships between Entities in the same SoR or be…" at bounding box center [857, 110] width 109 height 25
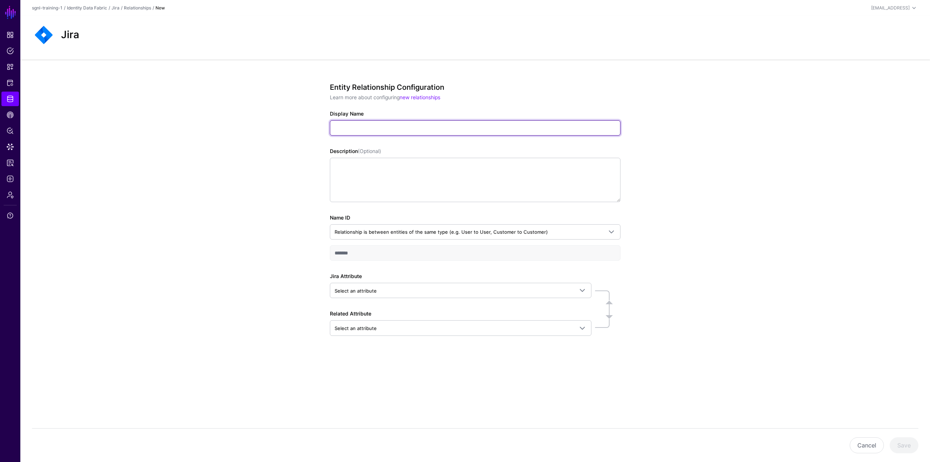
click at [411, 127] on input "Display Name" at bounding box center [475, 127] width 291 height 15
type input "**********"
click at [115, 8] on link "Jira" at bounding box center [115, 7] width 8 height 5
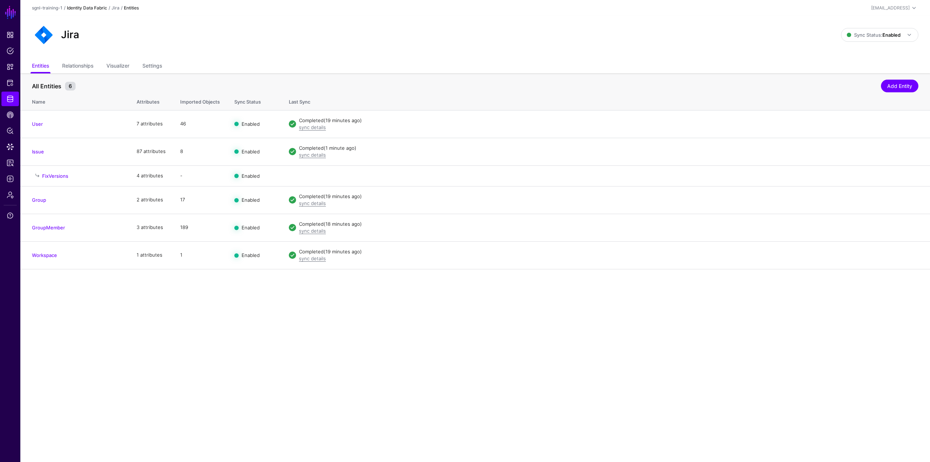
click at [100, 8] on link "Identity Data Fabric" at bounding box center [87, 7] width 40 height 5
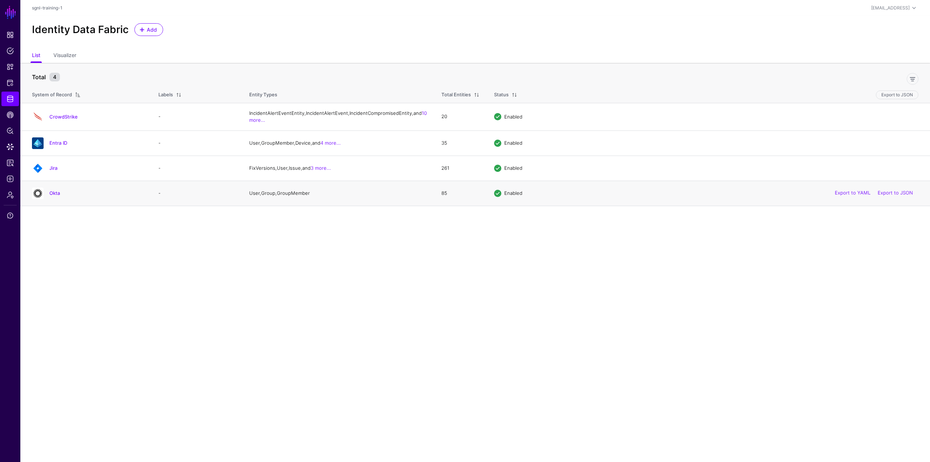
click at [61, 199] on div "Okta" at bounding box center [88, 193] width 118 height 12
click at [59, 196] on link "Okta" at bounding box center [54, 193] width 11 height 6
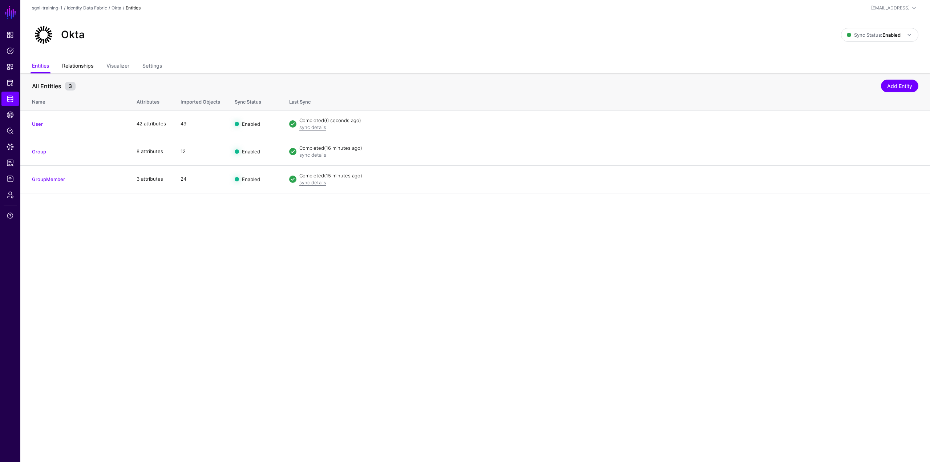
click at [83, 64] on link "Relationships" at bounding box center [77, 67] width 31 height 14
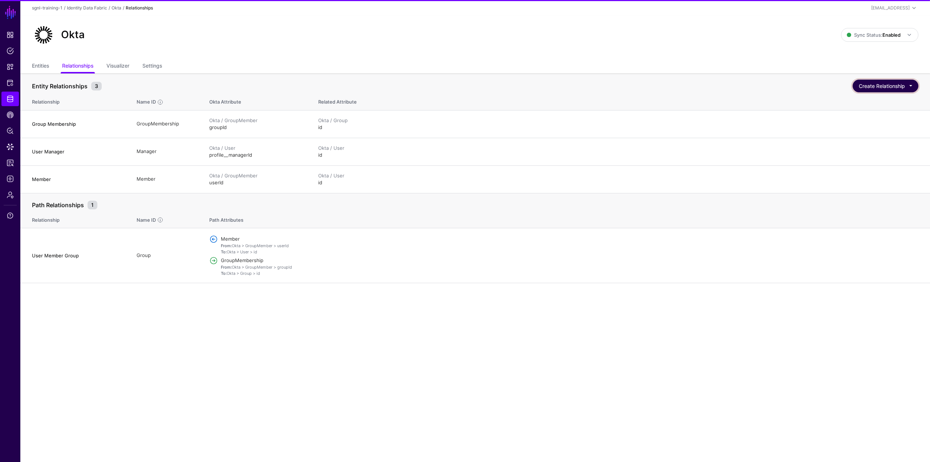
click at [557, 92] on button "Create Relationship" at bounding box center [885, 86] width 66 height 13
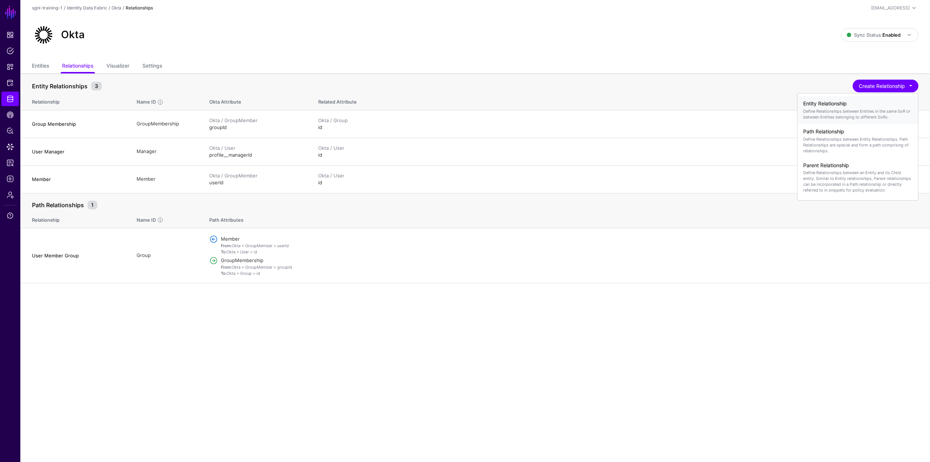
click at [557, 112] on p "Define Relationships between Entities in the same SoR or between Entities belon…" at bounding box center [857, 114] width 109 height 12
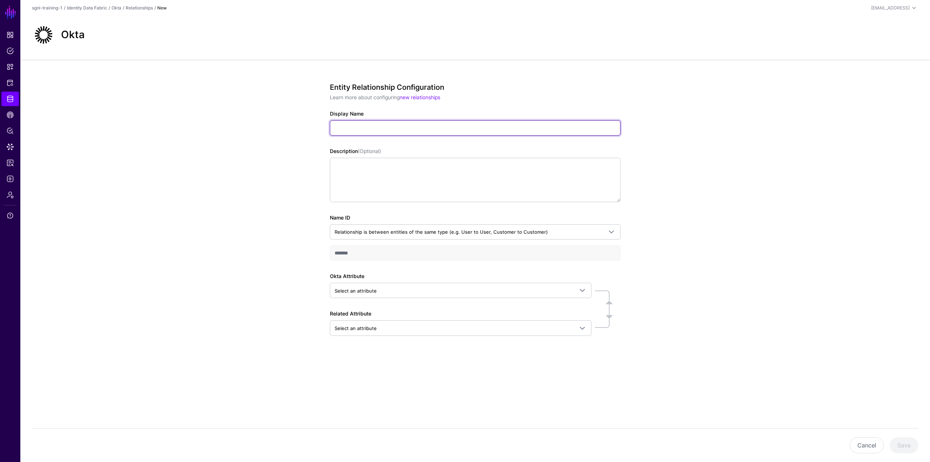
click at [362, 134] on input "Display Name" at bounding box center [475, 127] width 291 height 15
type input "**********"
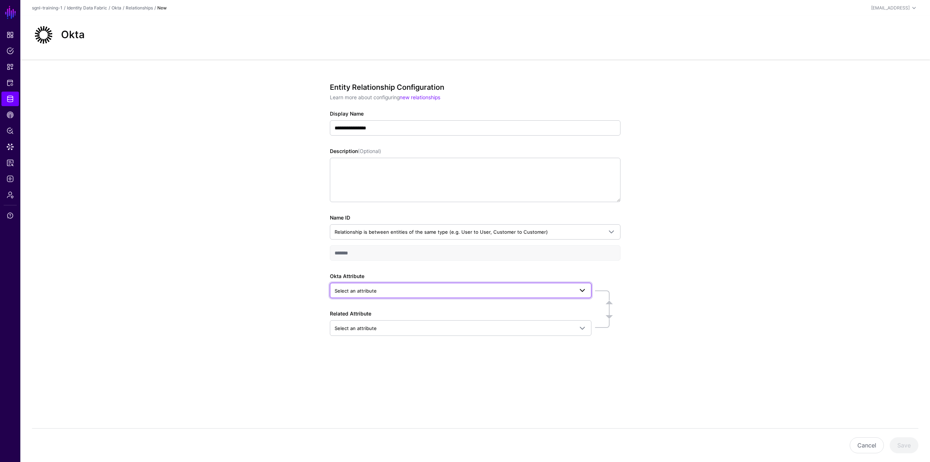
click at [398, 287] on span "Select an attribute" at bounding box center [453, 291] width 239 height 8
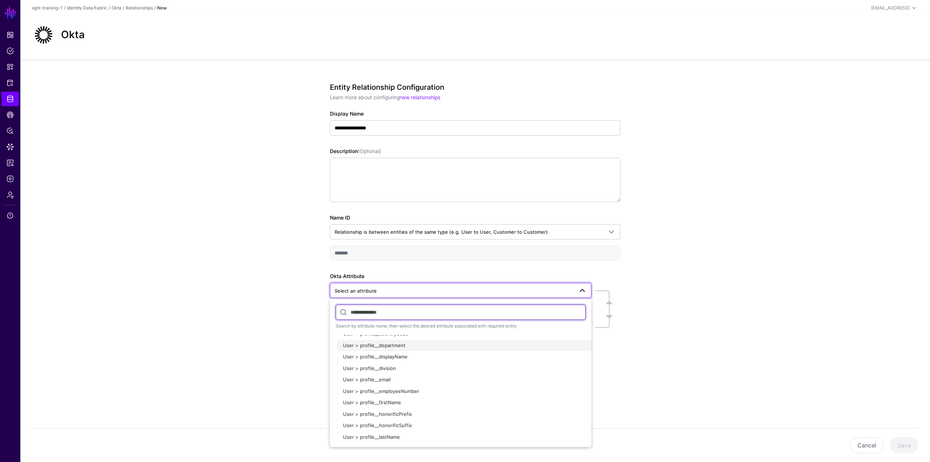
scroll to position [254, 0]
click at [396, 287] on div "User > profile__email" at bounding box center [464, 375] width 243 height 7
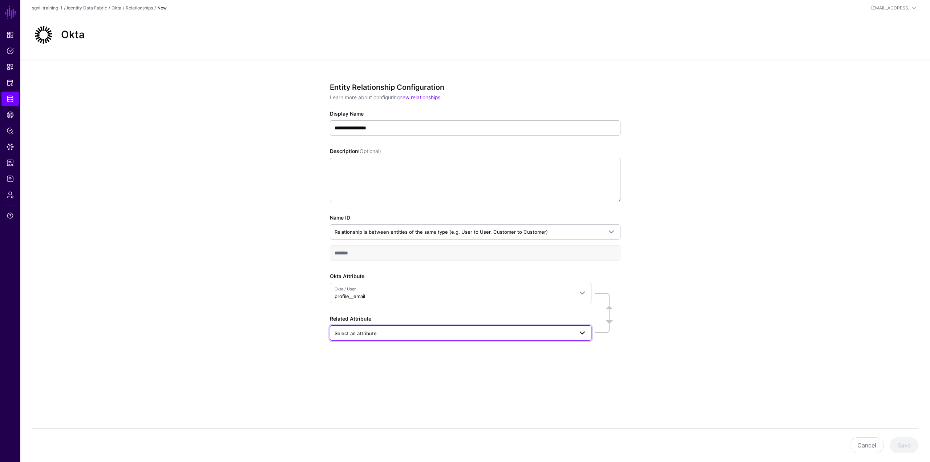
click at [409, 287] on span "Select an attribute" at bounding box center [453, 333] width 239 height 8
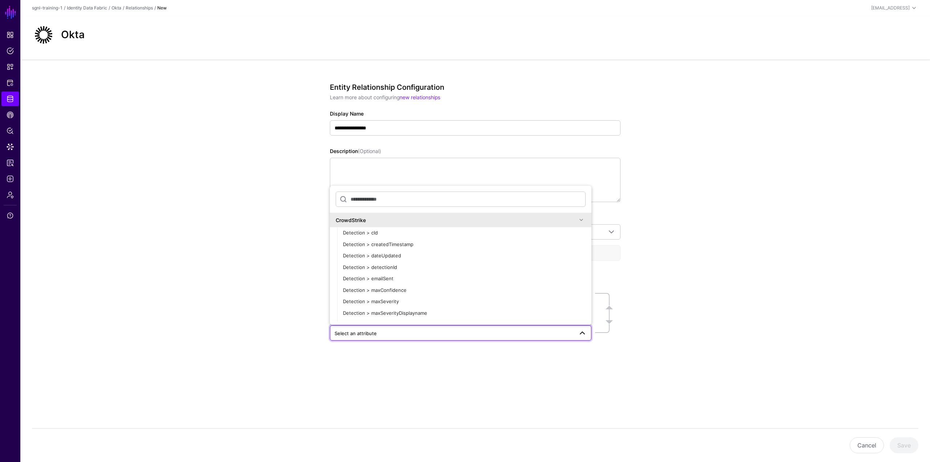
click at [427, 215] on div "CrowdStrike" at bounding box center [460, 219] width 261 height 15
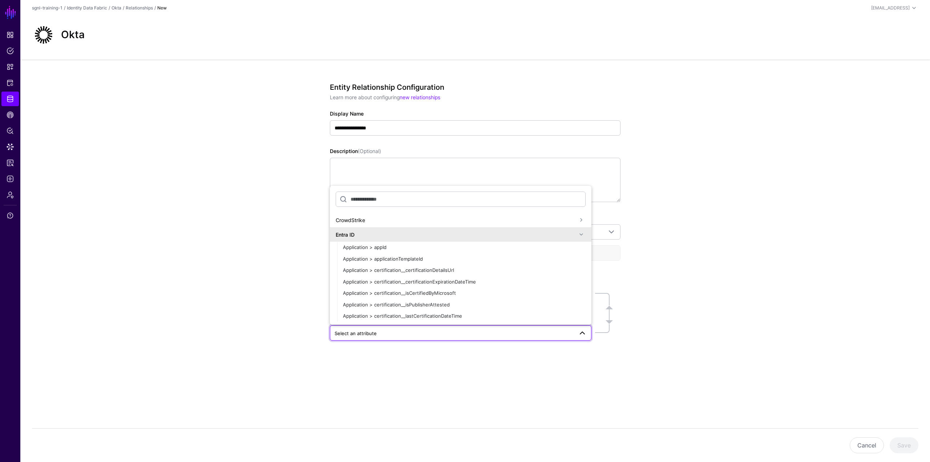
click at [398, 236] on div "Entra ID" at bounding box center [456, 235] width 241 height 8
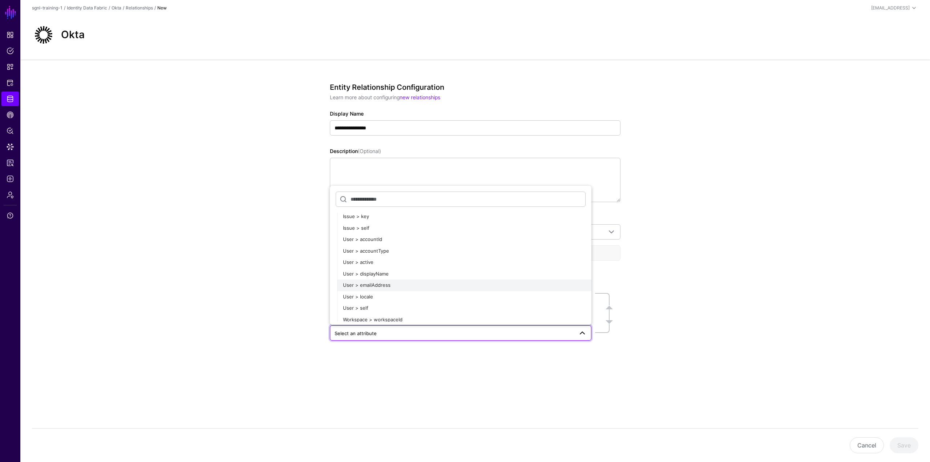
scroll to position [1126, 0]
click at [376, 279] on span "User > emailAddress" at bounding box center [367, 280] width 48 height 6
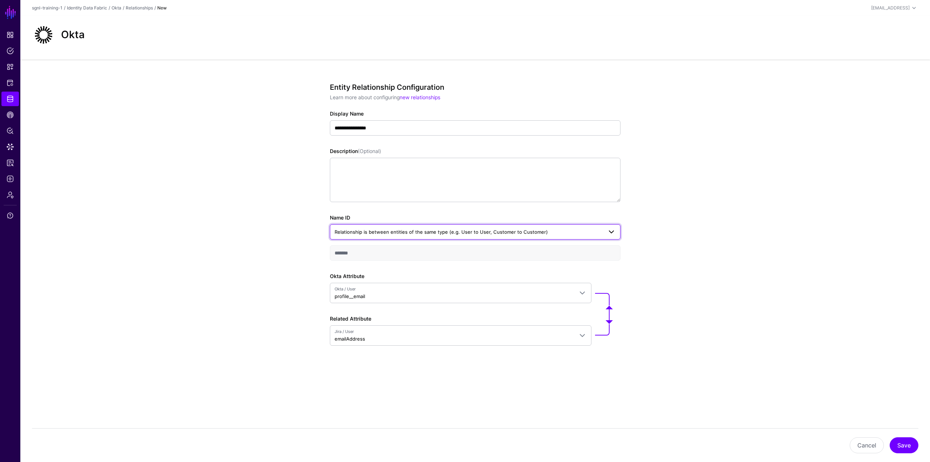
click at [536, 234] on span "Relationship is between entities of the same type (e.g. User to User, Customer …" at bounding box center [440, 232] width 213 height 6
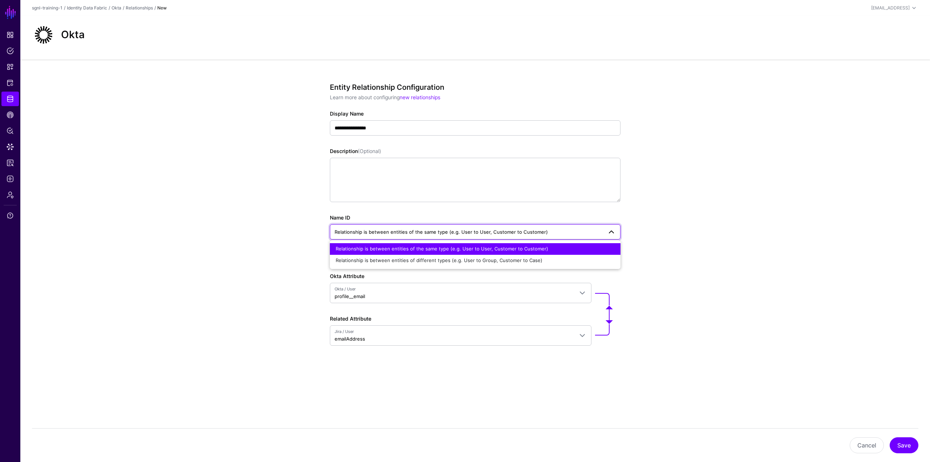
click at [536, 234] on span "Relationship is between entities of the same type (e.g. User to User, Customer …" at bounding box center [440, 232] width 213 height 6
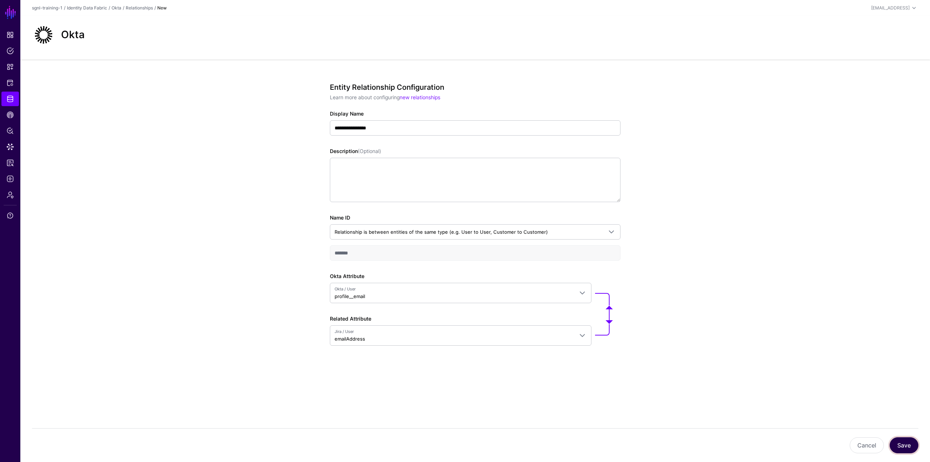
click at [557, 287] on button "Save" at bounding box center [903, 445] width 29 height 16
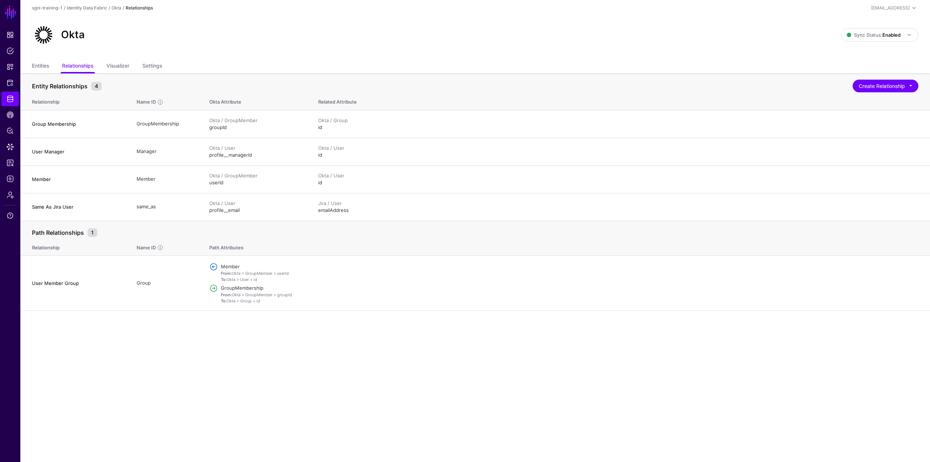
click at [97, 11] on div "Identity Data Fabric" at bounding box center [87, 8] width 40 height 7
click at [99, 8] on link "Identity Data Fabric" at bounding box center [87, 7] width 40 height 5
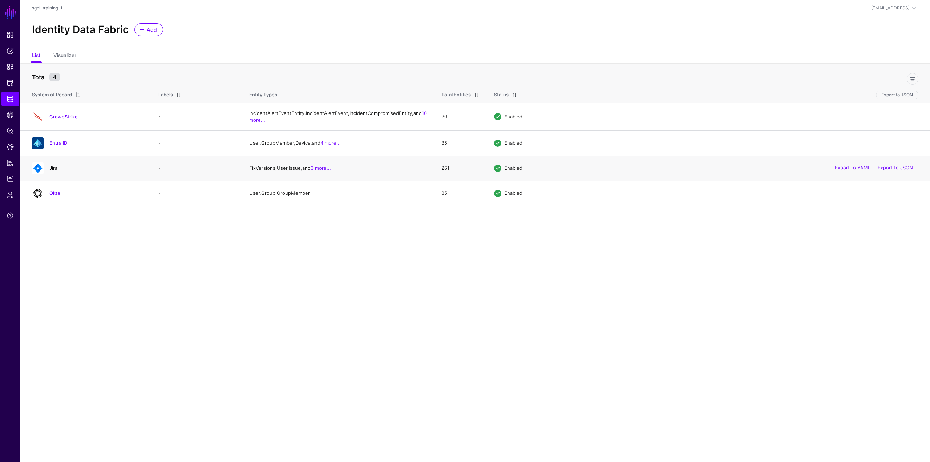
click at [56, 171] on link "Jira" at bounding box center [53, 168] width 8 height 6
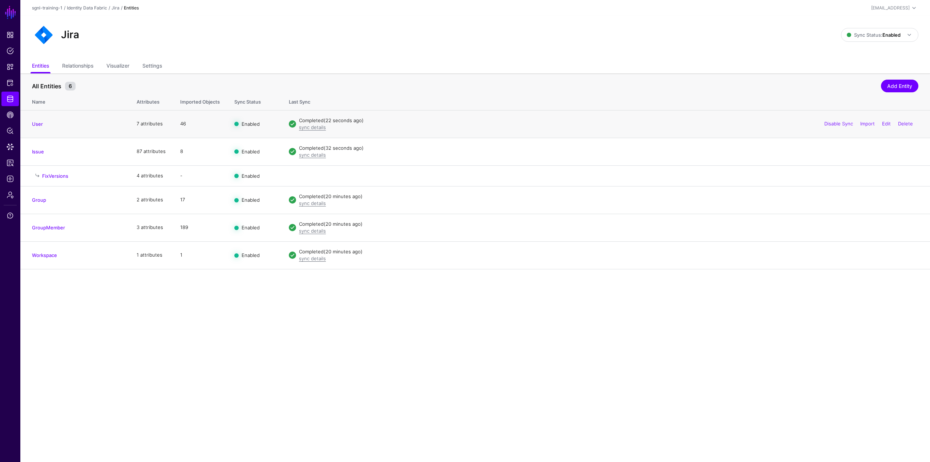
click at [36, 119] on td "User" at bounding box center [74, 124] width 109 height 28
click at [70, 71] on link "Relationships" at bounding box center [77, 67] width 31 height 14
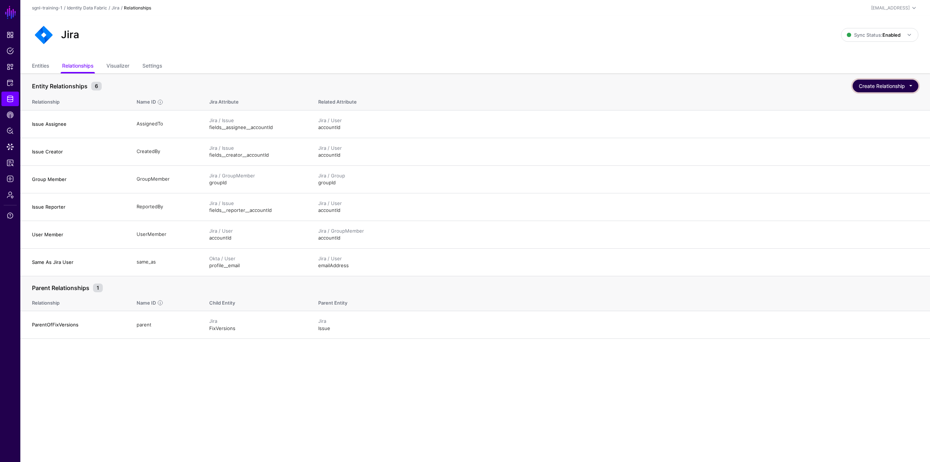
click at [557, 82] on button "Create Relationship" at bounding box center [885, 86] width 66 height 13
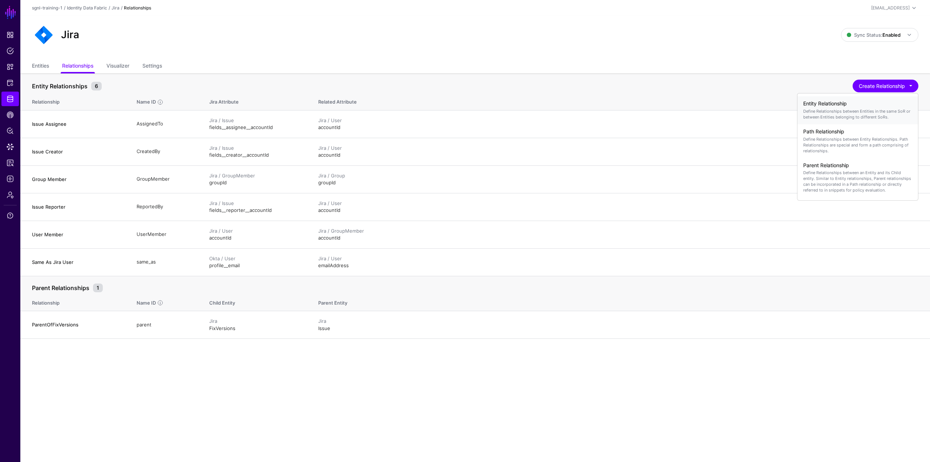
click at [557, 109] on p "Define Relationships between Entities in the same SoR or between Entities belon…" at bounding box center [857, 114] width 109 height 12
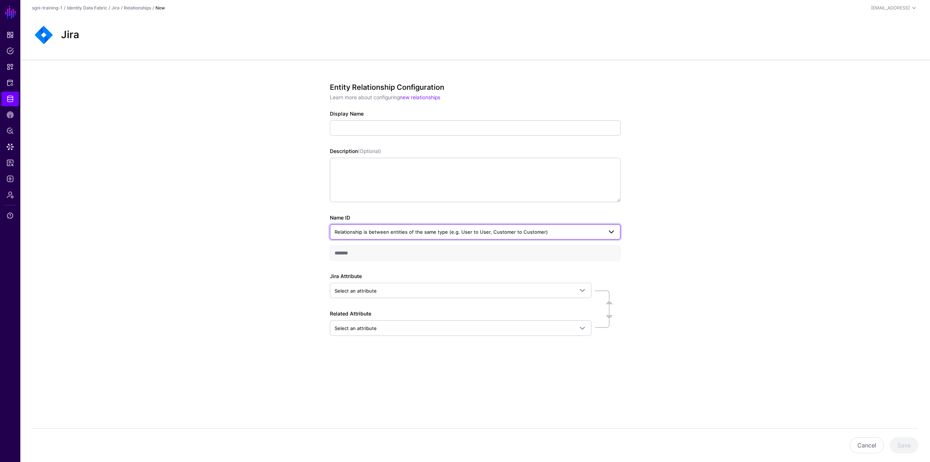
click at [395, 231] on span "Relationship is between entities of the same type (e.g. User to User, Customer …" at bounding box center [440, 232] width 213 height 6
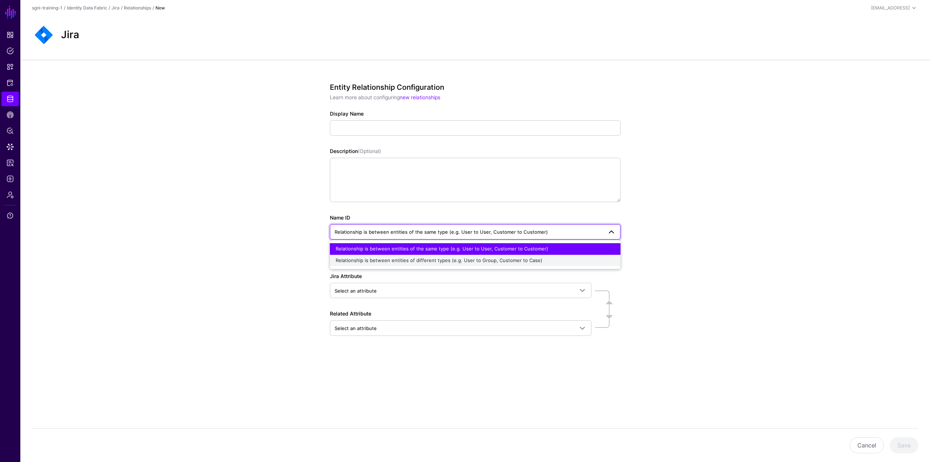
click at [400, 254] on ul "Relationship is between entities of the same type (e.g. User to User, Customer …" at bounding box center [475, 254] width 291 height 23
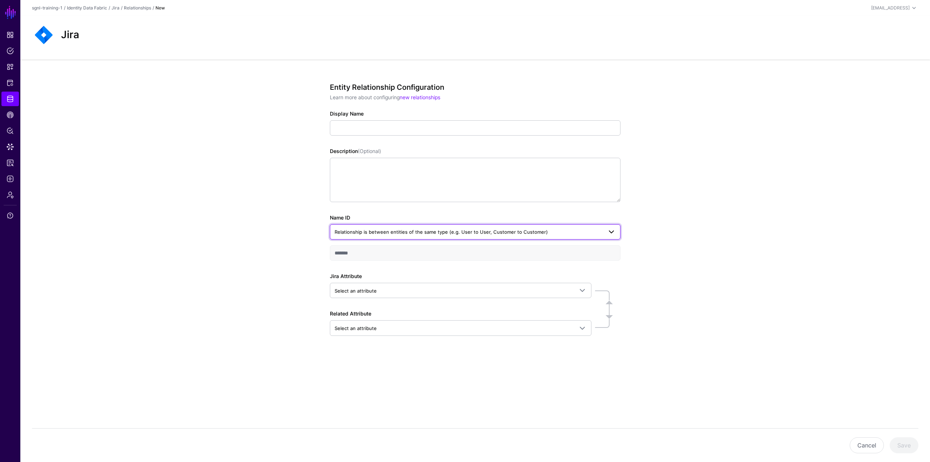
click at [404, 230] on span "Relationship is between entities of the same type (e.g. User to User, Customer …" at bounding box center [440, 232] width 213 height 6
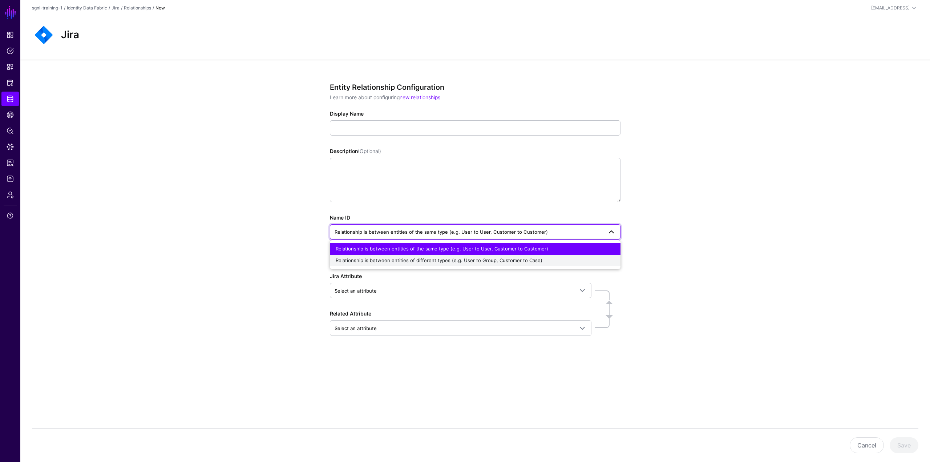
click at [397, 259] on span "Relationship is between entities of different types (e.g. User to Group, Custom…" at bounding box center [439, 260] width 207 height 6
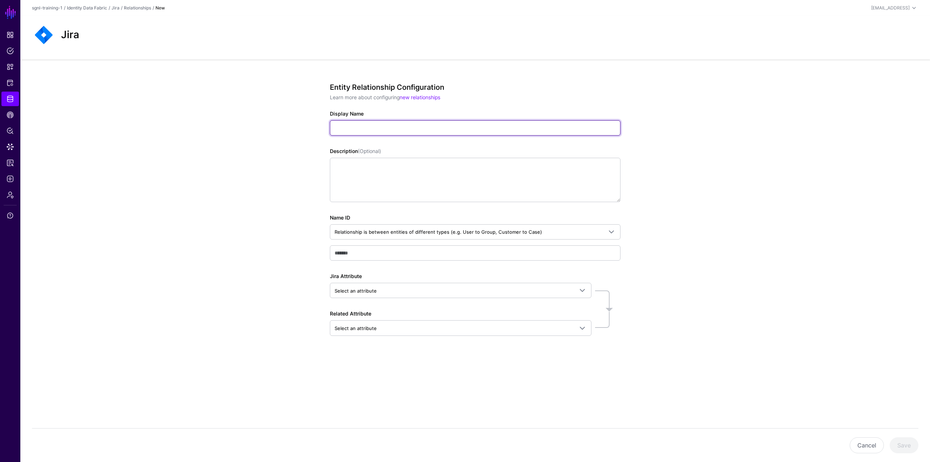
click at [407, 133] on input "Display Name" at bounding box center [475, 127] width 291 height 15
type input "**********"
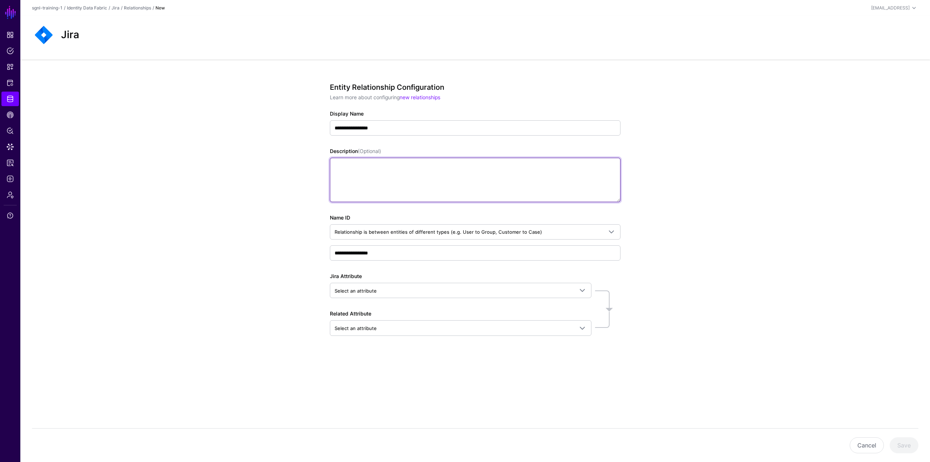
click at [374, 180] on textarea "Description (Optional)" at bounding box center [475, 180] width 291 height 44
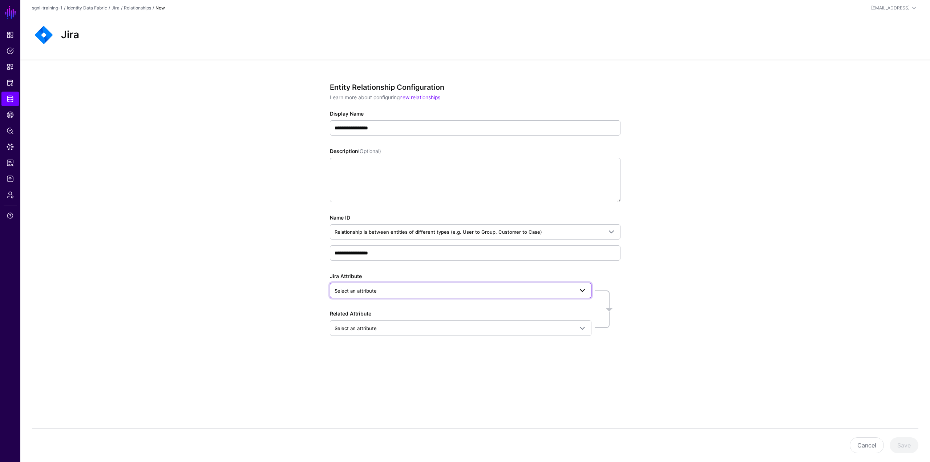
click at [385, 286] on span "Select an attribute" at bounding box center [460, 290] width 252 height 9
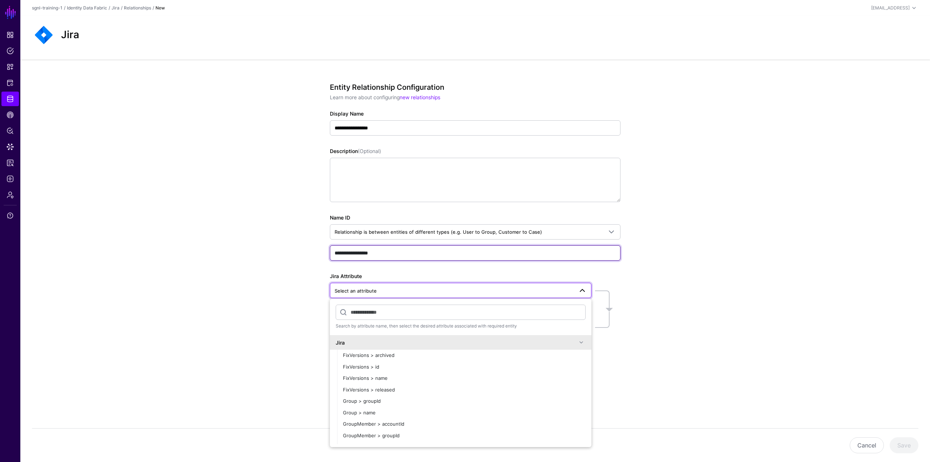
click at [347, 252] on input "**********" at bounding box center [475, 252] width 291 height 15
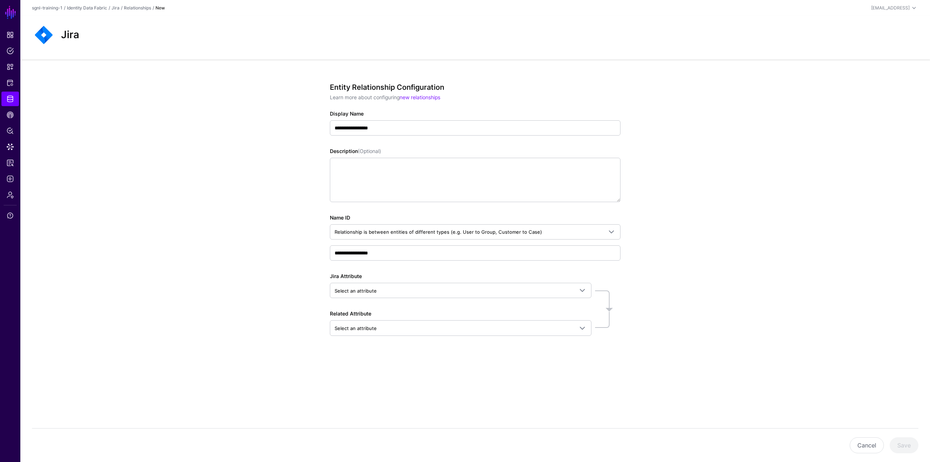
click at [360, 280] on div "Jira Attribute Select an attribute Search by attribute name, then select the de…" at bounding box center [460, 285] width 261 height 26
click at [365, 286] on span "Select an attribute" at bounding box center [460, 290] width 252 height 9
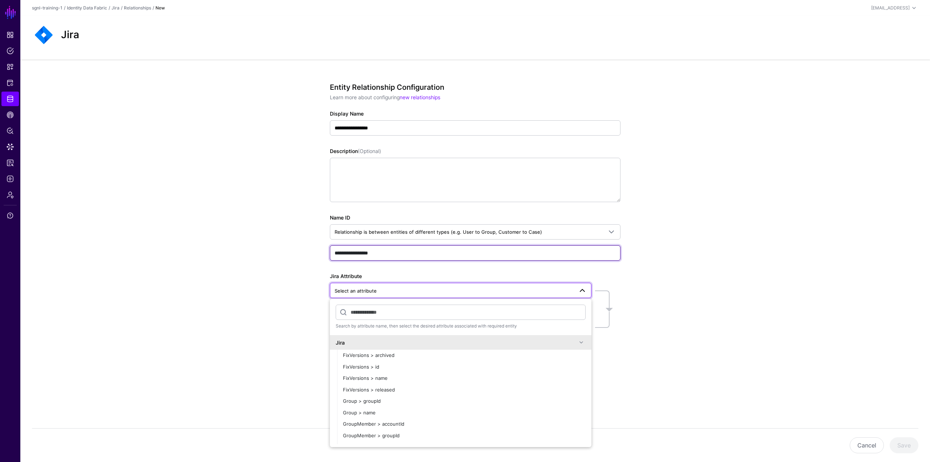
click at [338, 254] on input "**********" at bounding box center [475, 252] width 291 height 15
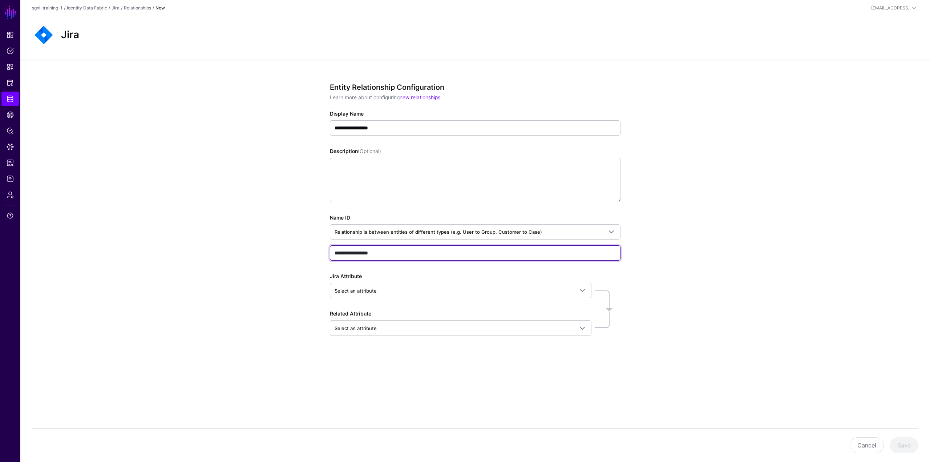
click at [337, 253] on input "**********" at bounding box center [475, 252] width 291 height 15
click at [335, 253] on input "**********" at bounding box center [475, 252] width 291 height 15
type input "**********"
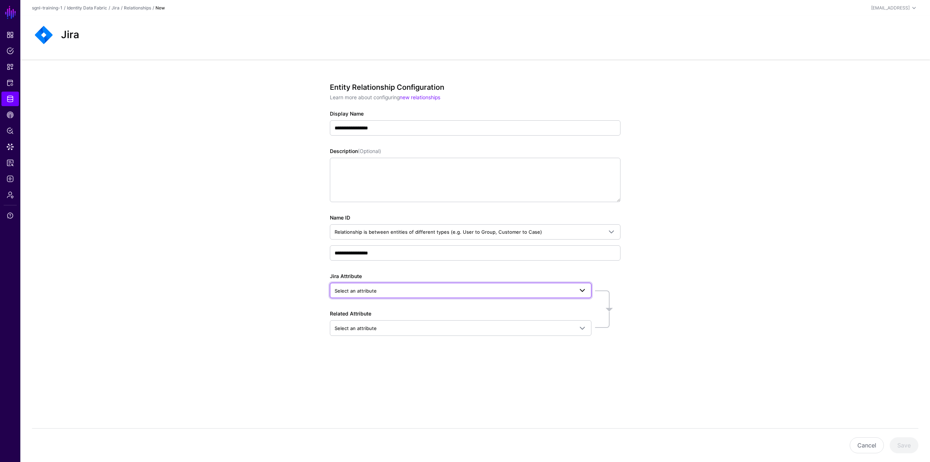
click at [343, 287] on span "Select an attribute" at bounding box center [355, 291] width 42 height 6
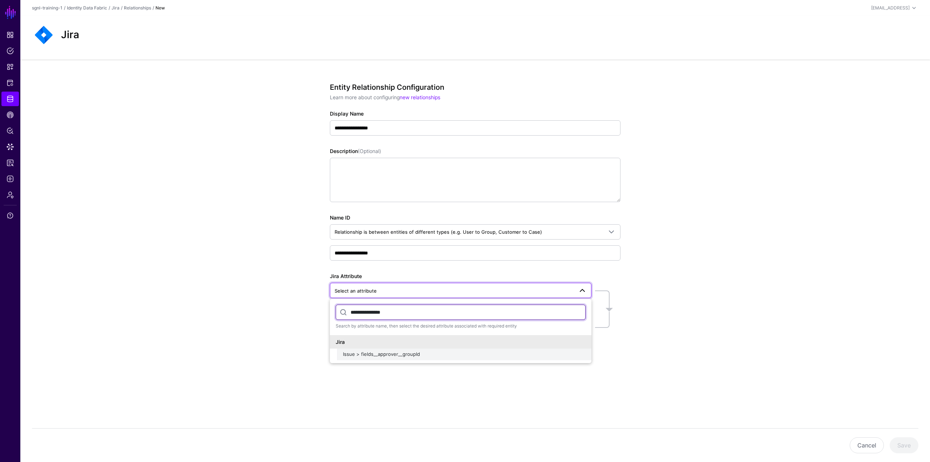
type input "**********"
click at [399, 287] on span "Issue > fields__approver__groupId" at bounding box center [381, 354] width 77 height 6
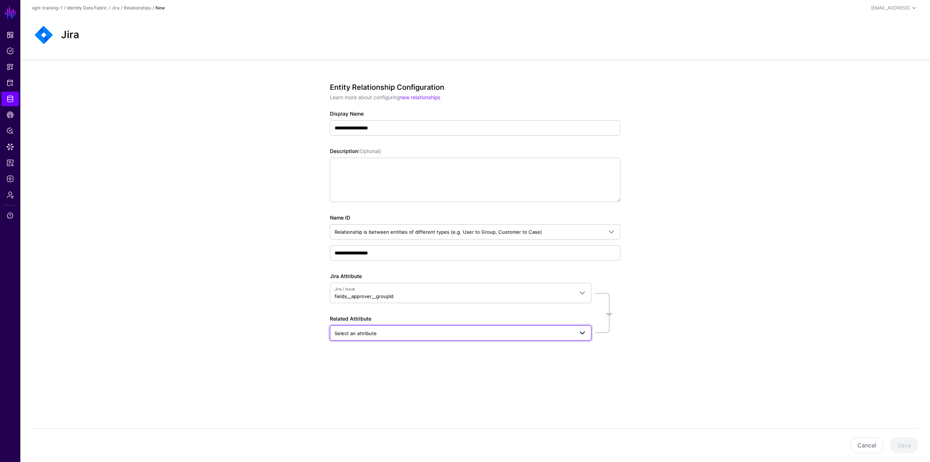
click at [414, 287] on span "Select an attribute" at bounding box center [453, 333] width 239 height 8
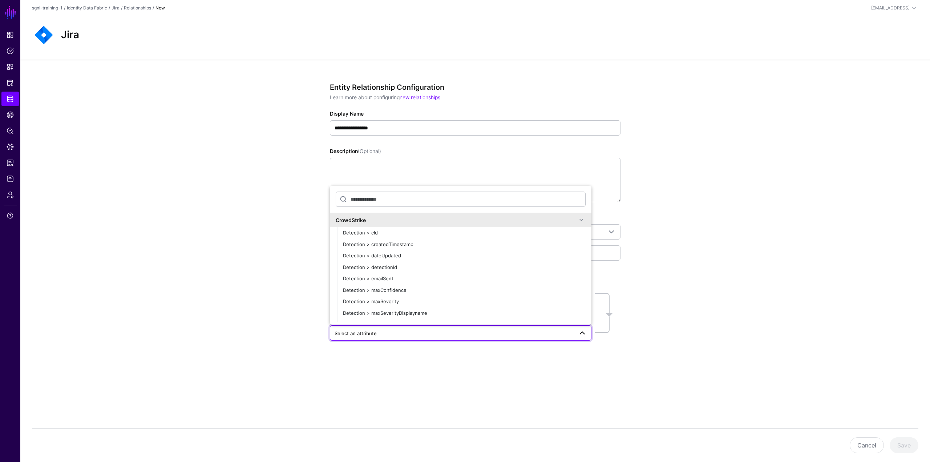
click at [360, 218] on div "CrowdStrike" at bounding box center [456, 220] width 241 height 8
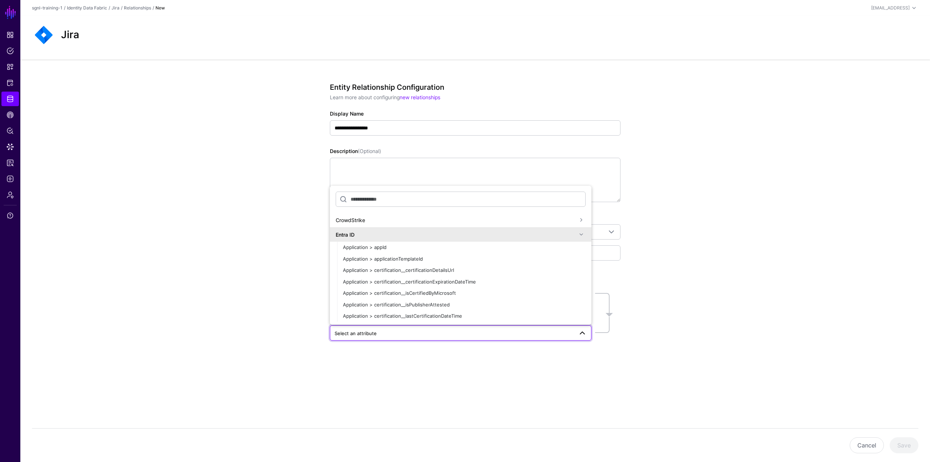
click at [361, 234] on div "Entra ID" at bounding box center [456, 235] width 241 height 8
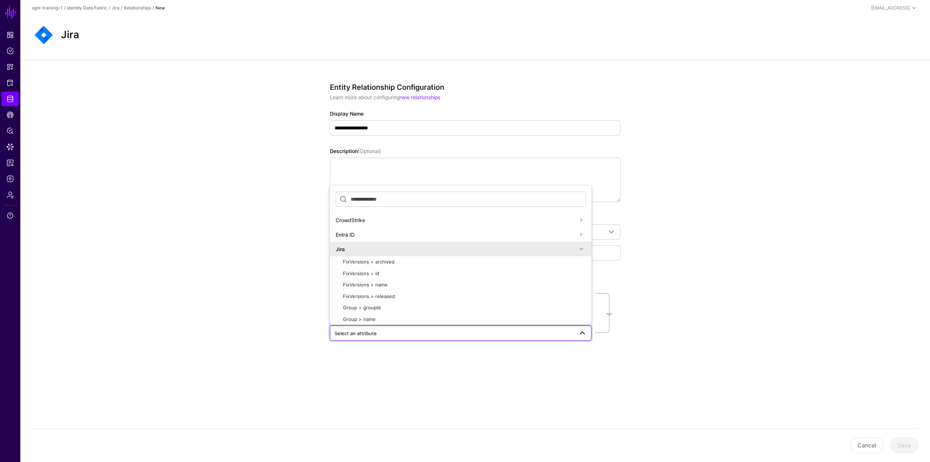
click at [360, 251] on div "Jira" at bounding box center [456, 249] width 241 height 8
click at [369, 250] on div "Jira" at bounding box center [456, 249] width 241 height 8
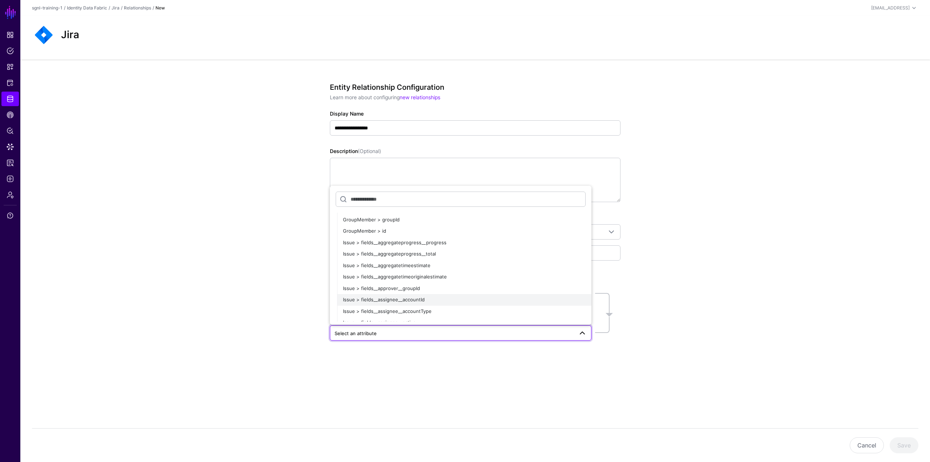
scroll to position [36, 0]
click at [387, 270] on div "Group > groupId" at bounding box center [464, 271] width 243 height 7
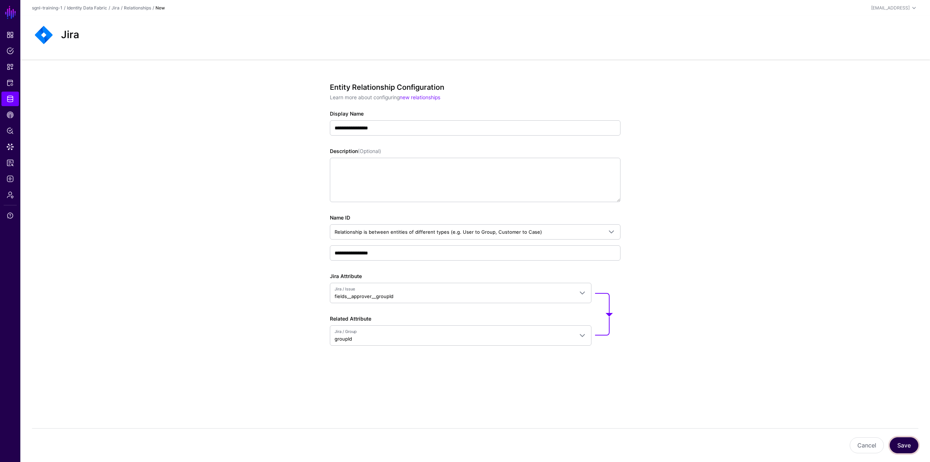
click at [557, 287] on button "Save" at bounding box center [903, 445] width 29 height 16
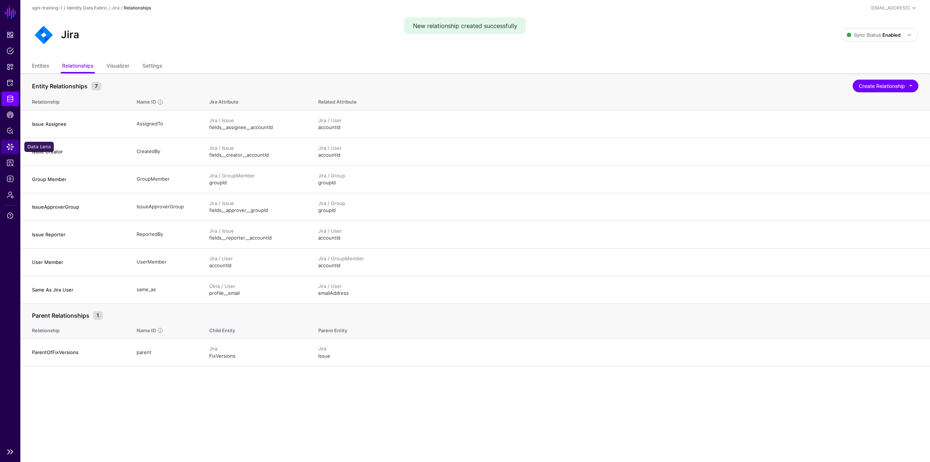
click at [15, 150] on link "Data Lens" at bounding box center [9, 146] width 17 height 15
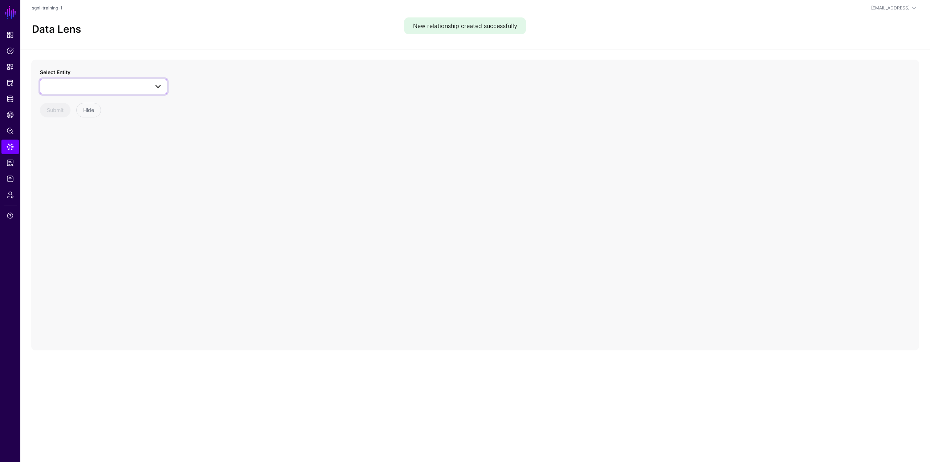
click at [118, 90] on span at bounding box center [104, 86] width 118 height 9
click at [90, 127] on div "CrowdStrike" at bounding box center [99, 129] width 107 height 8
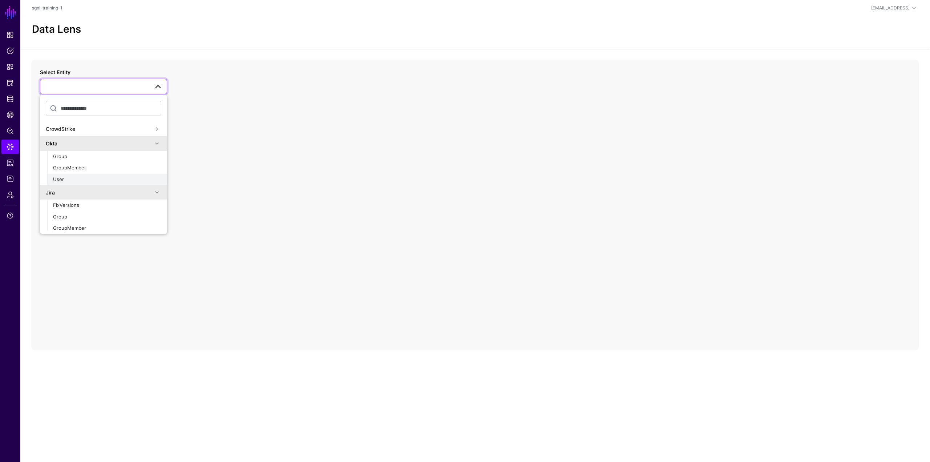
click at [72, 179] on div "User" at bounding box center [107, 179] width 108 height 7
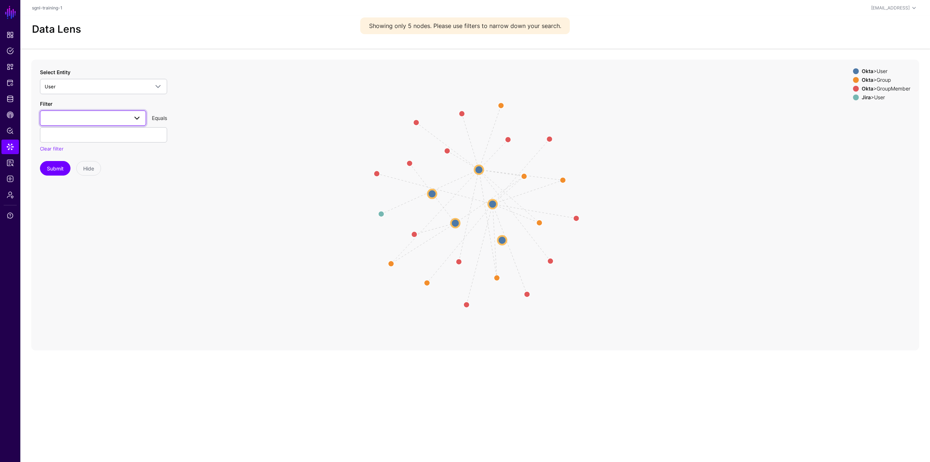
click at [100, 114] on span at bounding box center [93, 118] width 97 height 9
click at [92, 235] on div "profile__email" at bounding box center [93, 234] width 94 height 7
click at [102, 141] on input "text" at bounding box center [103, 134] width 127 height 15
type input "**********"
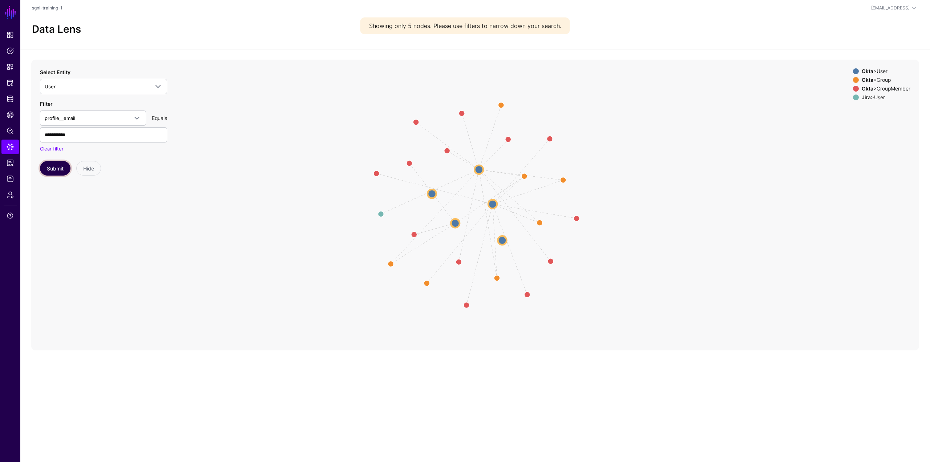
click at [62, 170] on button "Submit" at bounding box center [55, 168] width 31 height 15
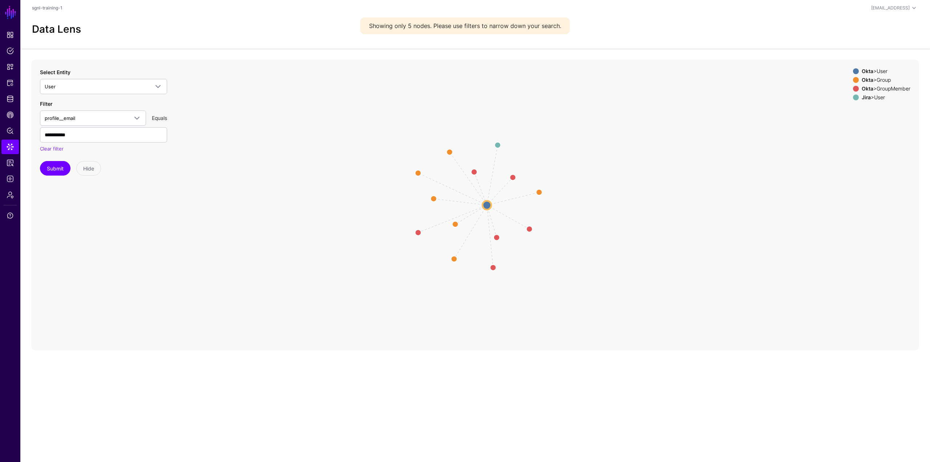
click at [486, 205] on circle at bounding box center [486, 204] width 9 height 9
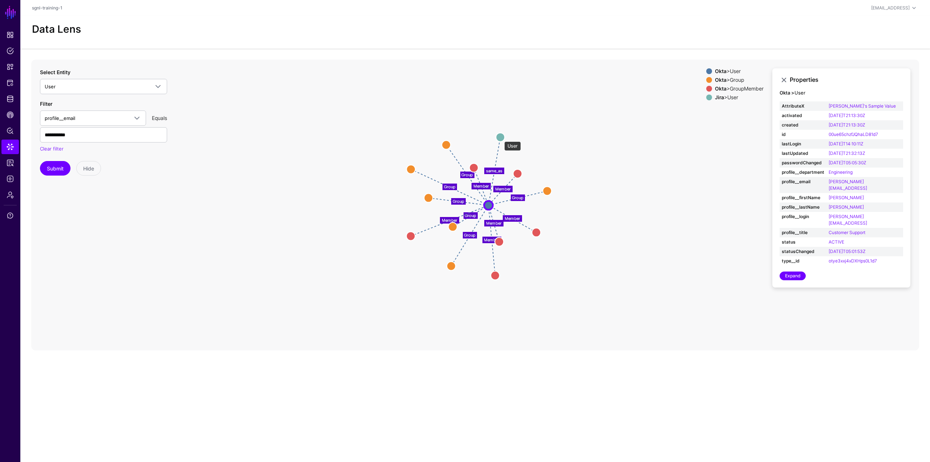
click at [500, 138] on circle at bounding box center [500, 137] width 9 height 9
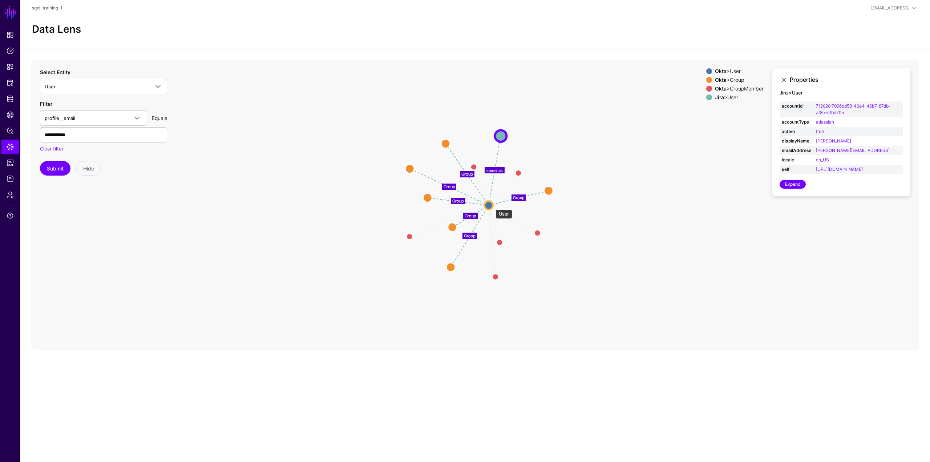
click at [492, 206] on circle at bounding box center [488, 204] width 9 height 9
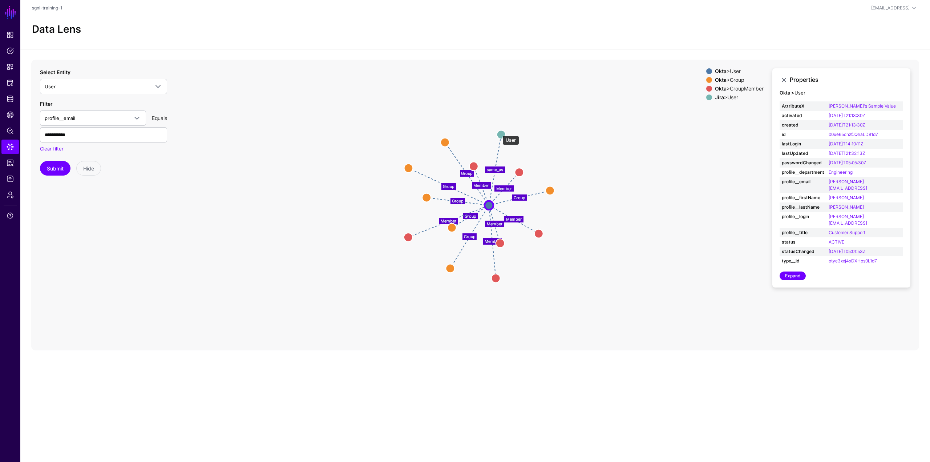
click at [499, 132] on circle at bounding box center [501, 134] width 9 height 9
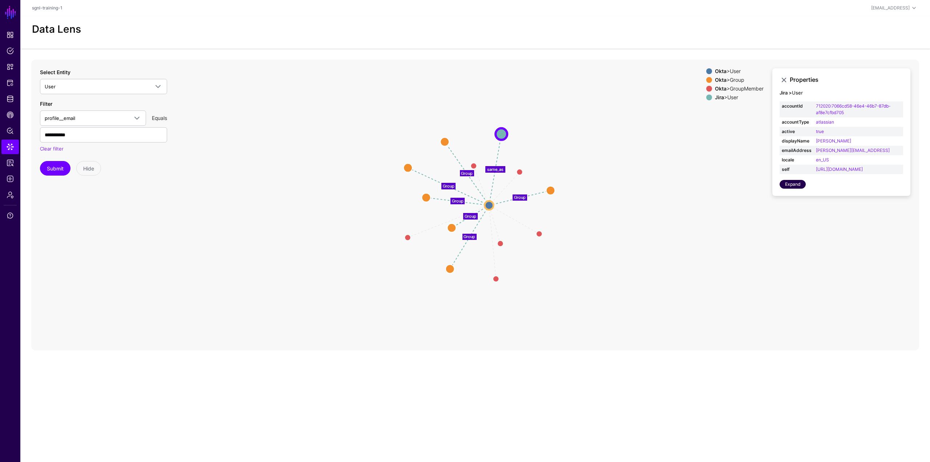
click at [557, 188] on link "Expand" at bounding box center [792, 184] width 26 height 9
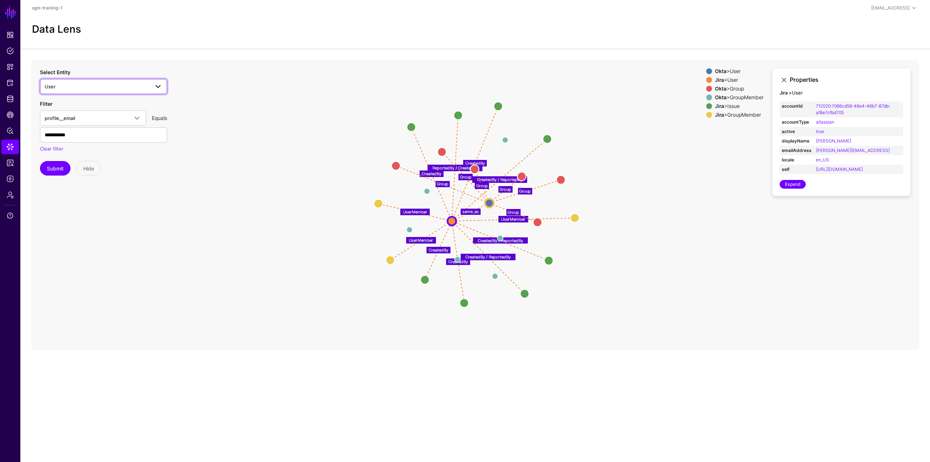
click at [106, 86] on span "User" at bounding box center [97, 86] width 105 height 8
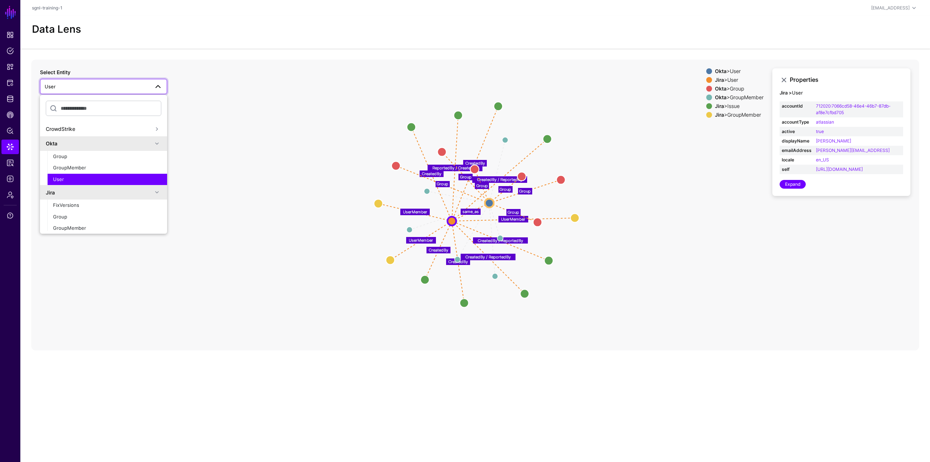
click at [104, 84] on span "User" at bounding box center [97, 86] width 105 height 8
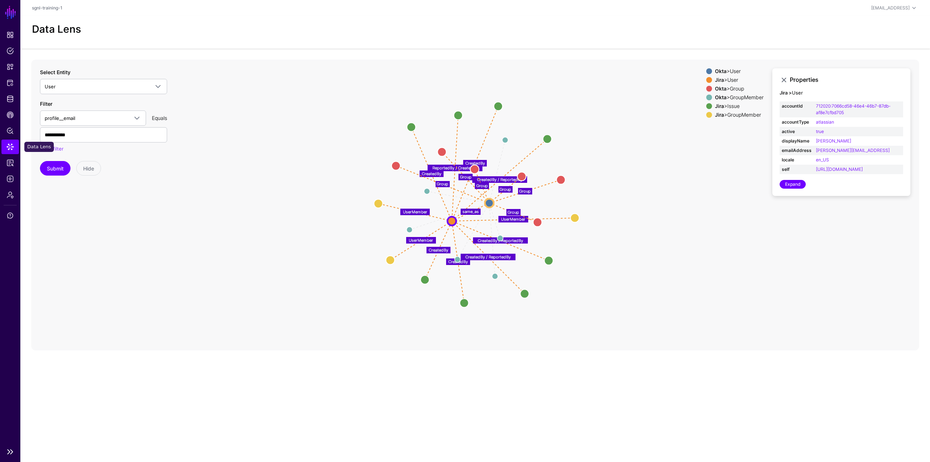
click at [12, 146] on span "Data Lens" at bounding box center [10, 146] width 7 height 7
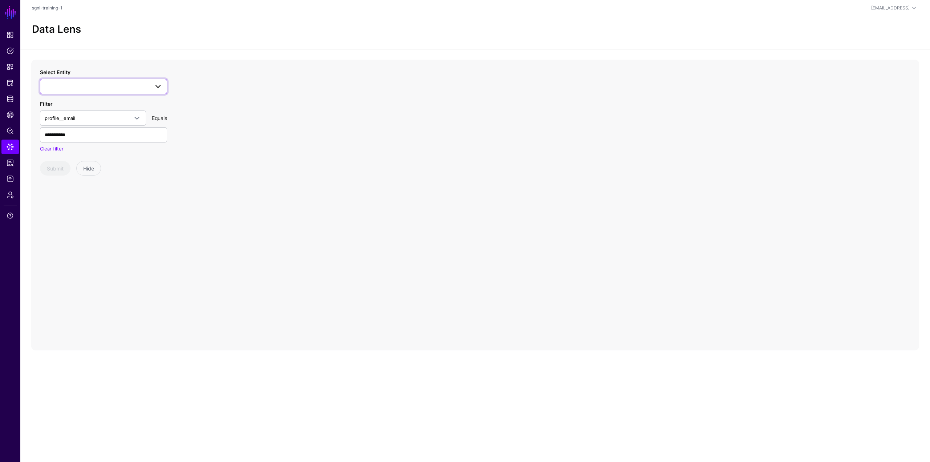
click at [85, 91] on link at bounding box center [103, 86] width 127 height 15
click at [84, 217] on div "Group" at bounding box center [107, 216] width 108 height 7
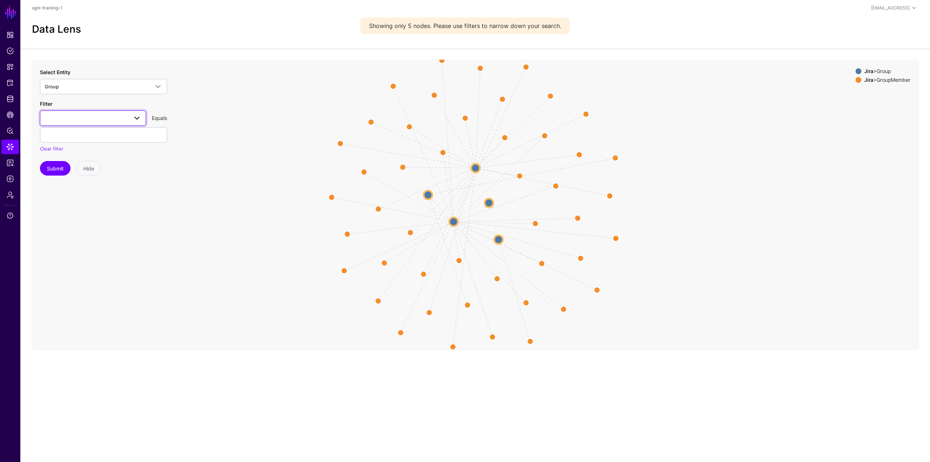
click at [69, 117] on span at bounding box center [93, 118] width 97 height 9
click at [65, 159] on div "groupId" at bounding box center [93, 158] width 94 height 7
click at [73, 141] on input "text" at bounding box center [103, 134] width 127 height 15
type input "**********"
click at [57, 169] on button "Submit" at bounding box center [55, 168] width 31 height 15
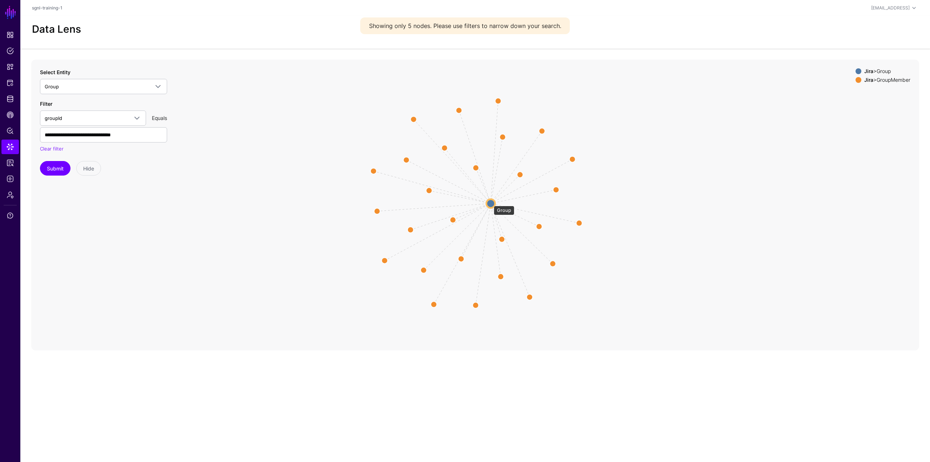
click at [490, 202] on circle at bounding box center [490, 203] width 9 height 9
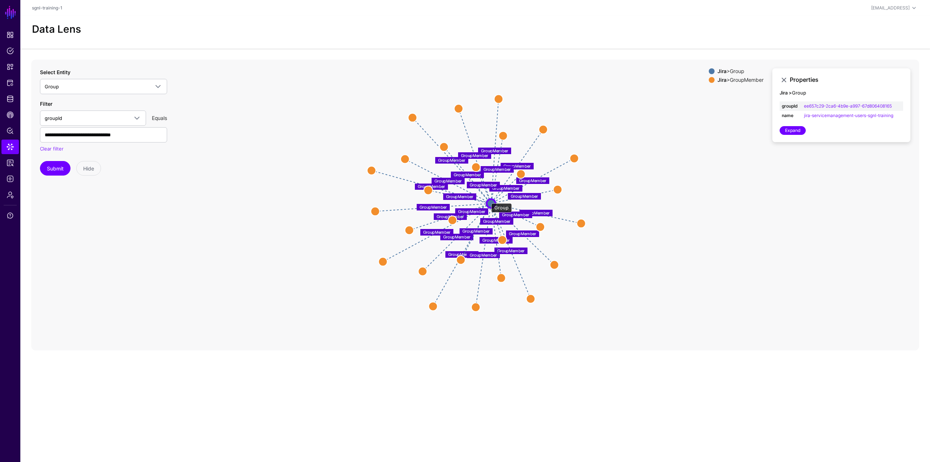
click at [487, 199] on circle at bounding box center [491, 203] width 9 height 9
click at [502, 134] on circle at bounding box center [503, 134] width 9 height 9
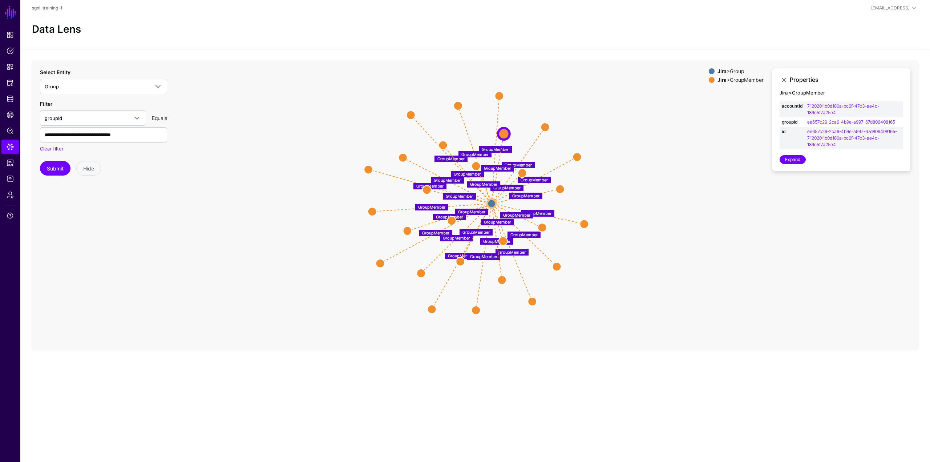
click at [497, 97] on circle at bounding box center [499, 95] width 9 height 9
click at [488, 202] on circle at bounding box center [491, 203] width 9 height 9
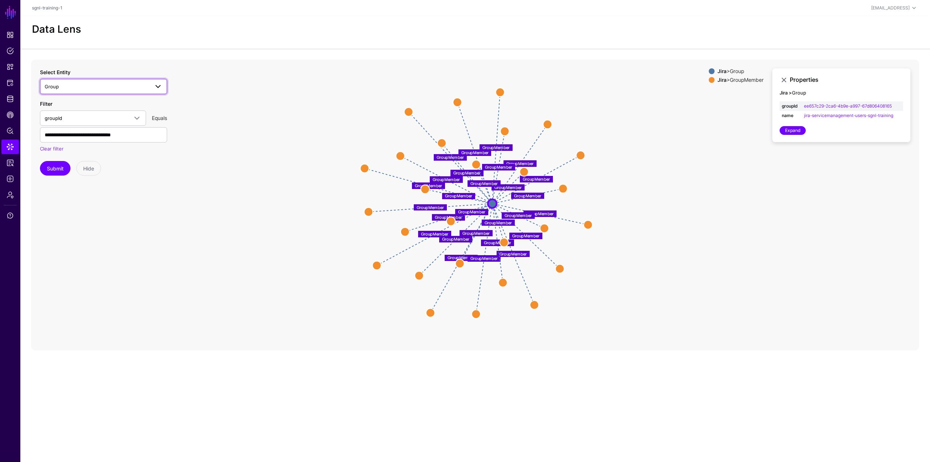
click at [80, 91] on link "Group" at bounding box center [103, 86] width 127 height 15
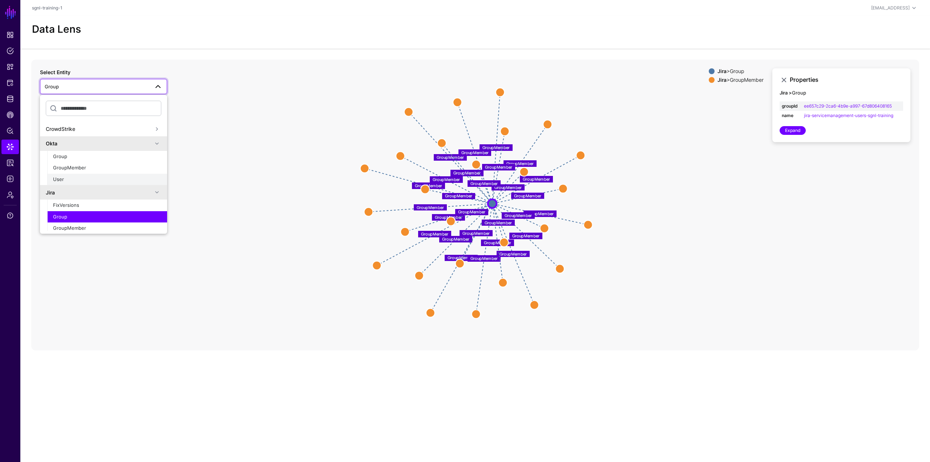
click at [75, 177] on div "User" at bounding box center [107, 179] width 108 height 7
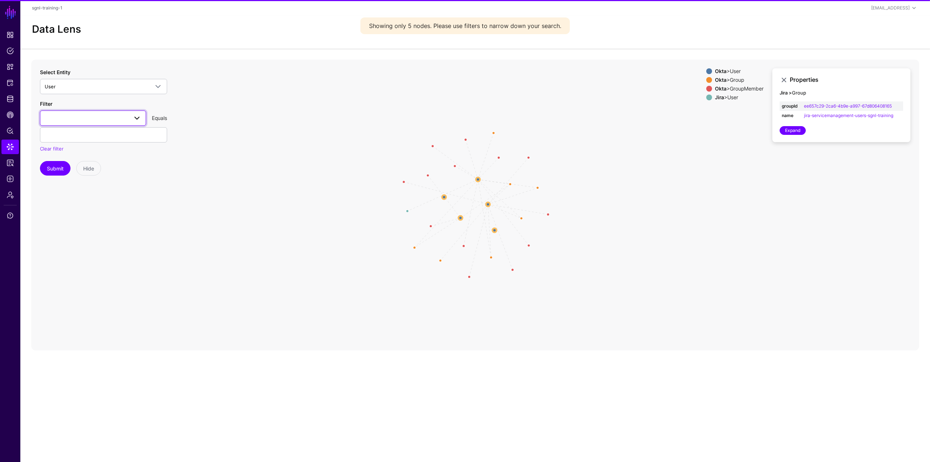
click at [74, 114] on span at bounding box center [93, 118] width 97 height 9
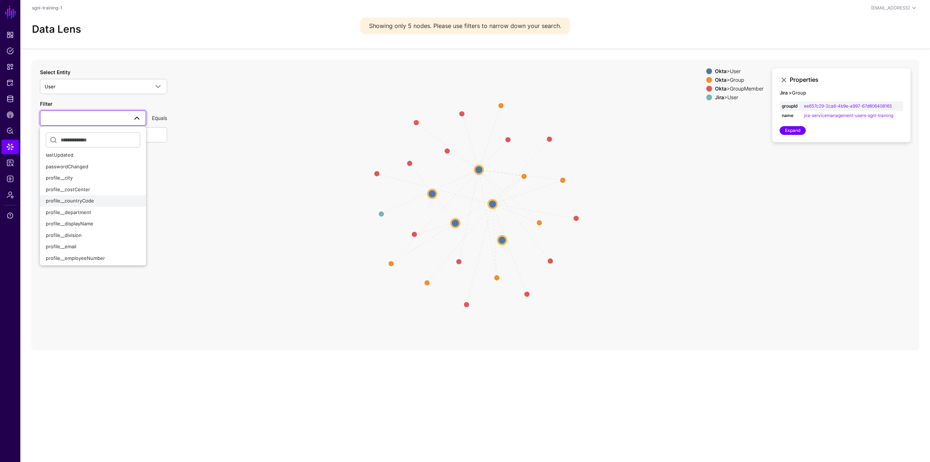
scroll to position [73, 0]
click at [83, 232] on div "profile__email" at bounding box center [93, 234] width 94 height 7
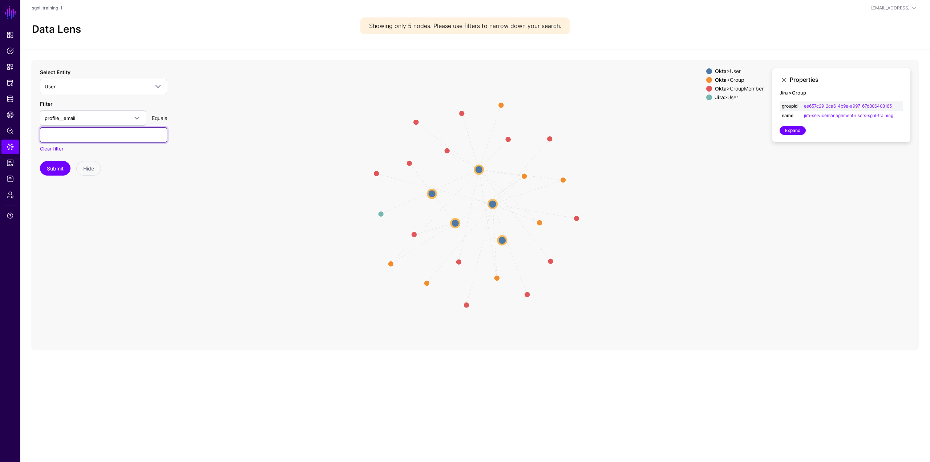
click at [97, 140] on input "text" at bounding box center [103, 134] width 127 height 15
type input "**********"
click at [50, 171] on button "Submit" at bounding box center [55, 168] width 31 height 15
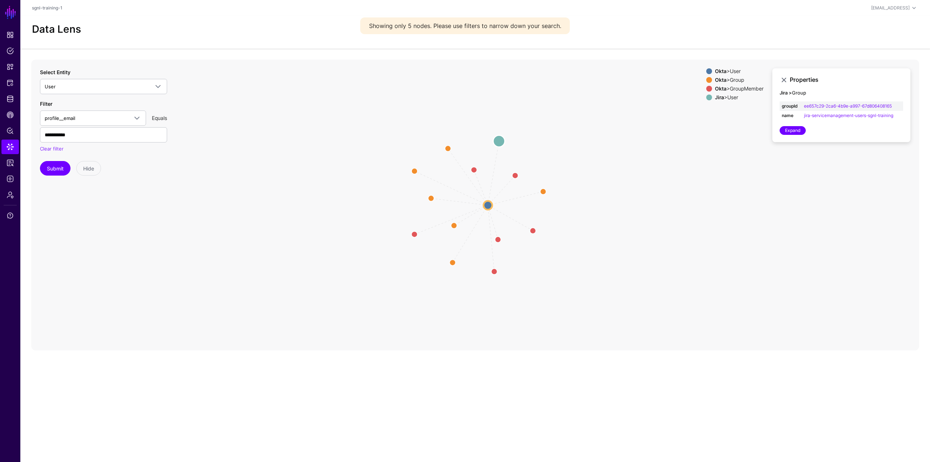
click at [496, 143] on circle at bounding box center [499, 141] width 12 height 12
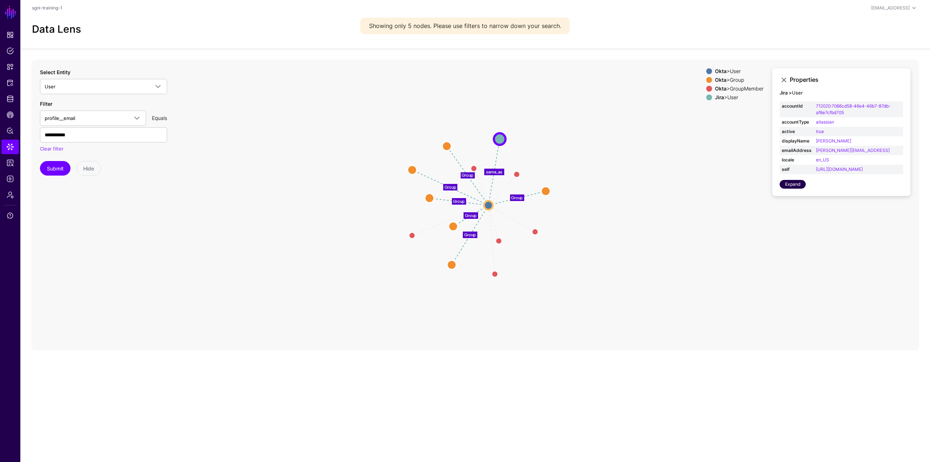
click at [557, 188] on link "Expand" at bounding box center [792, 184] width 26 height 9
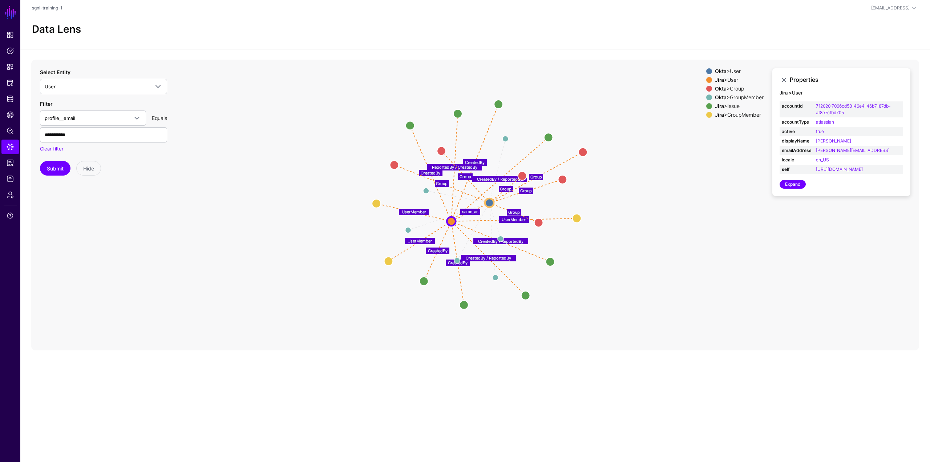
drag, startPoint x: 475, startPoint y: 172, endPoint x: 583, endPoint y: 155, distance: 109.6
click at [557, 155] on circle at bounding box center [582, 151] width 9 height 9
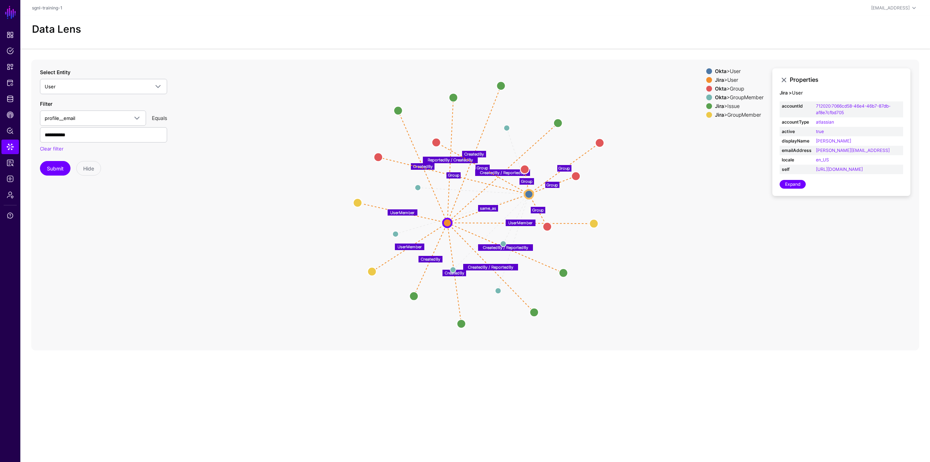
drag, startPoint x: 495, startPoint y: 199, endPoint x: 530, endPoint y: 192, distance: 35.2
click at [530, 192] on circle at bounding box center [528, 194] width 9 height 9
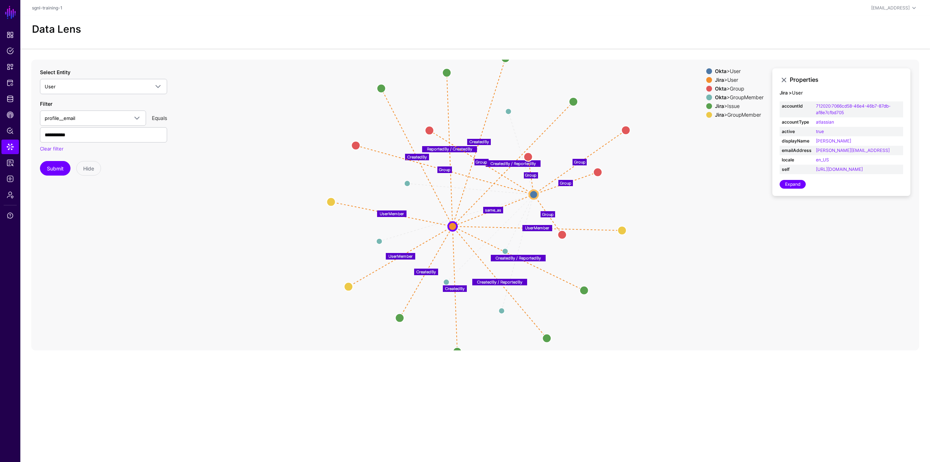
drag, startPoint x: 445, startPoint y: 224, endPoint x: 451, endPoint y: 227, distance: 6.5
click at [451, 227] on circle at bounding box center [452, 226] width 9 height 9
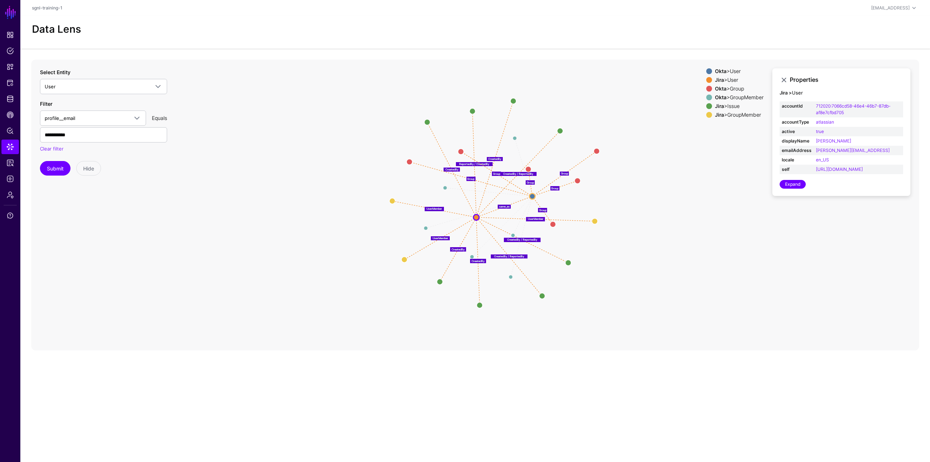
click at [557, 84] on div "Okta > User Jira > User Okta > Group Okta > GroupMember Jira > Issue Jira > Gro…" at bounding box center [734, 94] width 57 height 52
click at [557, 87] on strong "Okta" at bounding box center [721, 88] width 12 height 6
click at [557, 88] on strong "Okta" at bounding box center [721, 88] width 12 height 6
click at [118, 91] on link "User" at bounding box center [103, 86] width 127 height 15
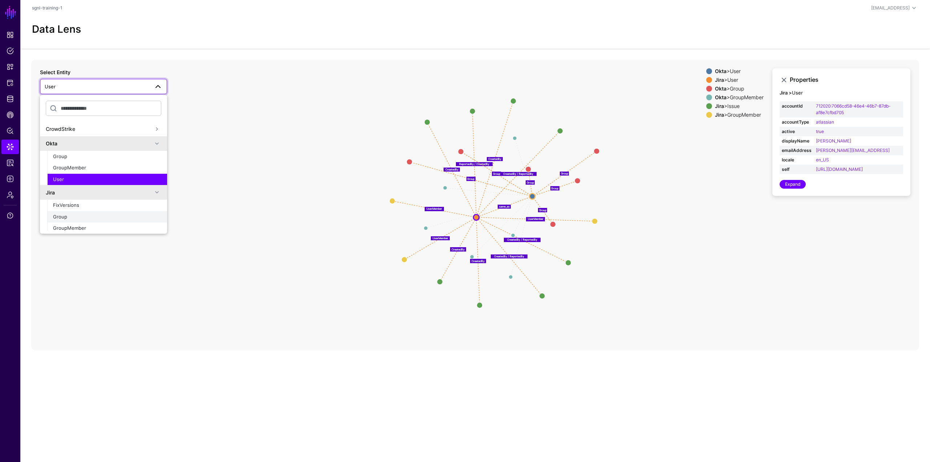
click at [88, 215] on div "Group" at bounding box center [107, 216] width 108 height 7
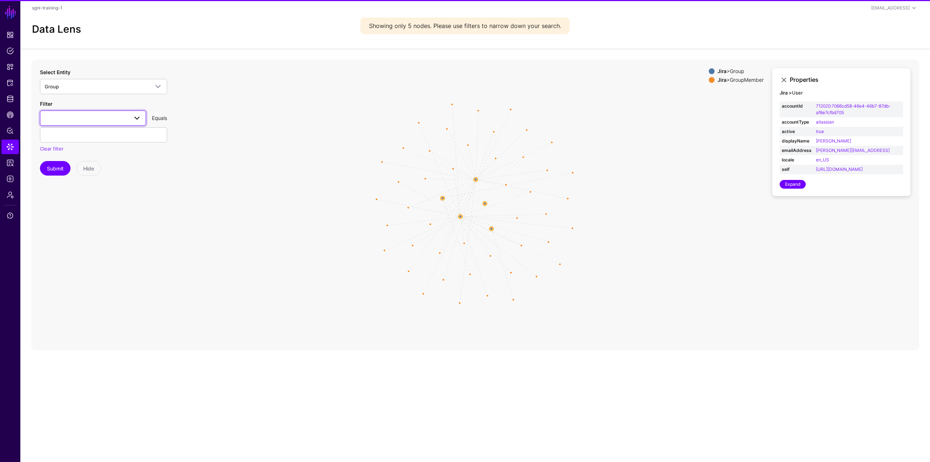
click at [85, 114] on span at bounding box center [93, 118] width 97 height 9
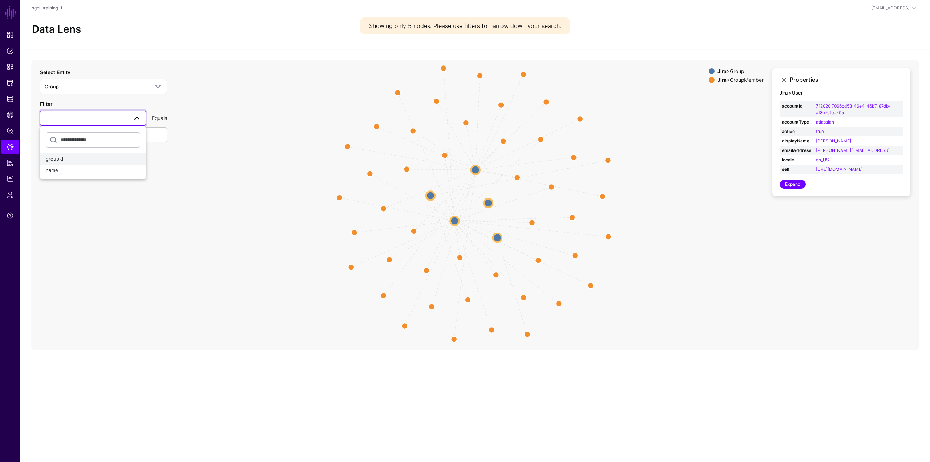
click at [75, 161] on div "groupId" at bounding box center [93, 158] width 94 height 7
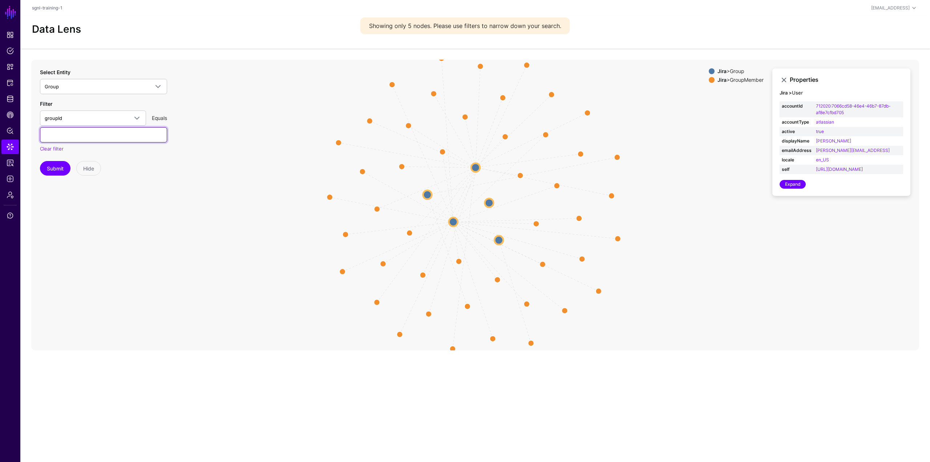
click at [119, 133] on input "text" at bounding box center [103, 134] width 127 height 15
paste input "**********"
type input "**********"
click at [65, 172] on button "Submit" at bounding box center [55, 168] width 31 height 15
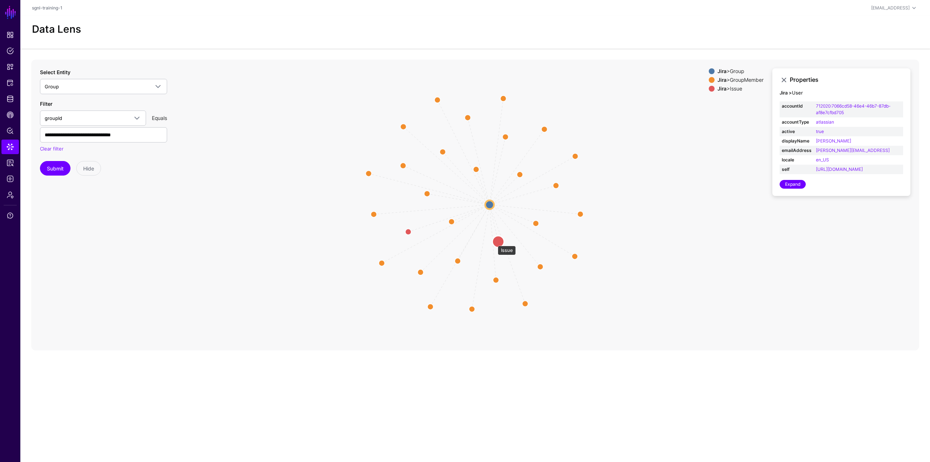
click at [494, 242] on circle at bounding box center [498, 241] width 12 height 12
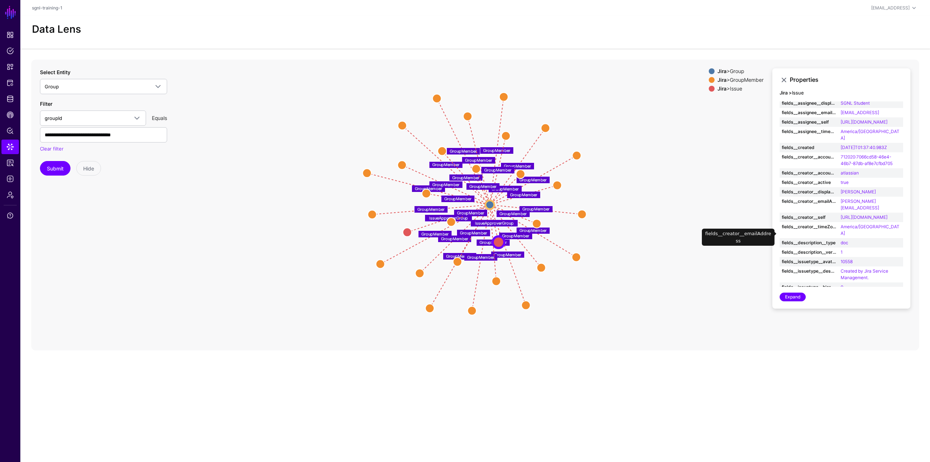
scroll to position [109, 0]
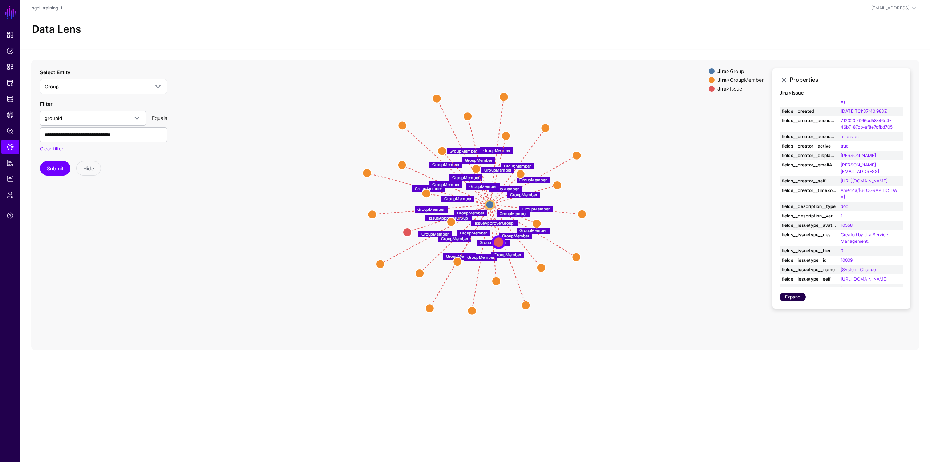
click at [557, 287] on link "Expand" at bounding box center [792, 296] width 26 height 9
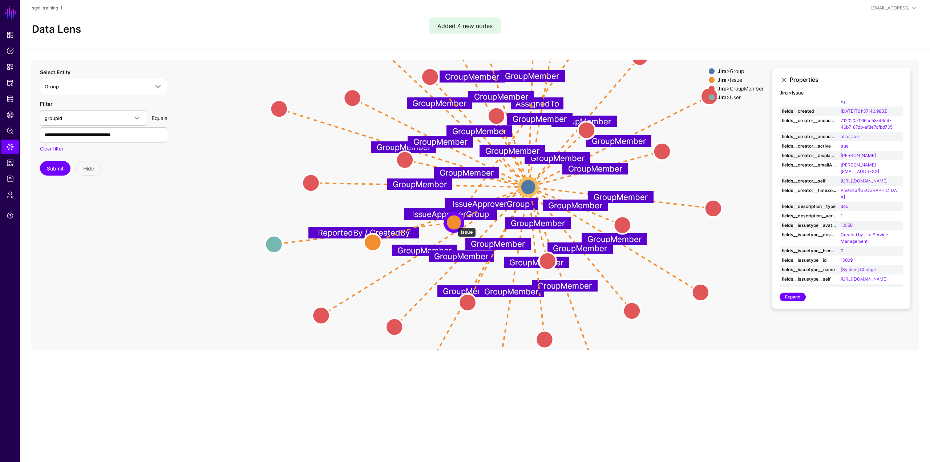
click at [454, 223] on circle at bounding box center [453, 222] width 17 height 17
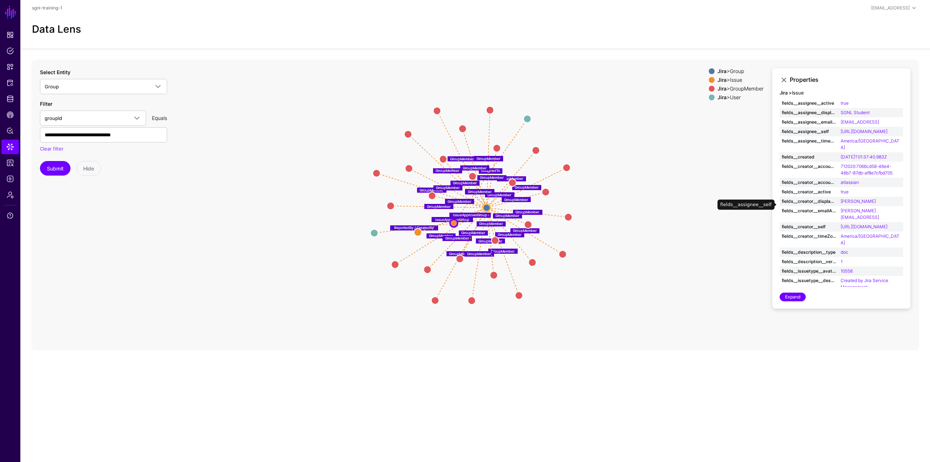
scroll to position [0, 0]
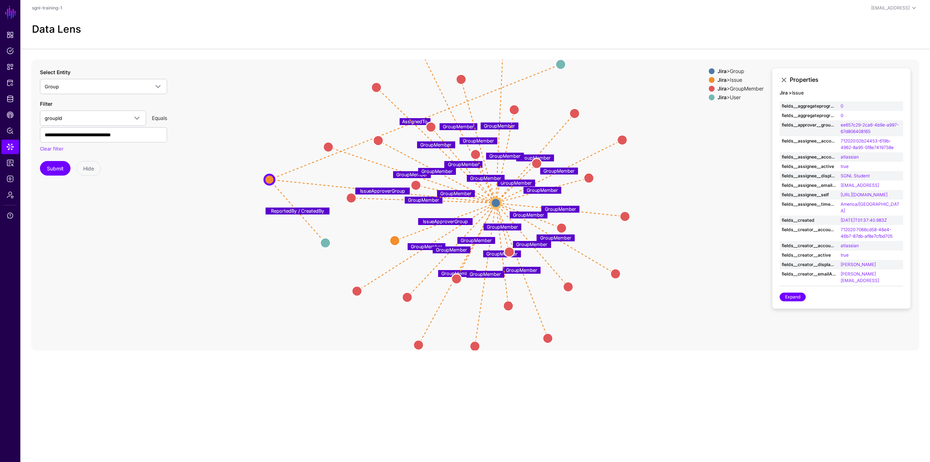
drag, startPoint x: 455, startPoint y: 218, endPoint x: 274, endPoint y: 176, distance: 186.4
click at [274, 176] on circle at bounding box center [269, 179] width 10 height 10
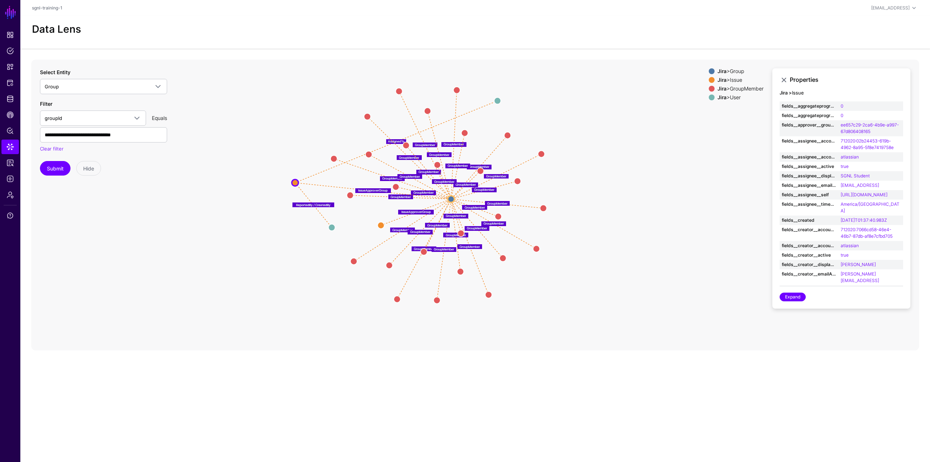
click at [446, 197] on line at bounding box center [392, 178] width 117 height 40
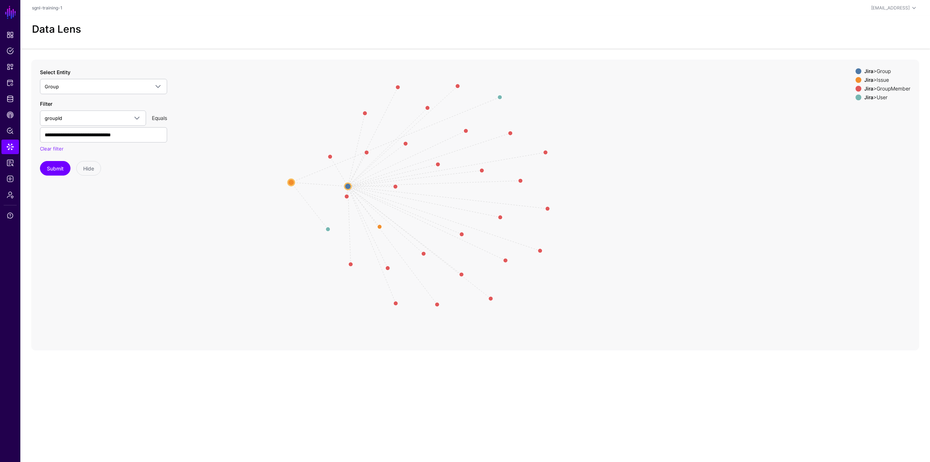
drag, startPoint x: 449, startPoint y: 198, endPoint x: 346, endPoint y: 185, distance: 103.9
click at [346, 185] on circle at bounding box center [348, 186] width 7 height 7
click at [347, 185] on circle at bounding box center [346, 185] width 7 height 7
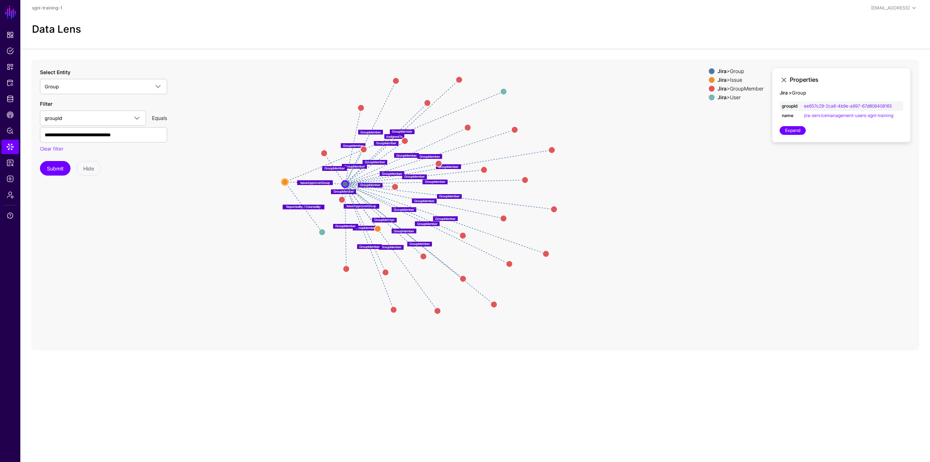
click at [557, 86] on div at bounding box center [711, 89] width 9 height 6
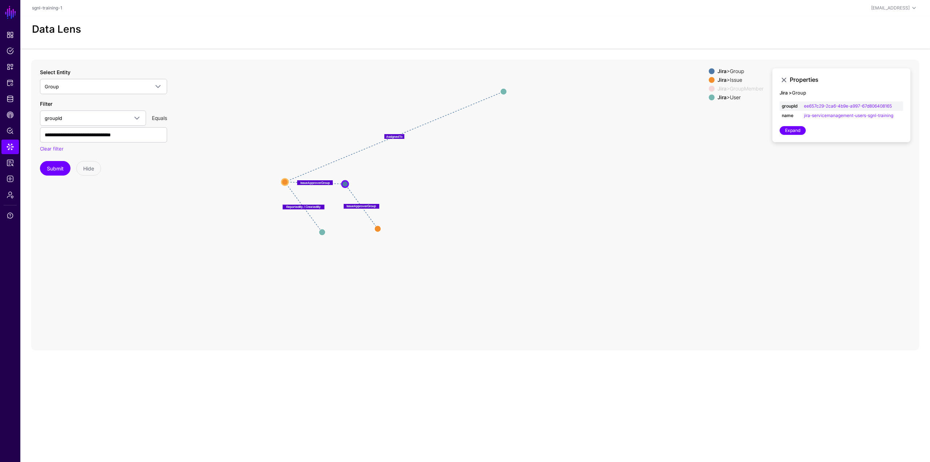
click at [557, 96] on span at bounding box center [712, 97] width 6 height 6
drag, startPoint x: 346, startPoint y: 185, endPoint x: 336, endPoint y: 210, distance: 26.2
click at [336, 210] on circle at bounding box center [334, 210] width 7 height 7
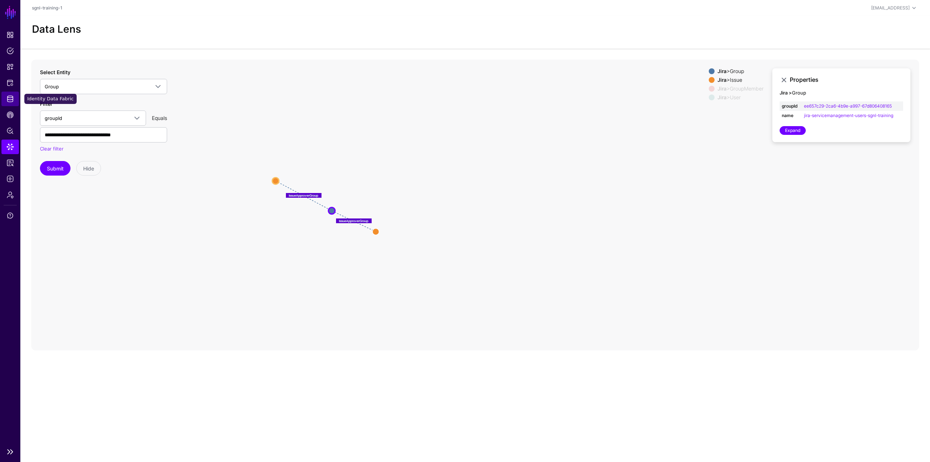
click at [5, 100] on link "Identity Data Fabric" at bounding box center [9, 99] width 17 height 15
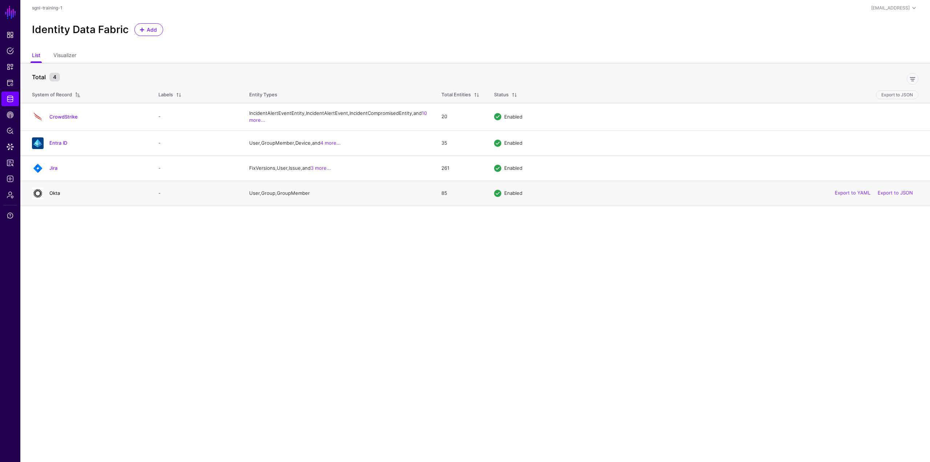
click at [58, 196] on link "Okta" at bounding box center [54, 193] width 11 height 6
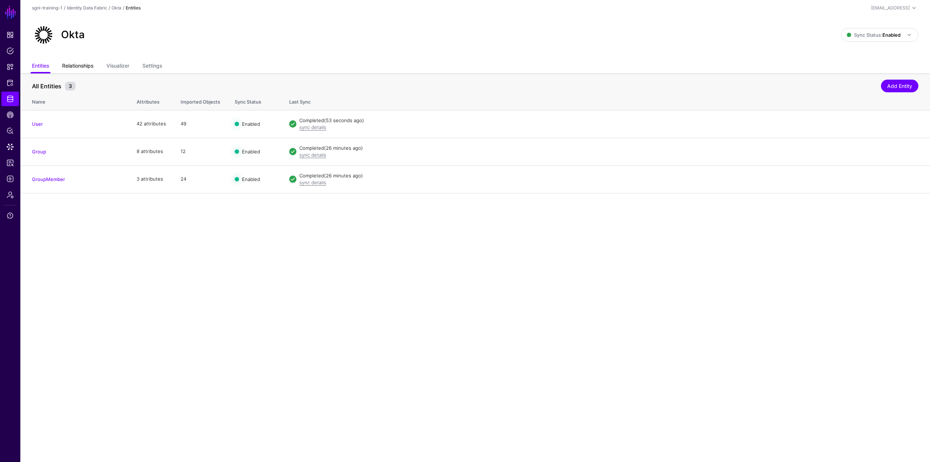
click at [84, 62] on link "Relationships" at bounding box center [77, 67] width 31 height 14
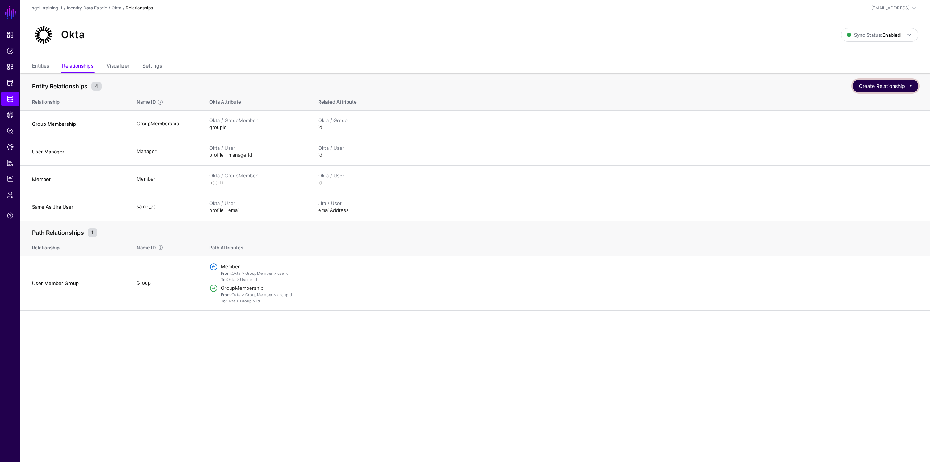
click at [557, 85] on button "Create Relationship" at bounding box center [885, 86] width 66 height 13
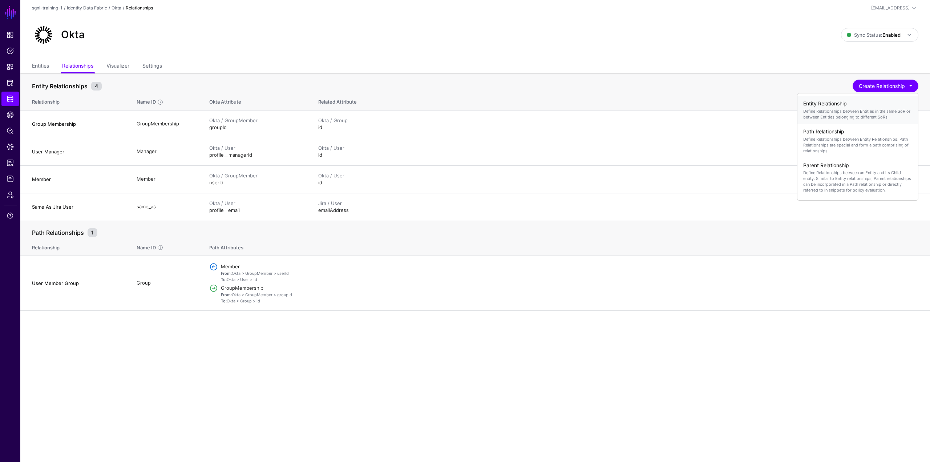
click at [557, 111] on p "Define Relationships between Entities in the same SoR or between Entities belon…" at bounding box center [857, 114] width 109 height 12
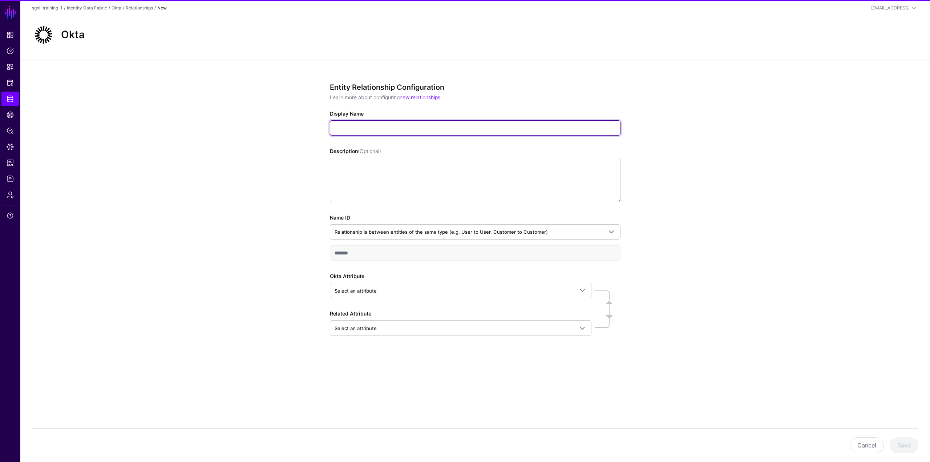
click at [526, 126] on input "Display Name" at bounding box center [475, 127] width 291 height 15
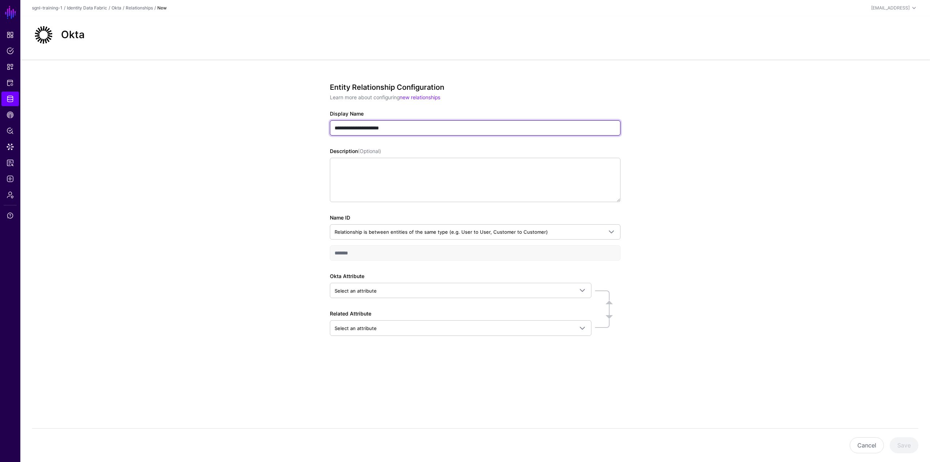
type input "**********"
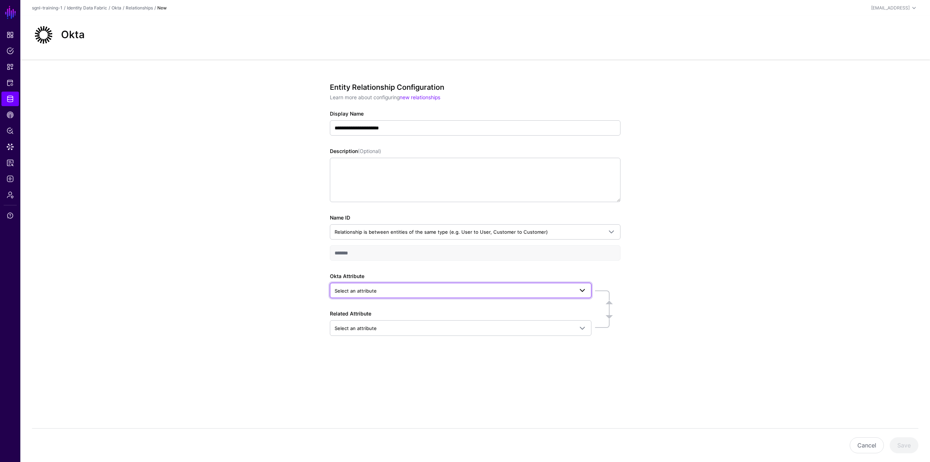
click at [373, 287] on span "Select an attribute" at bounding box center [453, 291] width 239 height 8
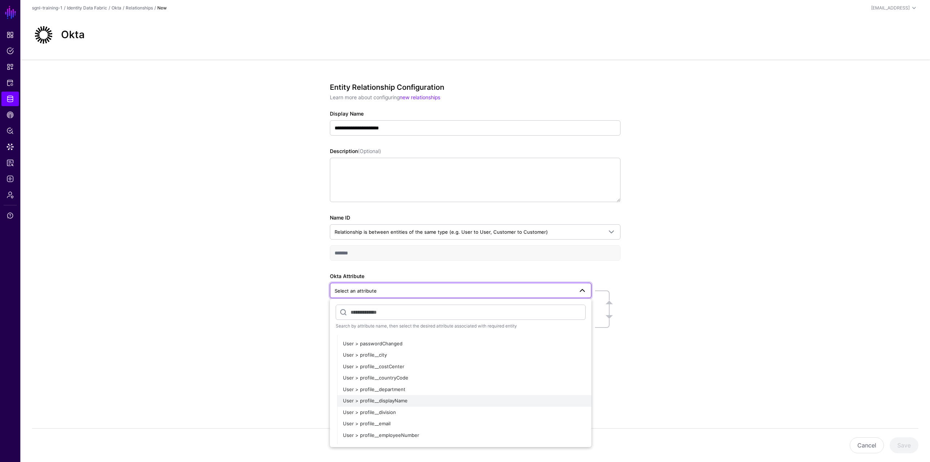
scroll to position [218, 0]
click at [396, 287] on button "User > profile__email" at bounding box center [464, 412] width 254 height 12
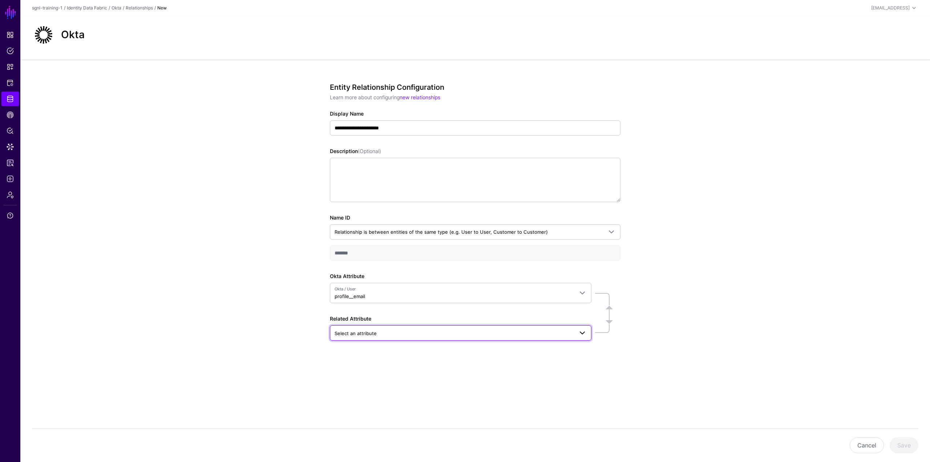
click at [364, 287] on span "Select an attribute" at bounding box center [355, 333] width 42 height 6
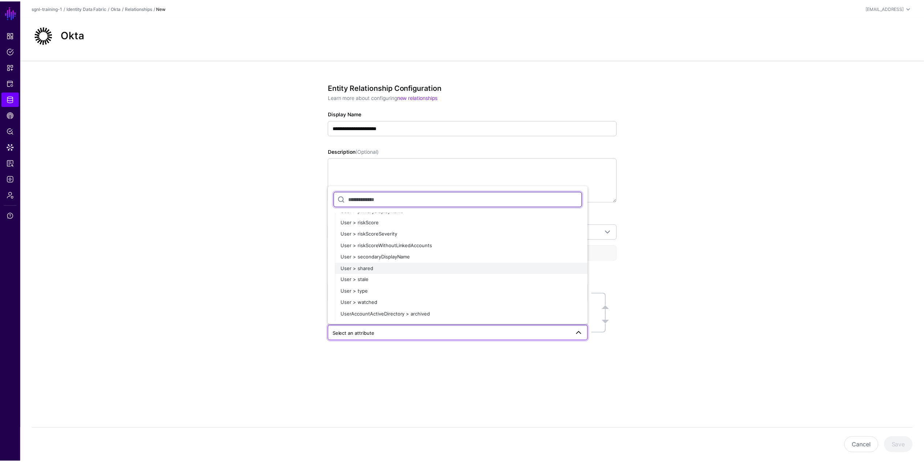
scroll to position [1634, 0]
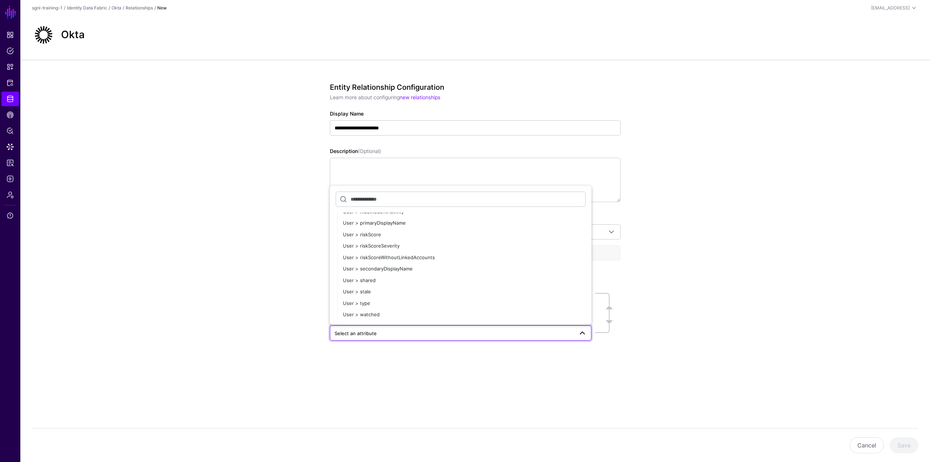
click at [281, 236] on div "**********" at bounding box center [474, 238] width 909 height 356
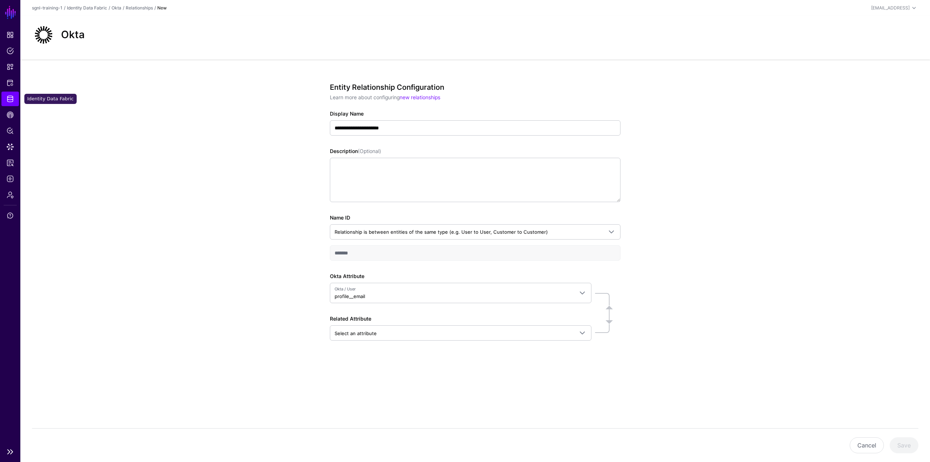
click at [11, 100] on span "Identity Data Fabric" at bounding box center [10, 98] width 7 height 7
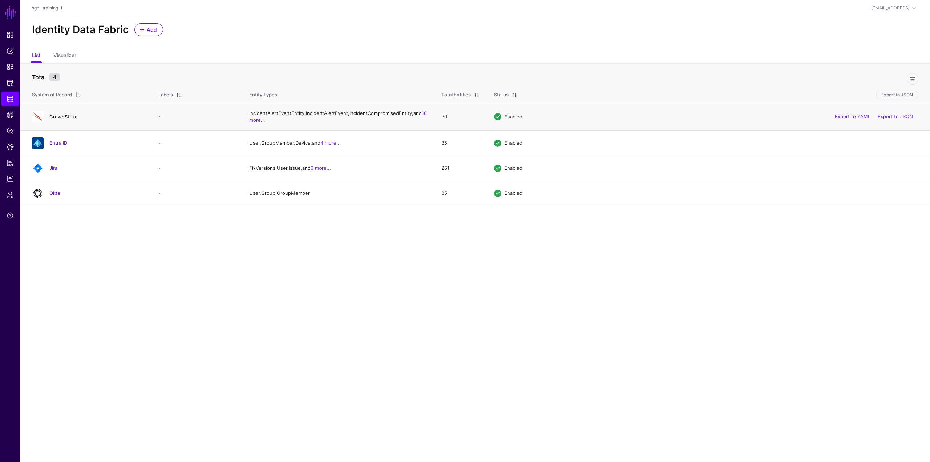
click at [62, 119] on link "CrowdStrike" at bounding box center [63, 117] width 28 height 6
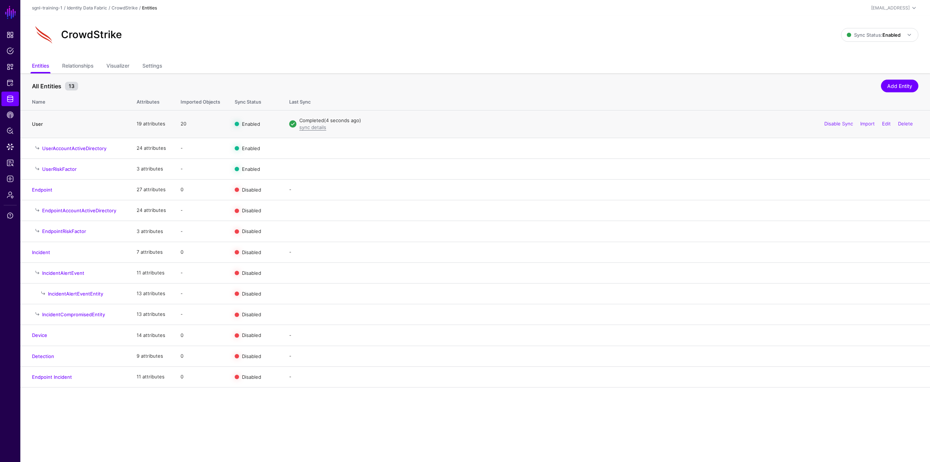
click at [40, 124] on link "User" at bounding box center [37, 124] width 11 height 6
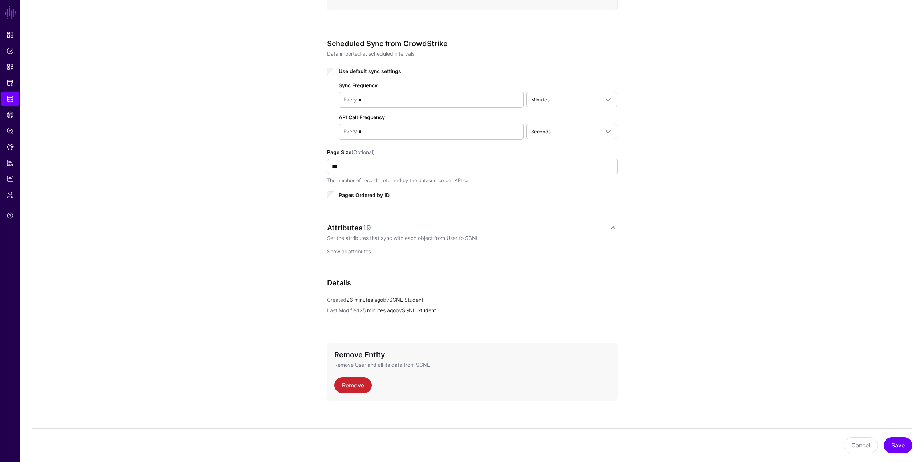
scroll to position [339, 0]
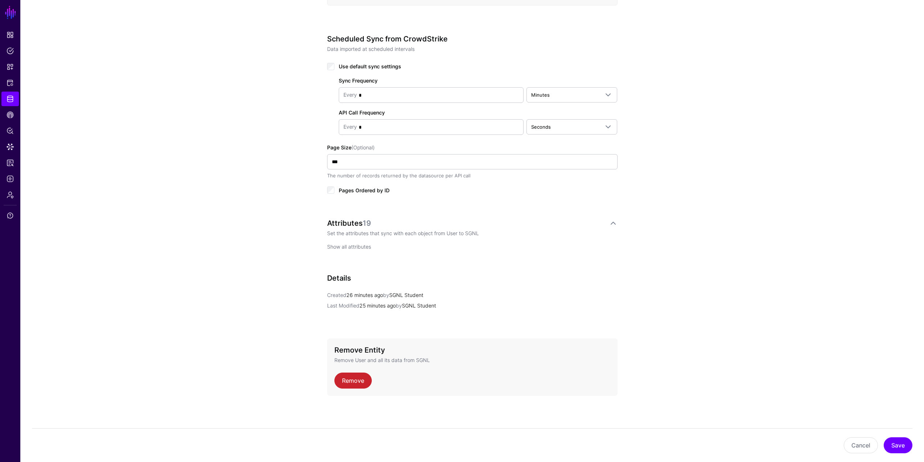
click at [367, 244] on link "Show all attributes" at bounding box center [349, 246] width 44 height 6
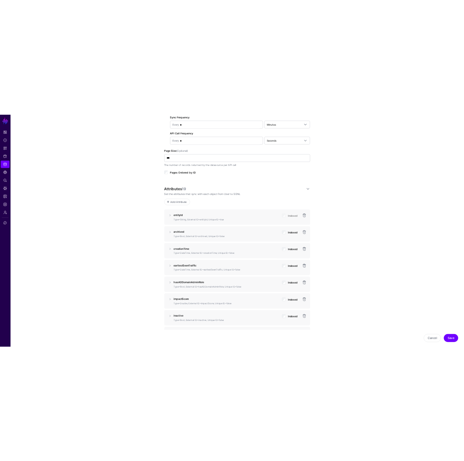
scroll to position [412, 0]
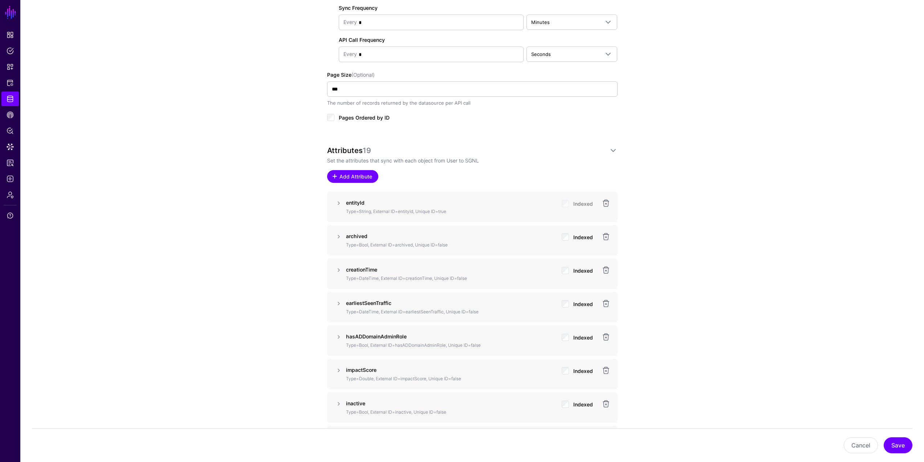
click at [345, 172] on span "Add Attribute" at bounding box center [355, 176] width 34 height 8
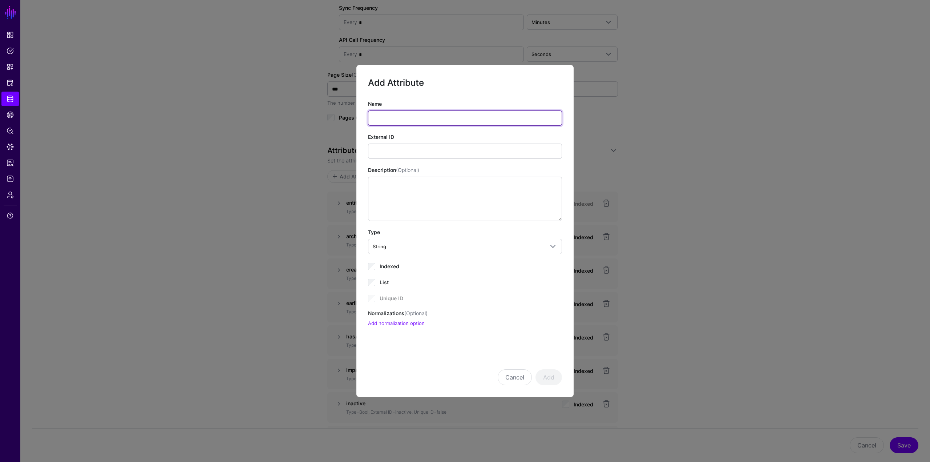
click at [399, 119] on input "Name" at bounding box center [465, 117] width 194 height 15
type input "*"
type input "***"
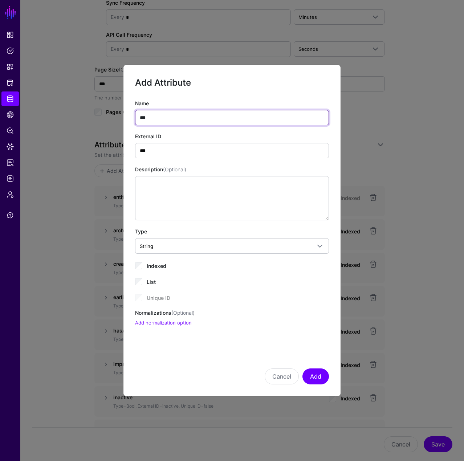
click at [162, 119] on input "***" at bounding box center [232, 117] width 194 height 15
type input "***"
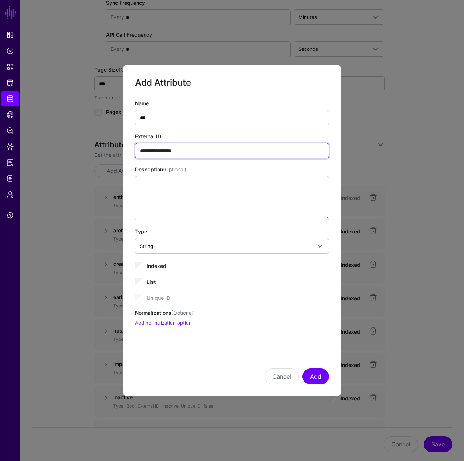
type input "**********"
click at [311, 287] on button "Add" at bounding box center [316, 377] width 27 height 16
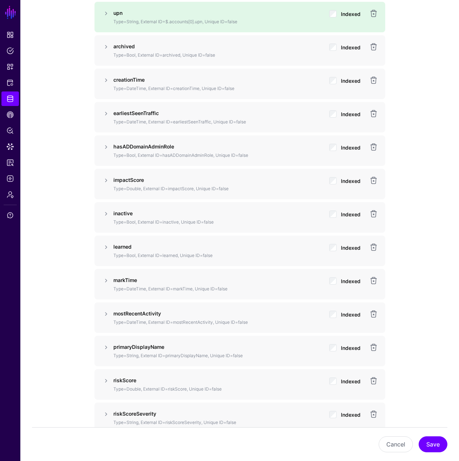
scroll to position [630, 0]
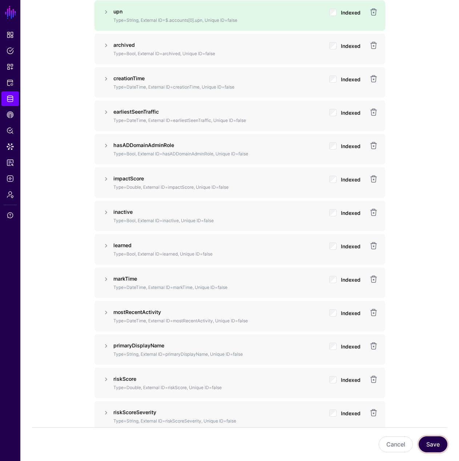
click at [437, 287] on button "Save" at bounding box center [432, 445] width 29 height 16
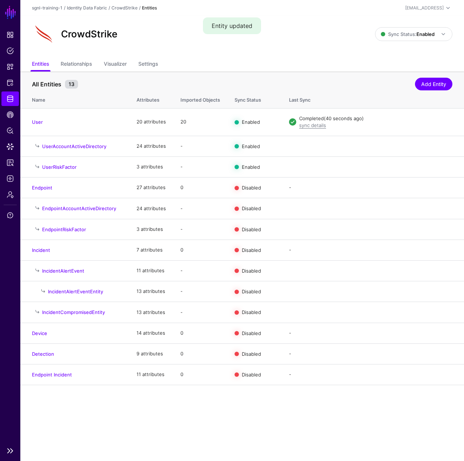
click at [8, 95] on link "Identity Data Fabric" at bounding box center [9, 99] width 17 height 15
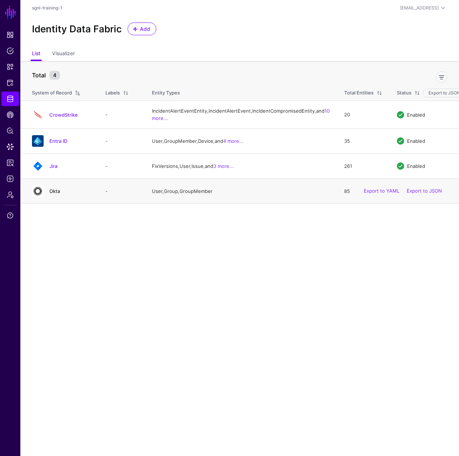
click at [53, 194] on link "Okta" at bounding box center [54, 191] width 11 height 6
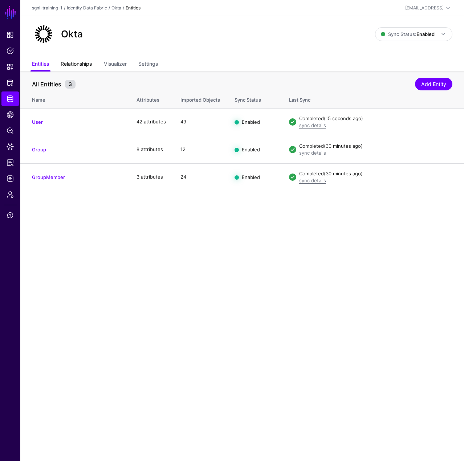
click at [84, 65] on link "Relationships" at bounding box center [76, 65] width 31 height 14
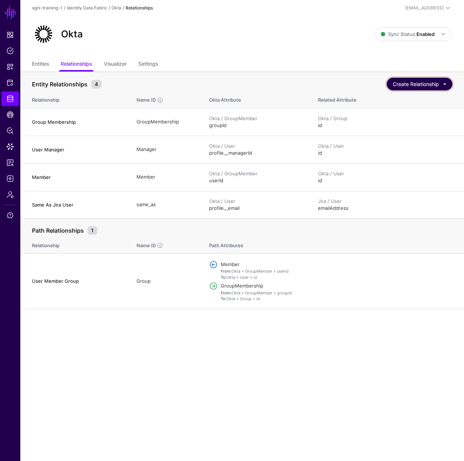
click at [402, 84] on button "Create Relationship" at bounding box center [420, 84] width 66 height 13
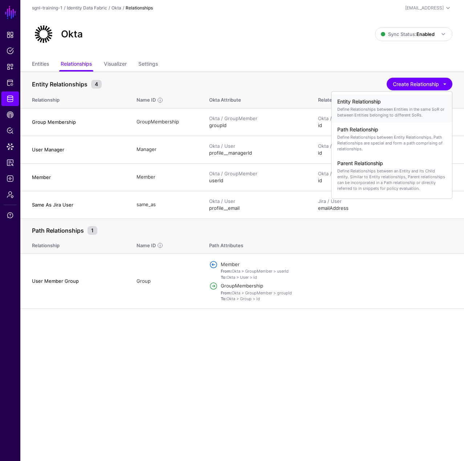
click at [393, 112] on p "Define Relationships between Entities in the same SoR or between Entities belon…" at bounding box center [391, 112] width 109 height 12
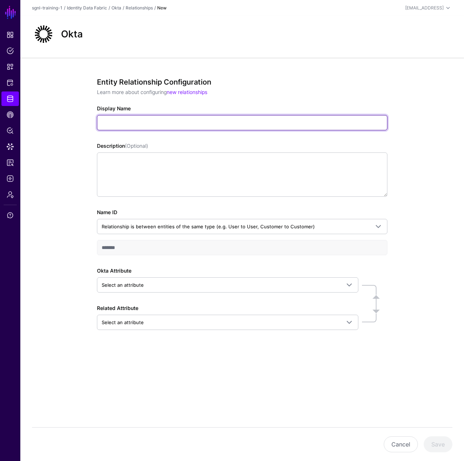
click at [171, 123] on input "Display Name" at bounding box center [242, 122] width 291 height 15
type input "**********"
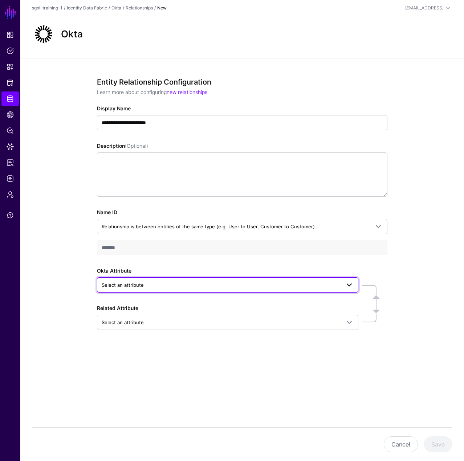
click at [147, 279] on link "Select an attribute" at bounding box center [227, 284] width 261 height 15
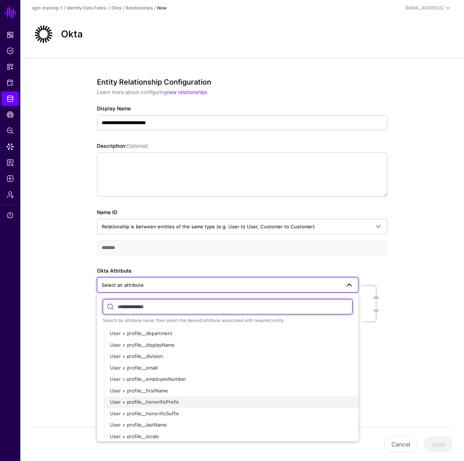
scroll to position [254, 0]
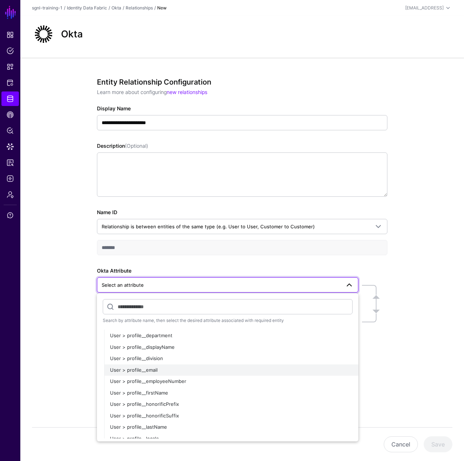
click at [159, 287] on div "User > profile__email" at bounding box center [231, 370] width 243 height 7
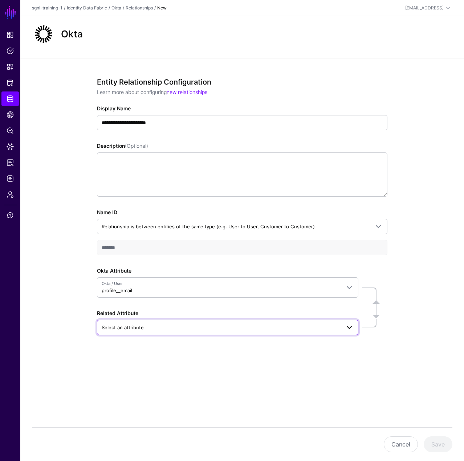
click at [156, 287] on span "Select an attribute" at bounding box center [221, 328] width 239 height 8
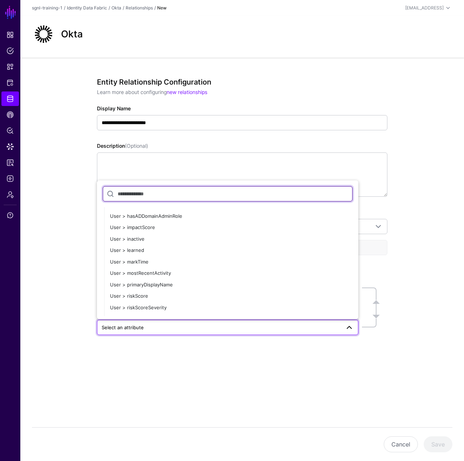
scroll to position [1707, 0]
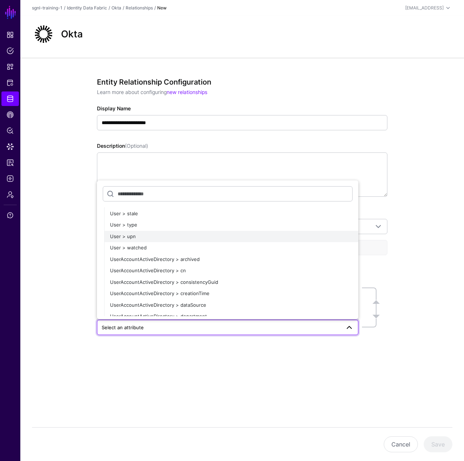
click at [146, 236] on div "User > upn" at bounding box center [231, 236] width 243 height 7
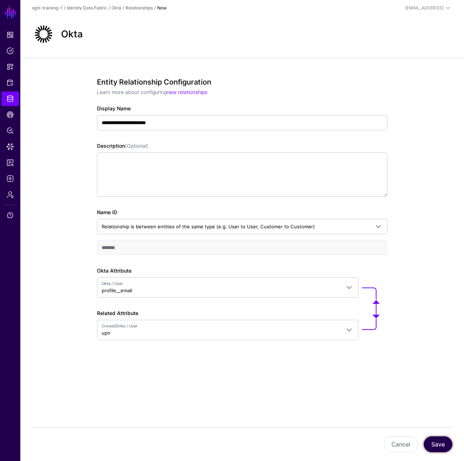
click at [437, 287] on button "Save" at bounding box center [438, 445] width 29 height 16
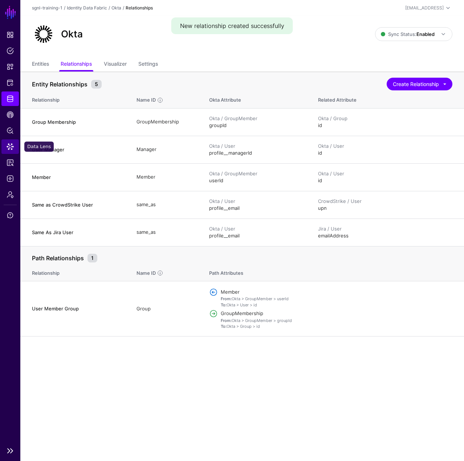
click at [11, 150] on link "Data Lens" at bounding box center [9, 146] width 17 height 15
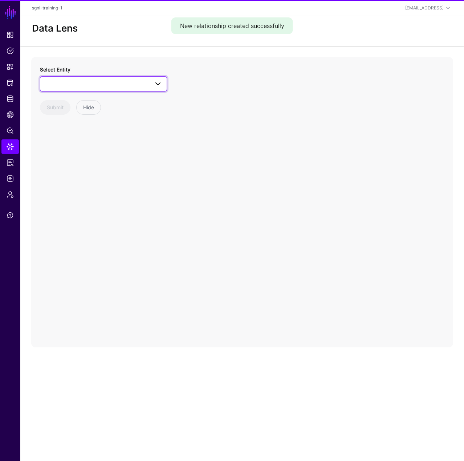
click at [86, 85] on span at bounding box center [104, 84] width 118 height 9
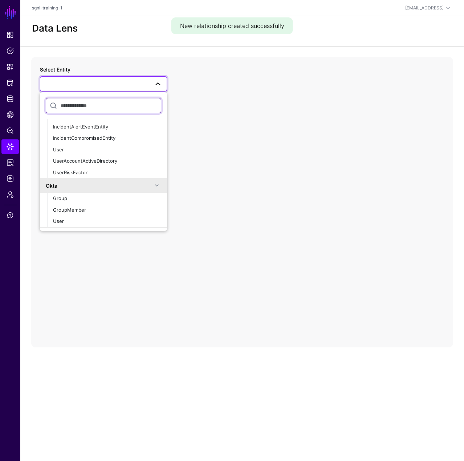
scroll to position [99, 0]
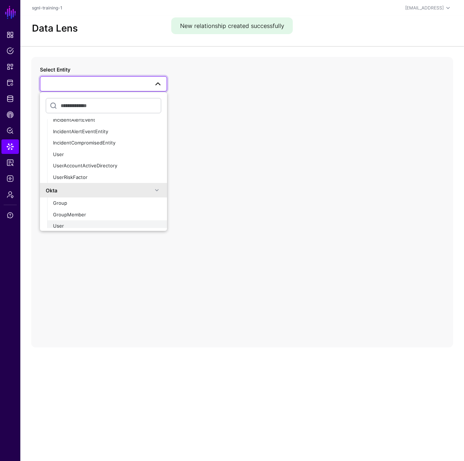
click at [68, 226] on div "User" at bounding box center [107, 226] width 108 height 7
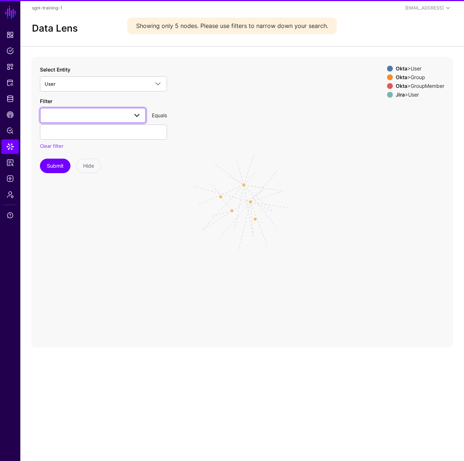
click at [69, 118] on span at bounding box center [93, 115] width 97 height 9
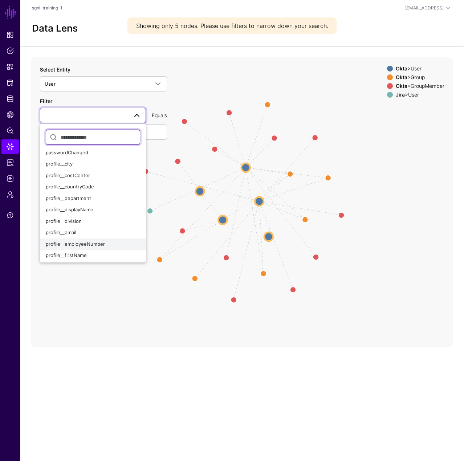
scroll to position [73, 0]
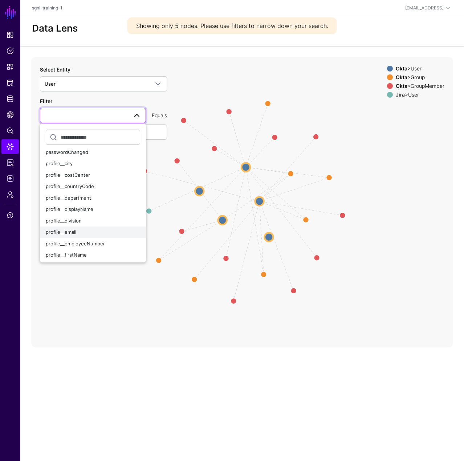
click at [88, 231] on div "profile__email" at bounding box center [93, 232] width 94 height 7
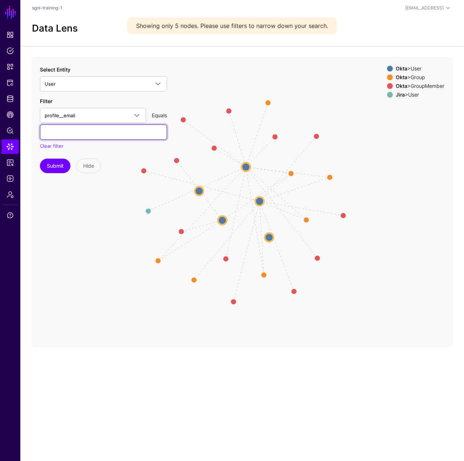
click at [86, 128] on input "text" at bounding box center [103, 132] width 127 height 15
type input "**********"
click at [52, 165] on button "Submit" at bounding box center [55, 166] width 31 height 15
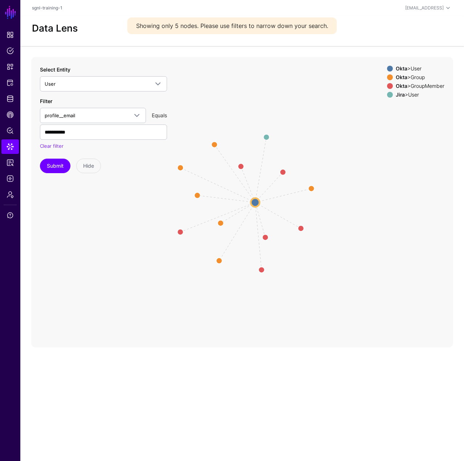
click at [399, 66] on strong "Okta" at bounding box center [402, 68] width 12 height 6
click at [399, 69] on strong "Okta" at bounding box center [402, 68] width 12 height 6
click at [397, 80] on div "Okta > User Okta > Group Okta > GroupMember Jira > User" at bounding box center [415, 83] width 57 height 35
click at [397, 77] on strong "Okta" at bounding box center [402, 77] width 12 height 6
click at [396, 85] on strong "Okta" at bounding box center [402, 86] width 12 height 6
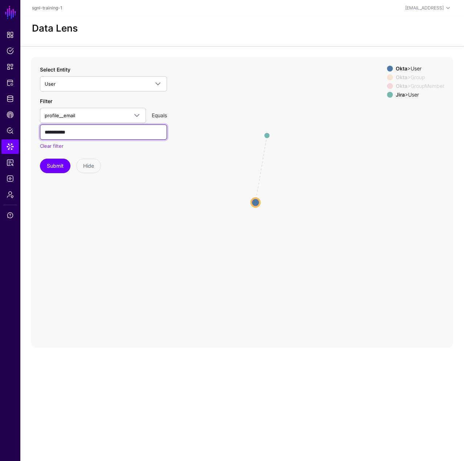
click at [94, 135] on input "**********" at bounding box center [103, 132] width 127 height 15
paste input "**********"
type input "**********"
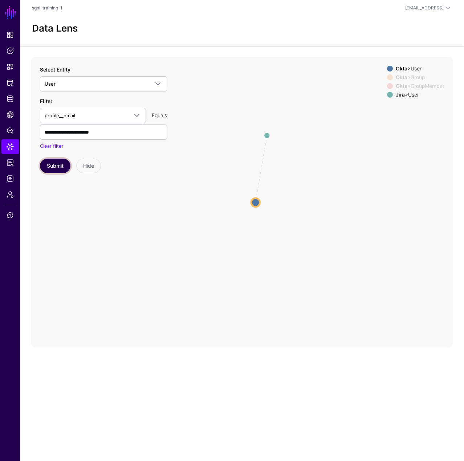
click at [51, 167] on button "Submit" at bounding box center [55, 166] width 31 height 15
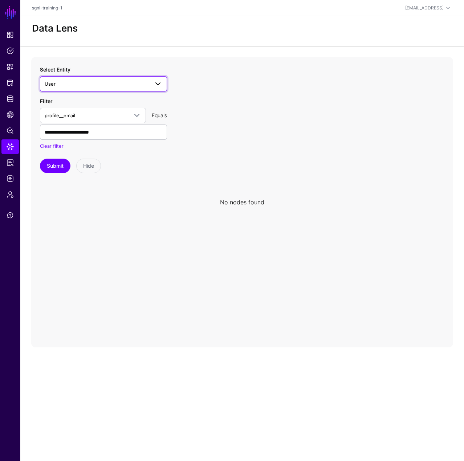
click at [110, 87] on span "User" at bounding box center [97, 84] width 105 height 8
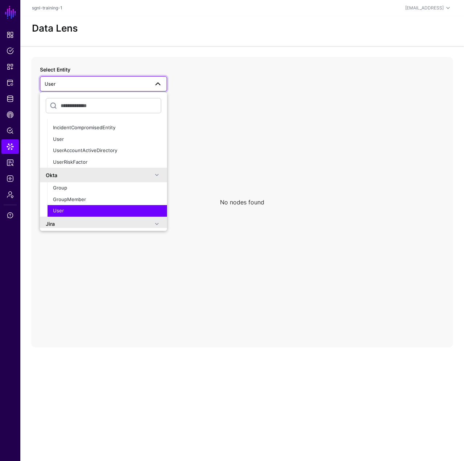
scroll to position [109, 0]
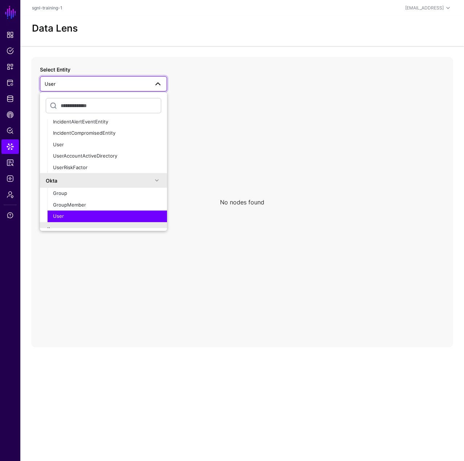
click at [74, 213] on div "User" at bounding box center [107, 216] width 108 height 7
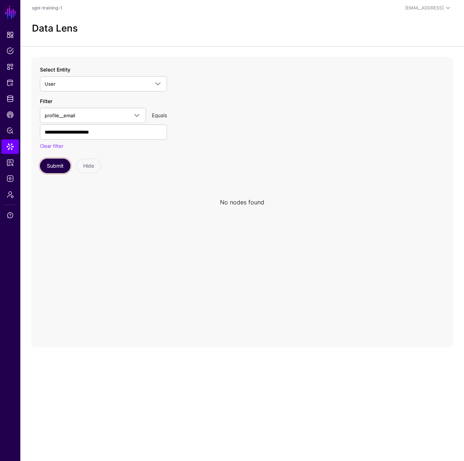
click at [46, 167] on button "Submit" at bounding box center [55, 166] width 31 height 15
click at [11, 95] on link "Identity Data Fabric" at bounding box center [9, 99] width 17 height 15
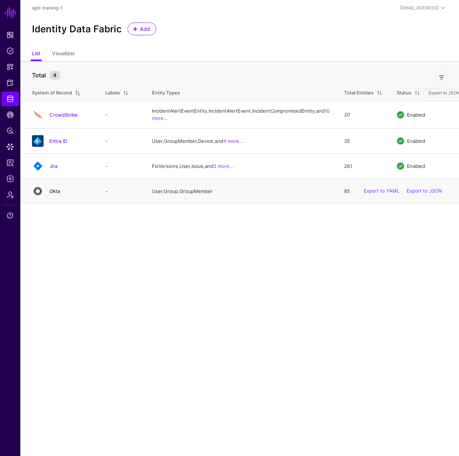
click at [53, 194] on link "Okta" at bounding box center [54, 191] width 11 height 6
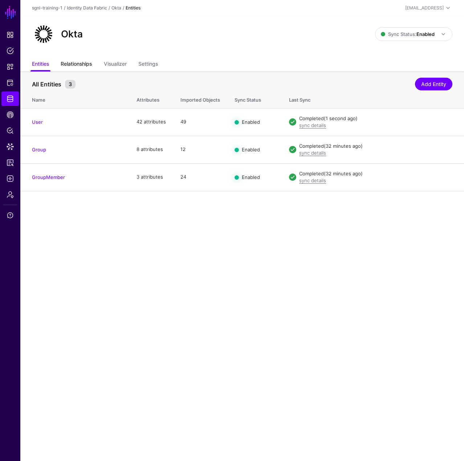
click at [79, 63] on link "Relationships" at bounding box center [76, 65] width 31 height 14
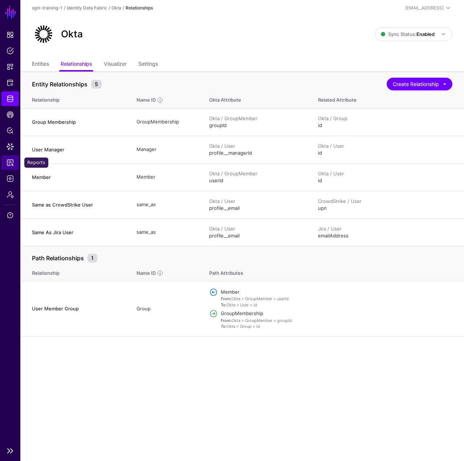
click at [11, 166] on span "Reports" at bounding box center [10, 162] width 7 height 7
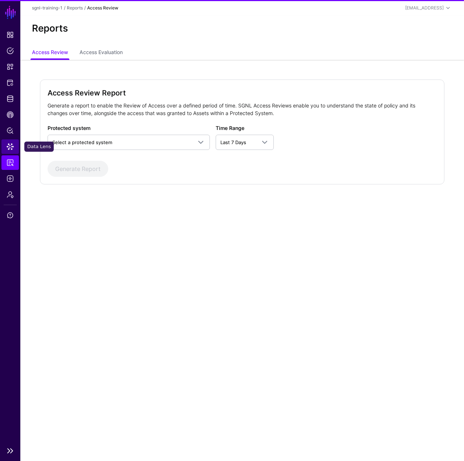
click at [8, 141] on link "Data Lens" at bounding box center [9, 146] width 17 height 15
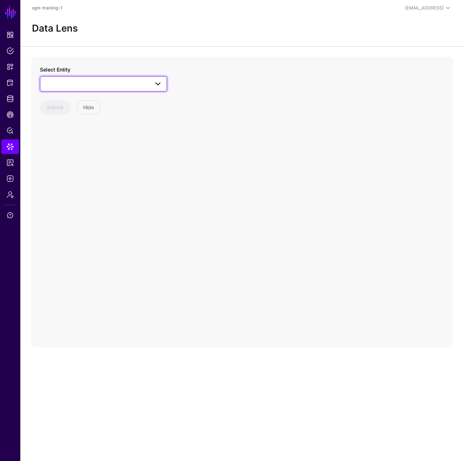
click at [87, 84] on span at bounding box center [104, 84] width 118 height 9
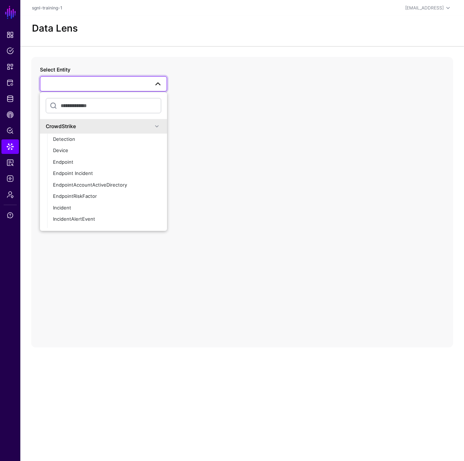
click at [100, 125] on div "CrowdStrike" at bounding box center [99, 126] width 107 height 8
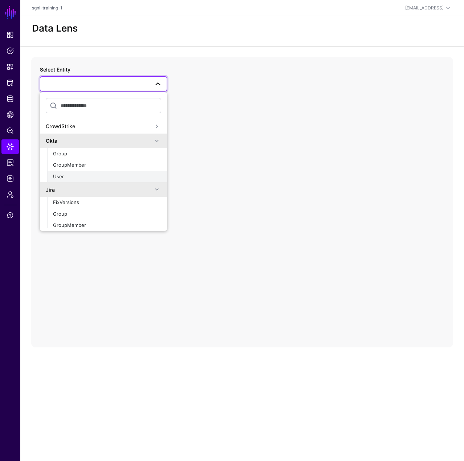
click at [80, 176] on div "User" at bounding box center [107, 176] width 108 height 7
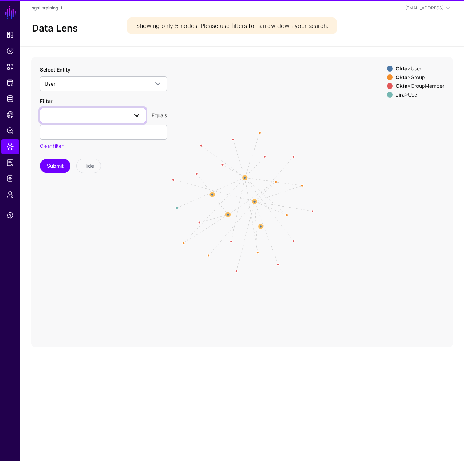
click at [81, 117] on span at bounding box center [93, 115] width 97 height 9
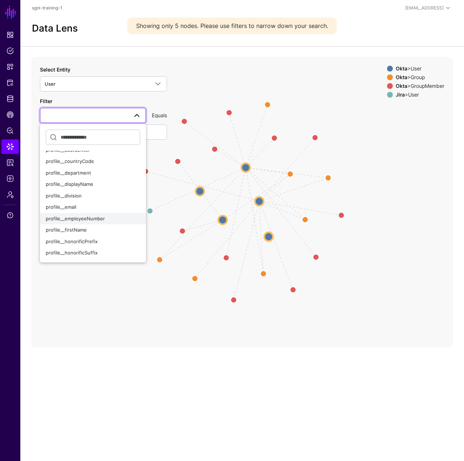
scroll to position [109, 0]
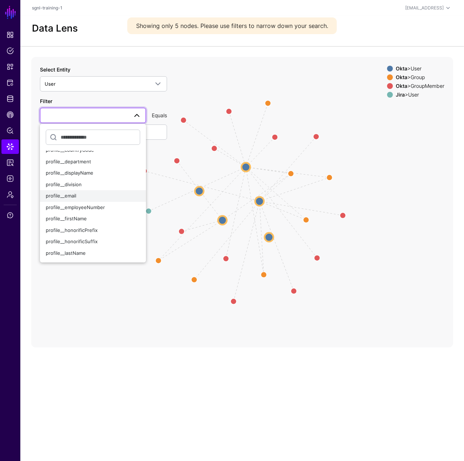
click at [85, 200] on button "profile__email" at bounding box center [93, 196] width 106 height 12
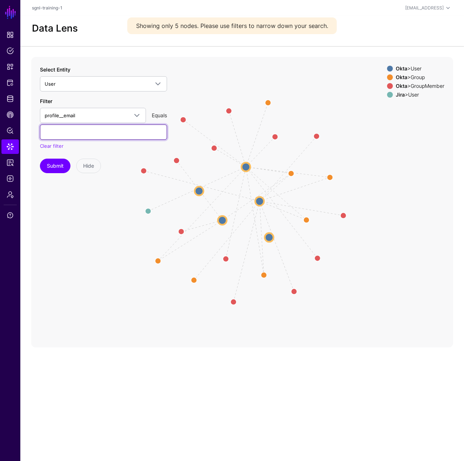
click at [89, 138] on input "text" at bounding box center [103, 132] width 127 height 15
click at [99, 134] on input "text" at bounding box center [103, 132] width 127 height 15
paste input "**********"
click at [61, 168] on button "Submit" at bounding box center [55, 166] width 31 height 15
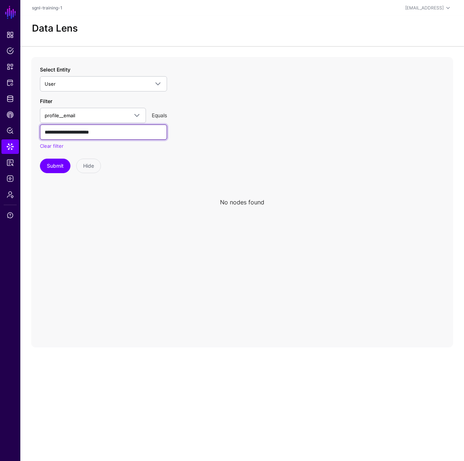
click at [112, 130] on input "**********" at bounding box center [103, 132] width 127 height 15
paste input "text"
click at [47, 165] on button "Submit" at bounding box center [55, 166] width 31 height 15
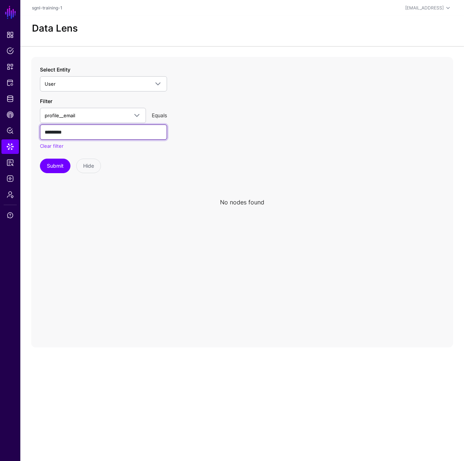
click at [82, 136] on input "*********" at bounding box center [103, 132] width 127 height 15
drag, startPoint x: 82, startPoint y: 136, endPoint x: 243, endPoint y: 129, distance: 161.4
click at [244, 129] on icon at bounding box center [242, 202] width 422 height 291
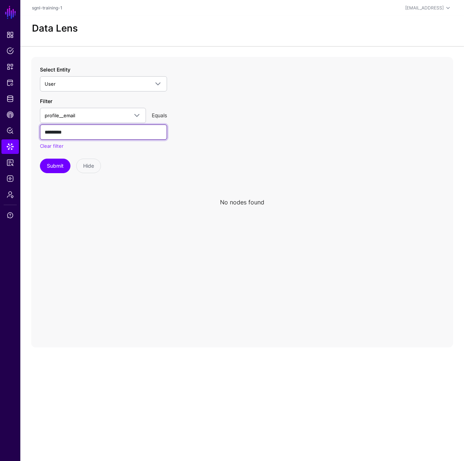
click at [85, 131] on input "*********" at bounding box center [103, 132] width 127 height 15
click at [85, 130] on input "*********" at bounding box center [103, 132] width 127 height 15
drag, startPoint x: 85, startPoint y: 130, endPoint x: 41, endPoint y: 129, distance: 44.0
click at [41, 129] on input "*********" at bounding box center [103, 132] width 127 height 15
paste input "**********"
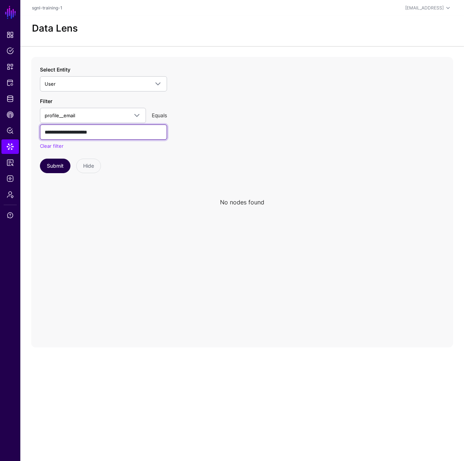
type input "**********"
click at [49, 170] on button "Submit" at bounding box center [55, 166] width 31 height 15
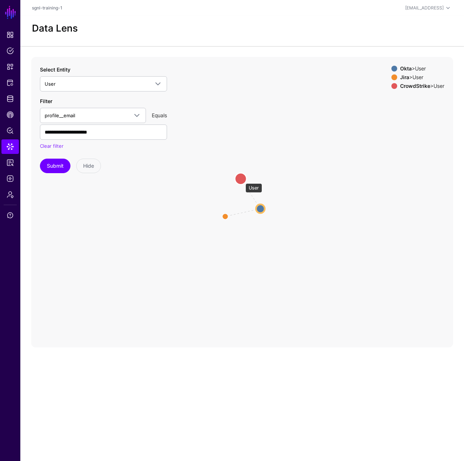
click at [242, 180] on circle at bounding box center [241, 179] width 12 height 12
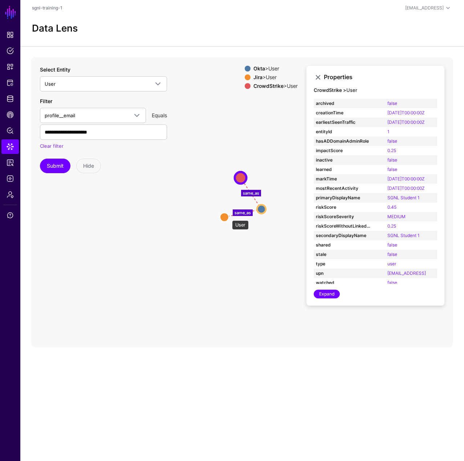
click at [228, 217] on circle at bounding box center [224, 217] width 9 height 9
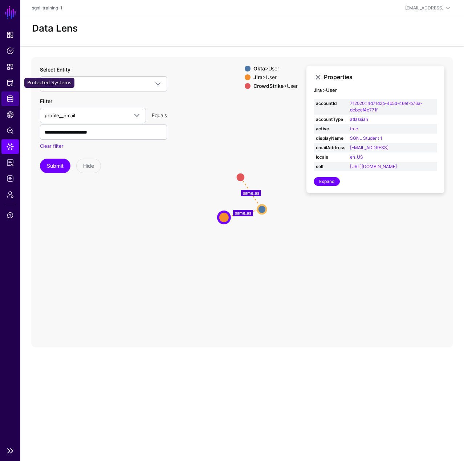
click at [9, 94] on link "Identity Data Fabric" at bounding box center [9, 99] width 17 height 15
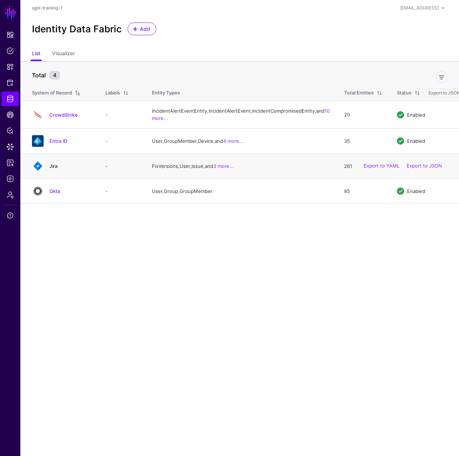
click at [57, 169] on link "Jira" at bounding box center [53, 166] width 8 height 6
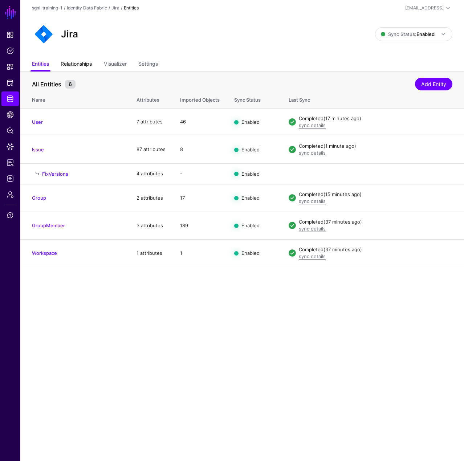
click at [83, 68] on link "Relationships" at bounding box center [76, 65] width 31 height 14
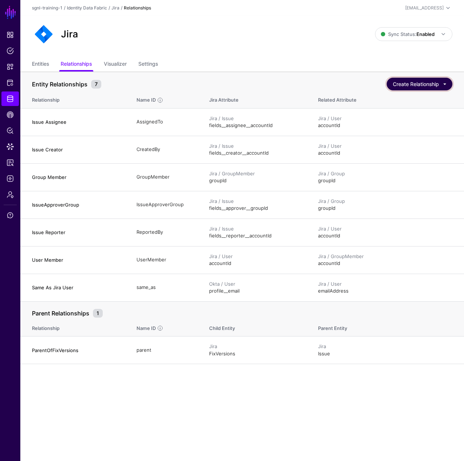
click at [418, 85] on button "Create Relationship" at bounding box center [420, 84] width 66 height 13
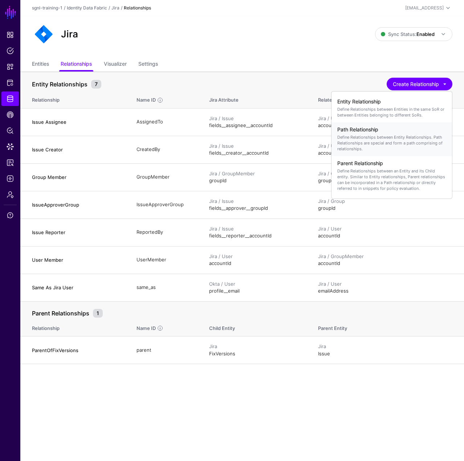
click at [362, 133] on div "Path Relationship Define Relationships between Entity Relationships. Path Relat…" at bounding box center [391, 139] width 109 height 31
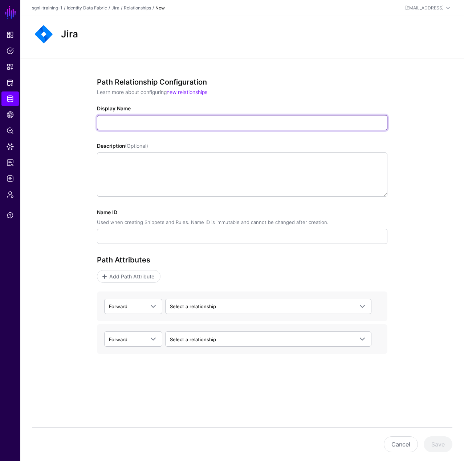
click at [176, 125] on input "Display Name" at bounding box center [242, 122] width 291 height 15
paste input "**********"
type input "**********"
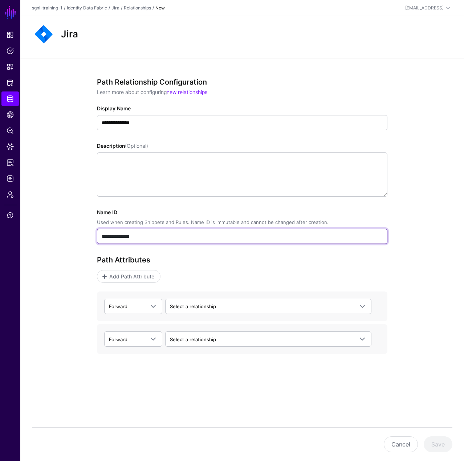
click at [137, 230] on input "**********" at bounding box center [242, 236] width 291 height 15
click at [141, 232] on input "**********" at bounding box center [242, 236] width 291 height 15
paste input "text"
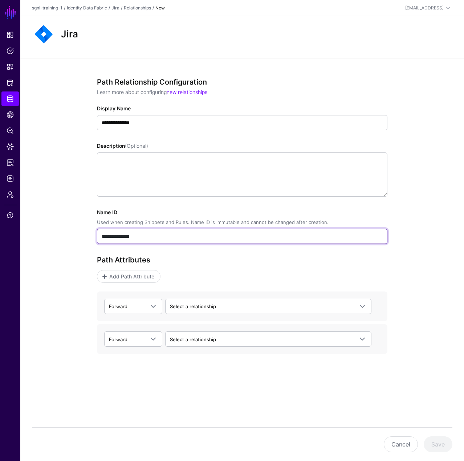
type input "**********"
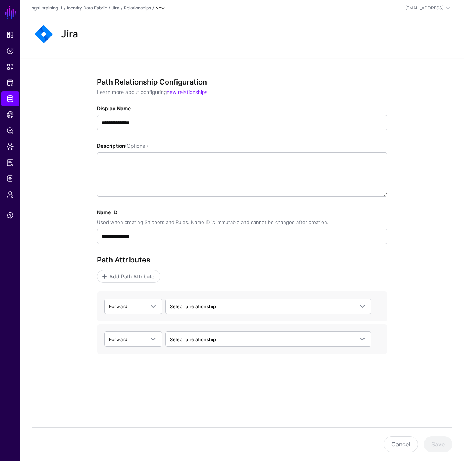
click at [180, 210] on label "Name ID Used when creating Snippets and Rules. Name ID is immutable and cannot …" at bounding box center [213, 217] width 232 height 18
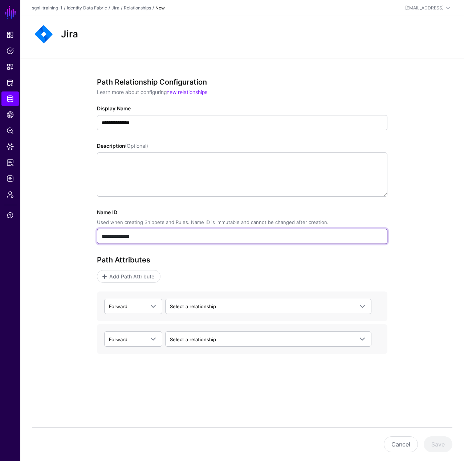
click at [180, 229] on input "**********" at bounding box center [242, 236] width 291 height 15
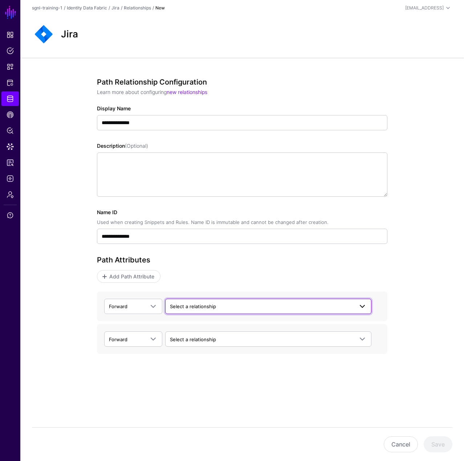
click at [193, 307] on span "Select a relationship" at bounding box center [193, 307] width 46 height 6
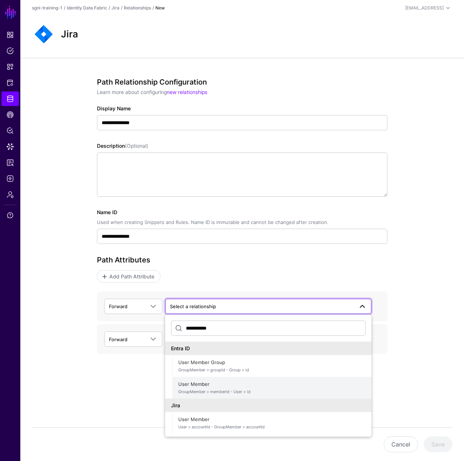
type input "**********"
click at [235, 380] on span "User Member GroupMember > memberId - User > id" at bounding box center [271, 387] width 187 height 17
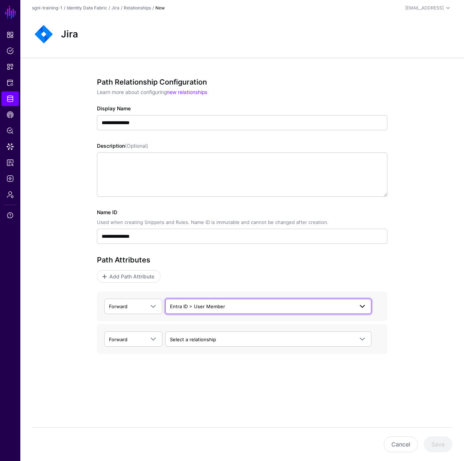
click at [269, 308] on span "Entra ID > User Member" at bounding box center [262, 307] width 184 height 8
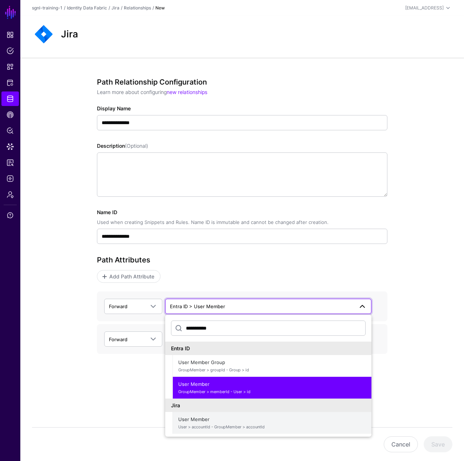
click at [230, 423] on span "User Member User > accountId - GroupMember > accountId" at bounding box center [271, 422] width 187 height 17
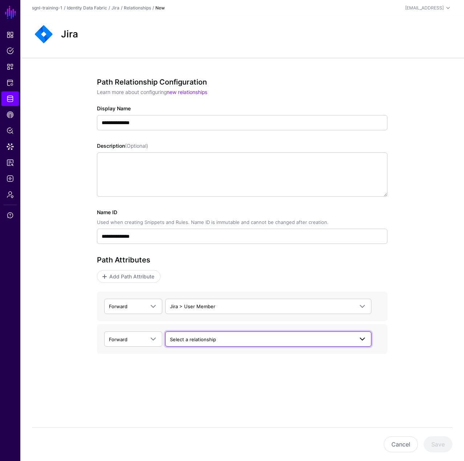
click at [210, 337] on span "Select a relationship" at bounding box center [193, 340] width 46 height 6
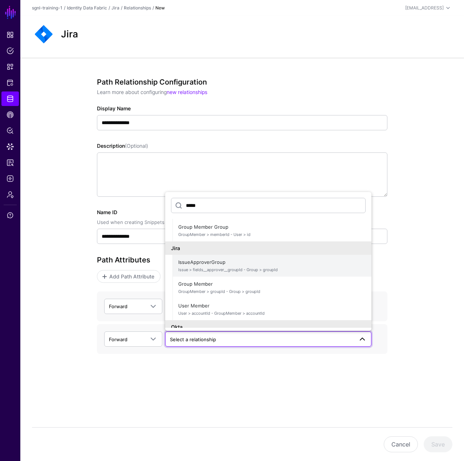
scroll to position [113, 0]
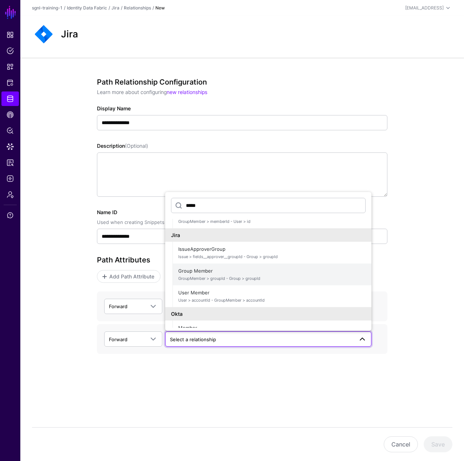
type input "*****"
click at [255, 273] on span "Group Member GroupMember > groupId - Group > groupId" at bounding box center [271, 274] width 187 height 17
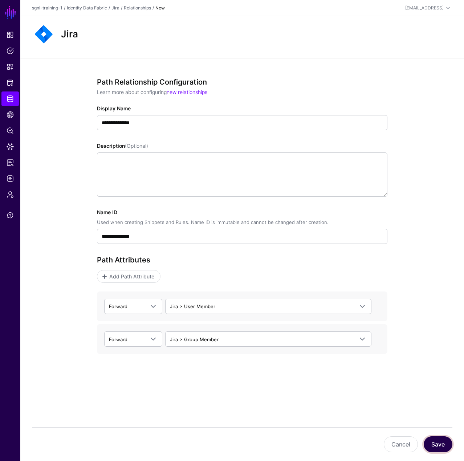
click at [439, 446] on button "Save" at bounding box center [438, 445] width 29 height 16
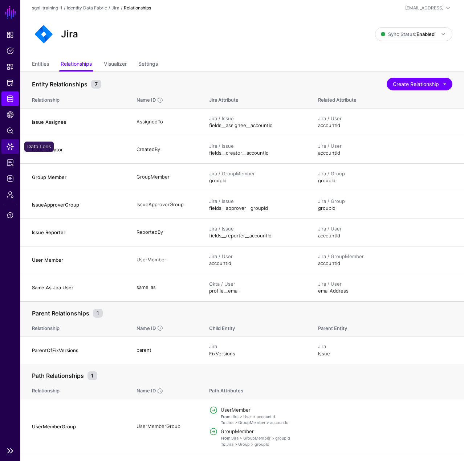
click at [16, 151] on link "Data Lens" at bounding box center [9, 146] width 17 height 15
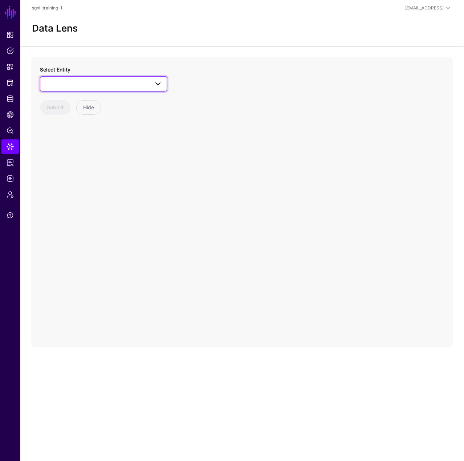
click at [86, 84] on span at bounding box center [104, 84] width 118 height 9
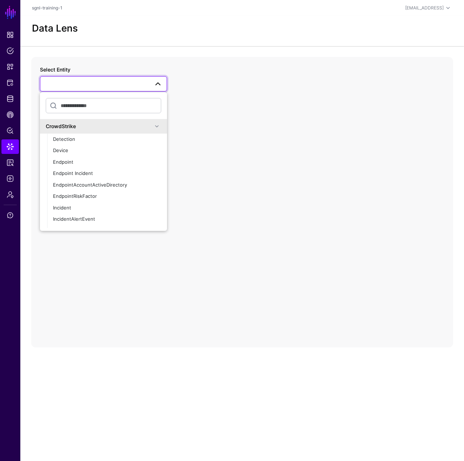
click at [111, 126] on div "CrowdStrike" at bounding box center [99, 126] width 107 height 8
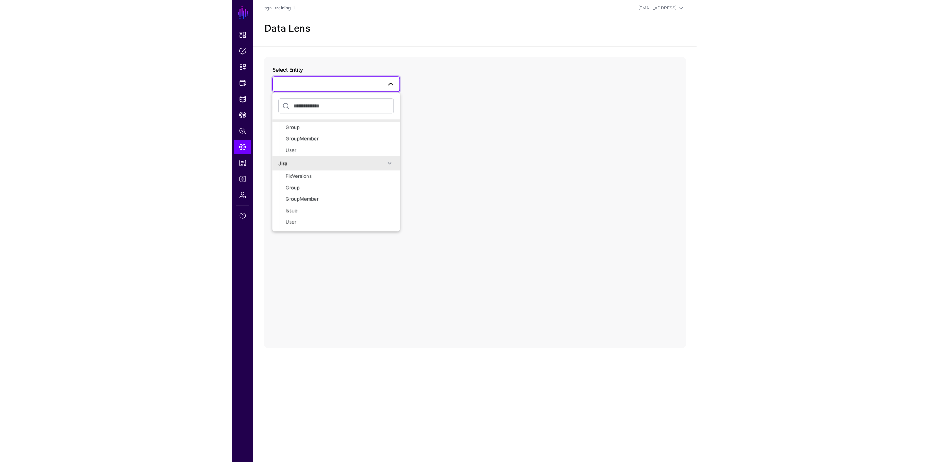
scroll to position [73, 0]
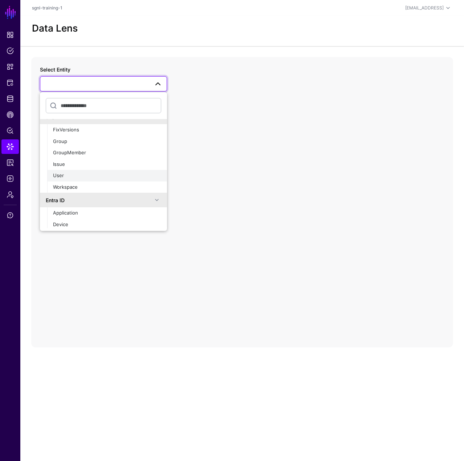
click at [70, 176] on div "User" at bounding box center [107, 175] width 108 height 7
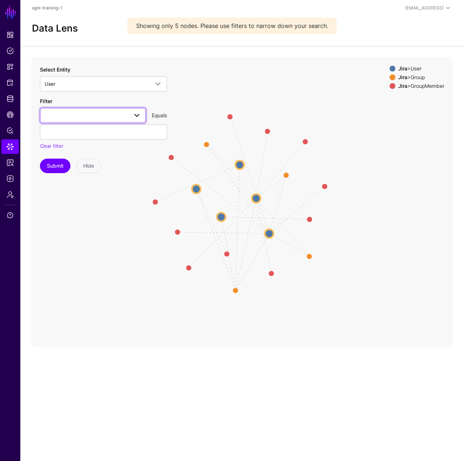
click at [80, 115] on span at bounding box center [93, 115] width 97 height 9
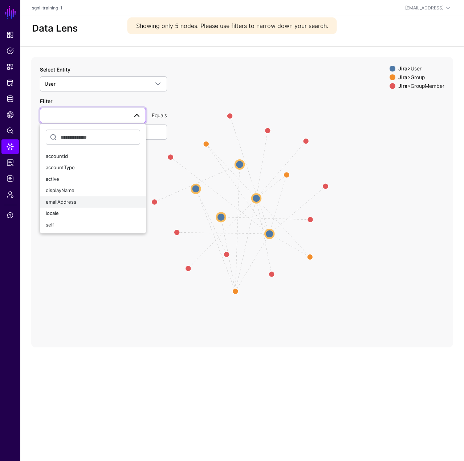
click at [85, 197] on button "emailAddress" at bounding box center [93, 202] width 106 height 12
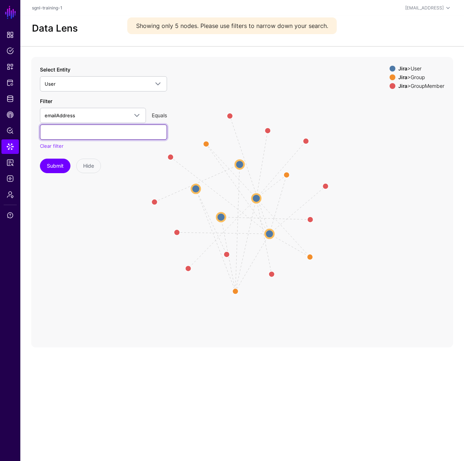
click at [77, 135] on input "text" at bounding box center [103, 132] width 127 height 15
type input "**********"
click at [57, 165] on button "Submit" at bounding box center [55, 166] width 31 height 15
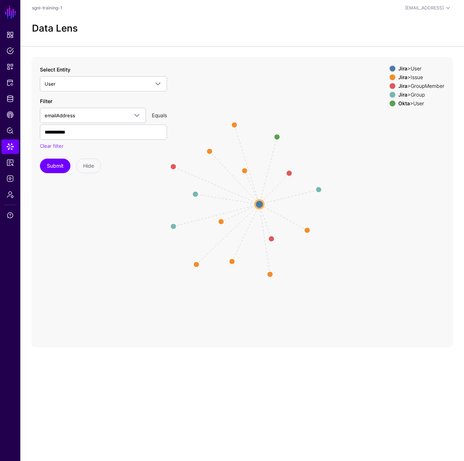
click at [409, 88] on div "Jira > GroupMember" at bounding box center [421, 86] width 49 height 6
click at [413, 77] on div "Jira > Issue" at bounding box center [421, 77] width 49 height 6
click at [414, 104] on div "Okta > User" at bounding box center [421, 104] width 49 height 6
click at [197, 193] on circle at bounding box center [196, 194] width 12 height 12
